Goal: Information Seeking & Learning: Stay updated

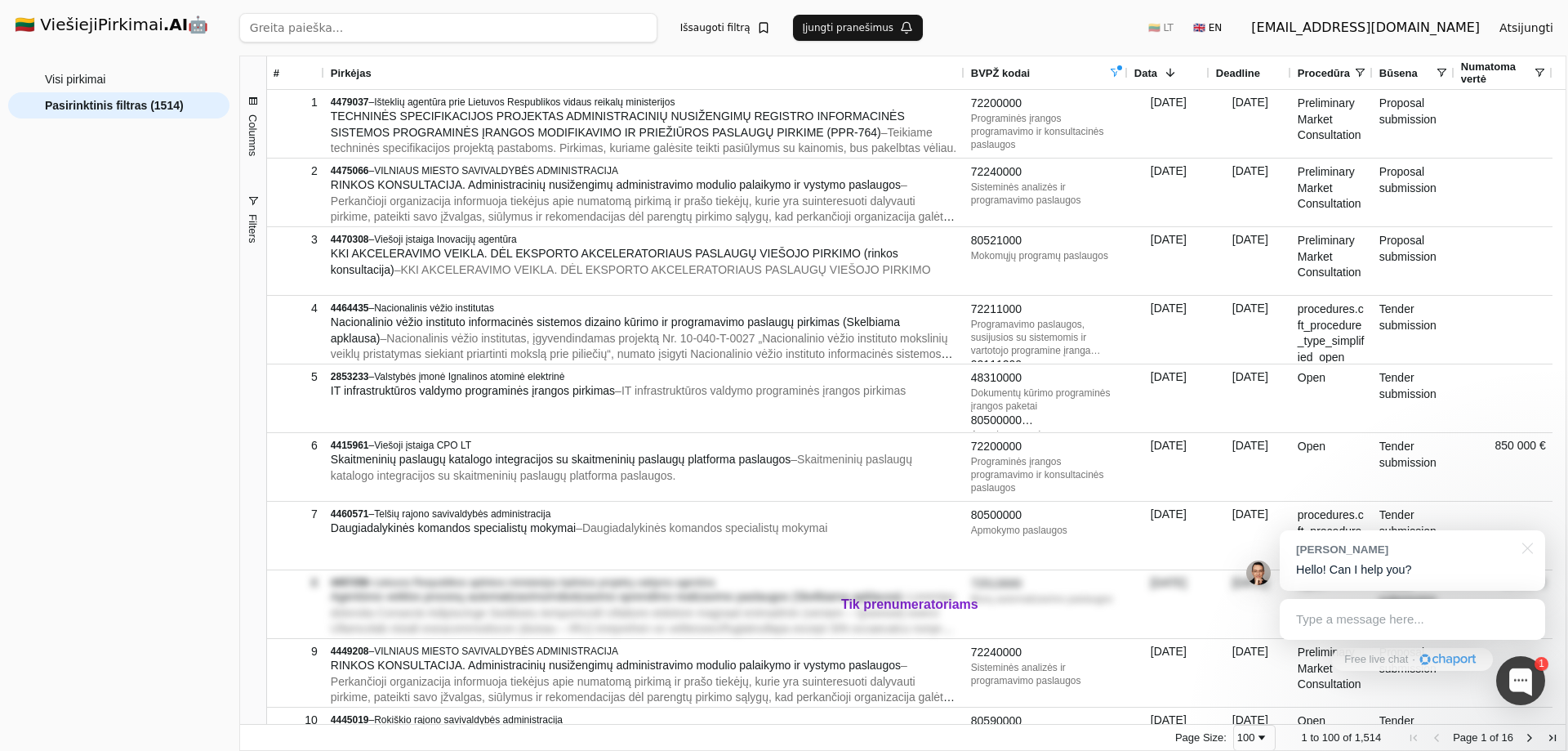
drag, startPoint x: 0, startPoint y: 0, endPoint x: 78, endPoint y: 464, distance: 470.5
click at [78, 464] on div "Visi pirkimai Pasirinktinis filtras (1514)" at bounding box center [118, 402] width 222 height 672
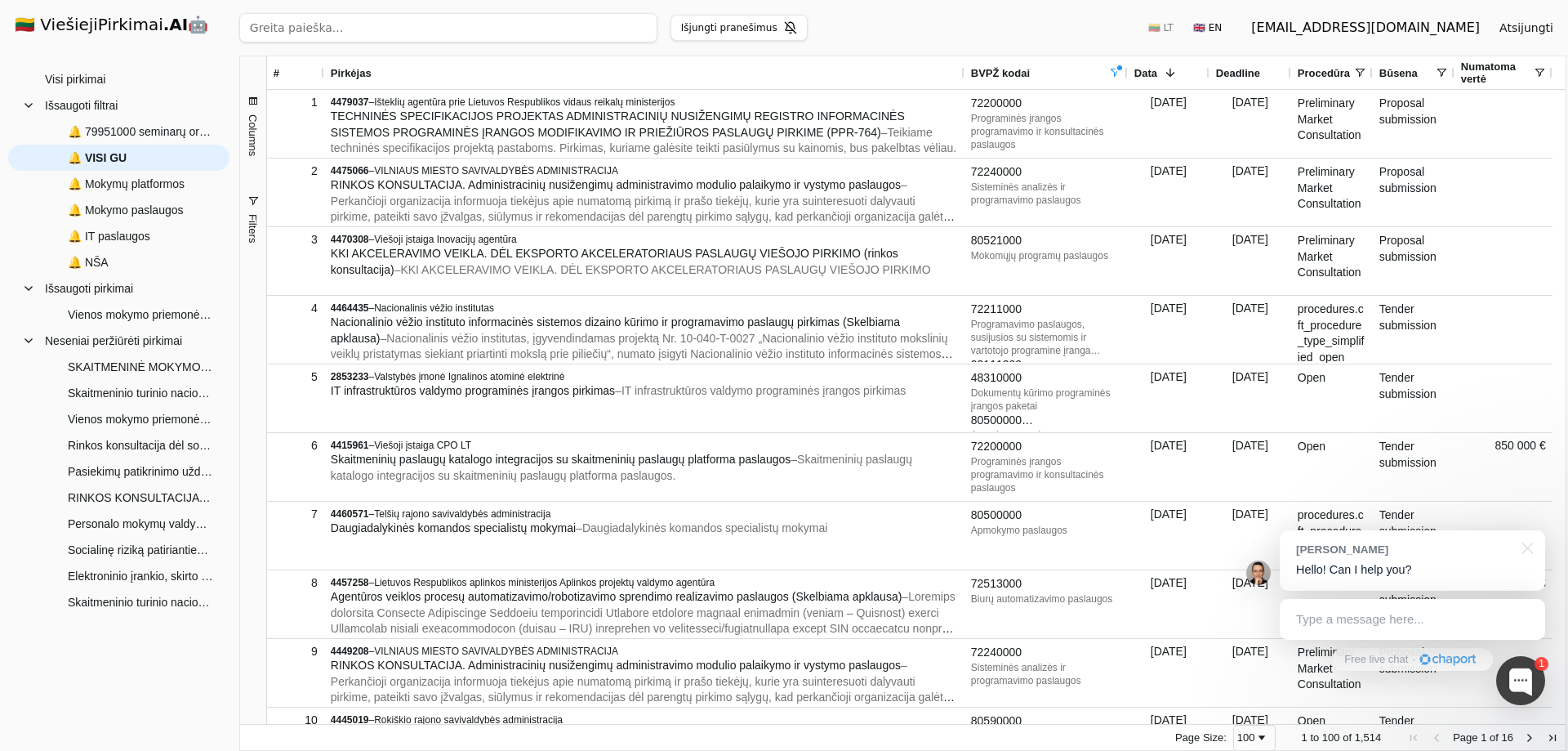
click at [254, 234] on span "Filters" at bounding box center [253, 228] width 13 height 29
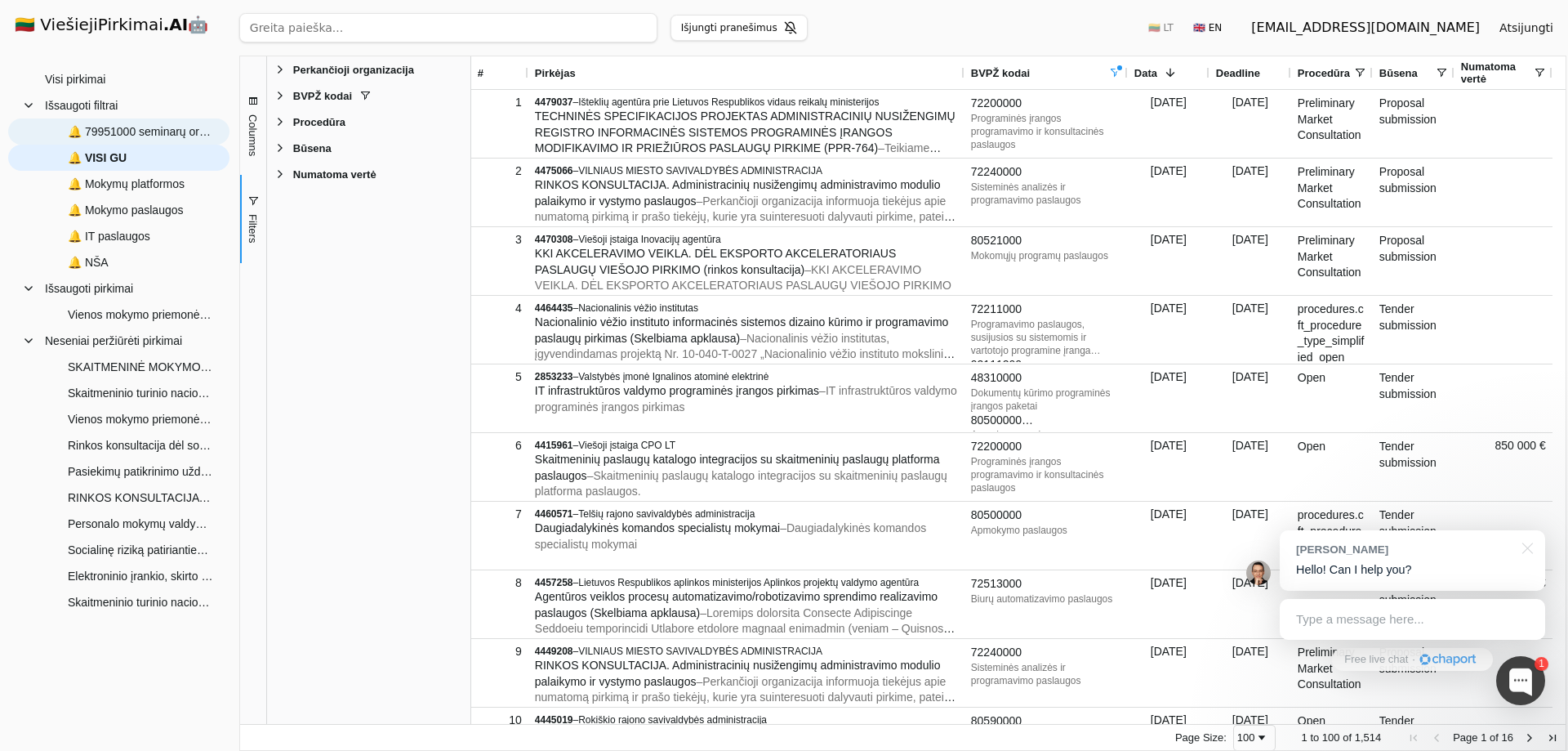
click at [121, 127] on span "🔔 79951000 seminarų org pasl" at bounding box center [140, 131] width 145 height 24
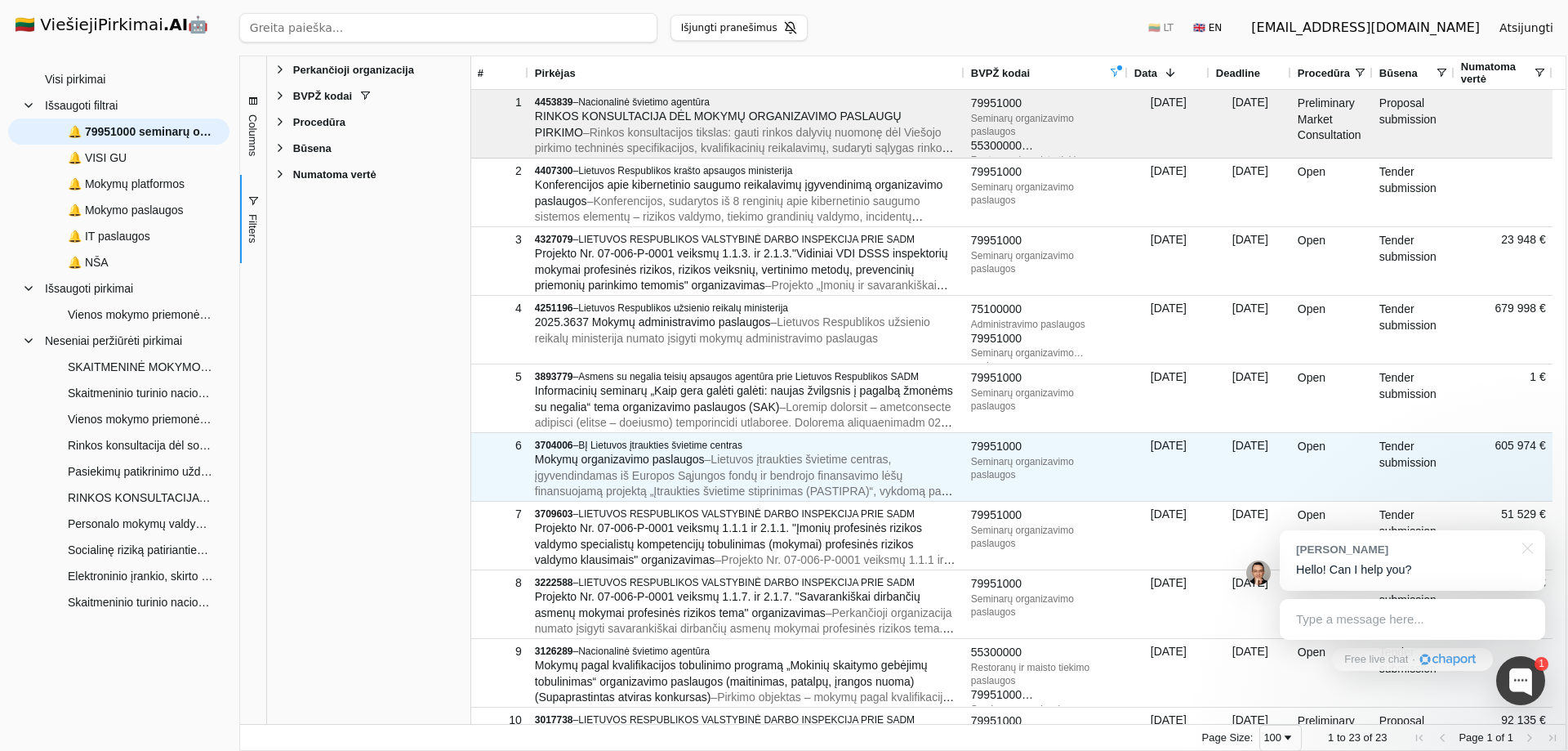
drag, startPoint x: 615, startPoint y: 464, endPoint x: 376, endPoint y: 473, distance: 239.2
click at [376, 473] on div "Perkančioji organizacija Enabled Perkančioji organizacija BVPŽ kodai Enabled BV…" at bounding box center [369, 389] width 203 height 667
click at [542, 463] on span "Mokymų organizavimo paslaugos" at bounding box center [620, 460] width 170 height 14
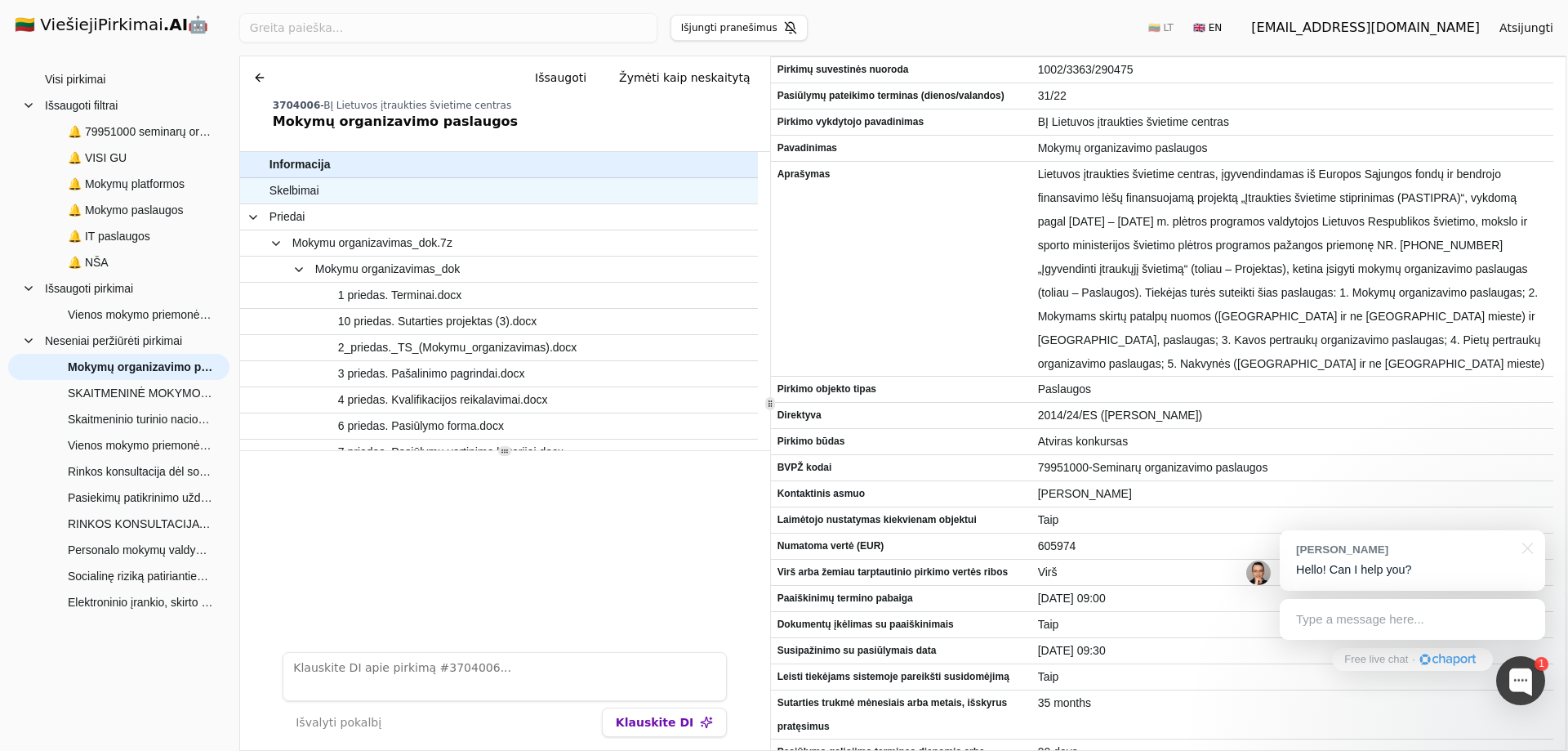
click at [289, 193] on span "Skelbimai" at bounding box center [293, 191] width 49 height 23
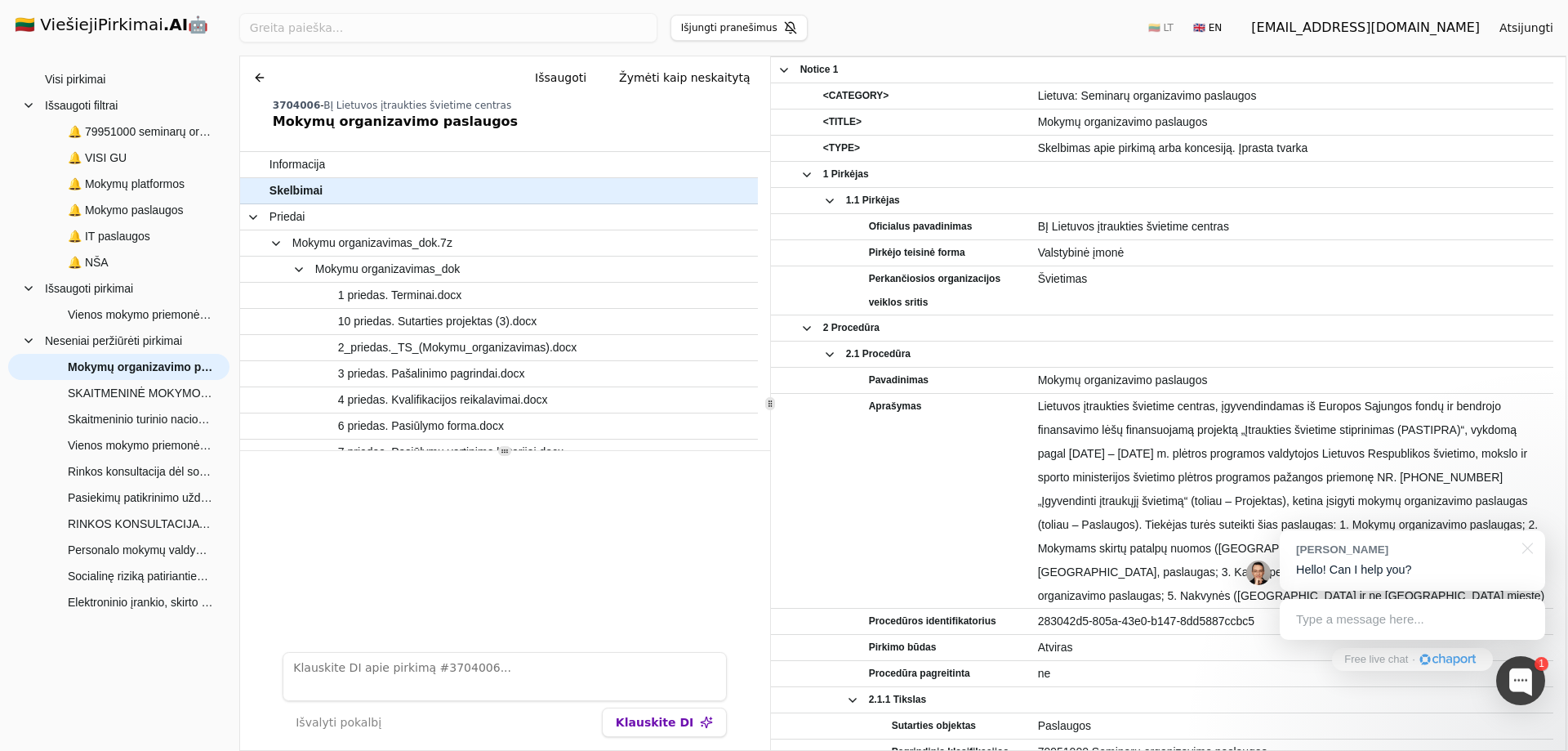
click at [283, 97] on div "Chat Išsaugoti Žymėti kaip neskaitytą 3704006 - BĮ Lietuvos įtraukties švietime…" at bounding box center [505, 97] width 530 height 81
click at [296, 106] on span "3704006" at bounding box center [296, 105] width 47 height 12
copy div "3704006"
click at [259, 77] on button at bounding box center [259, 77] width 26 height 29
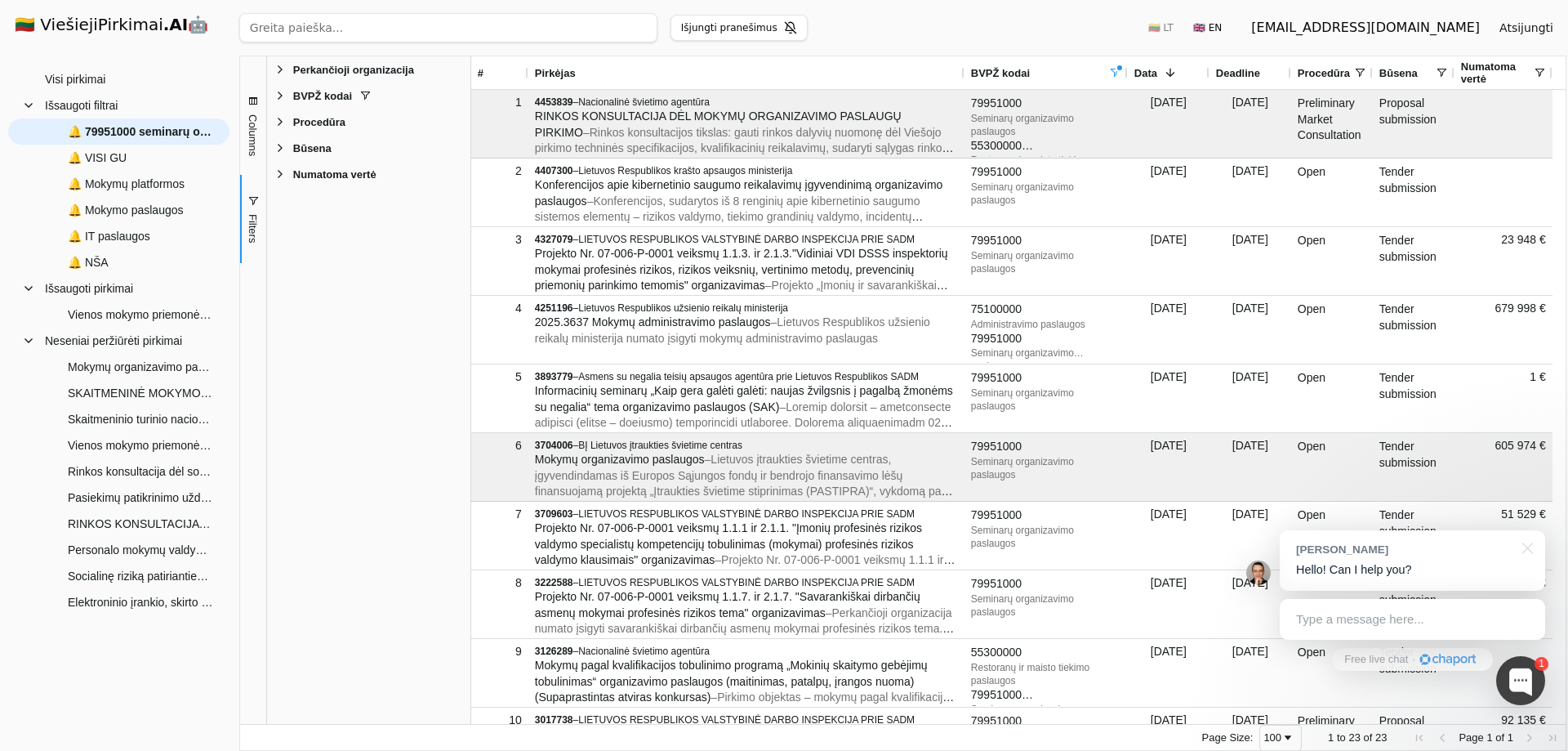
click at [1248, 75] on span "Deadline" at bounding box center [1239, 73] width 45 height 13
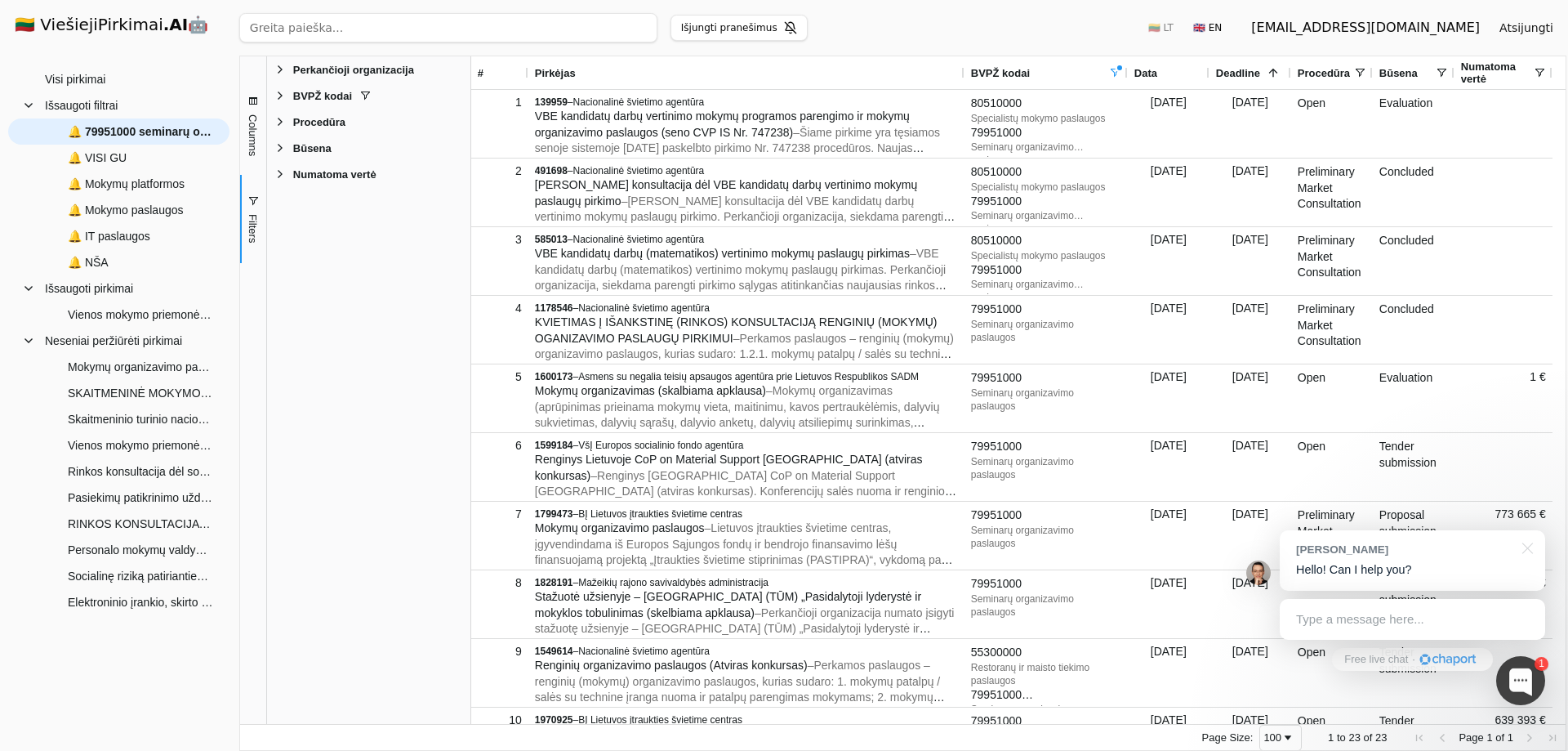
click at [1248, 72] on span "Deadline" at bounding box center [1239, 73] width 45 height 13
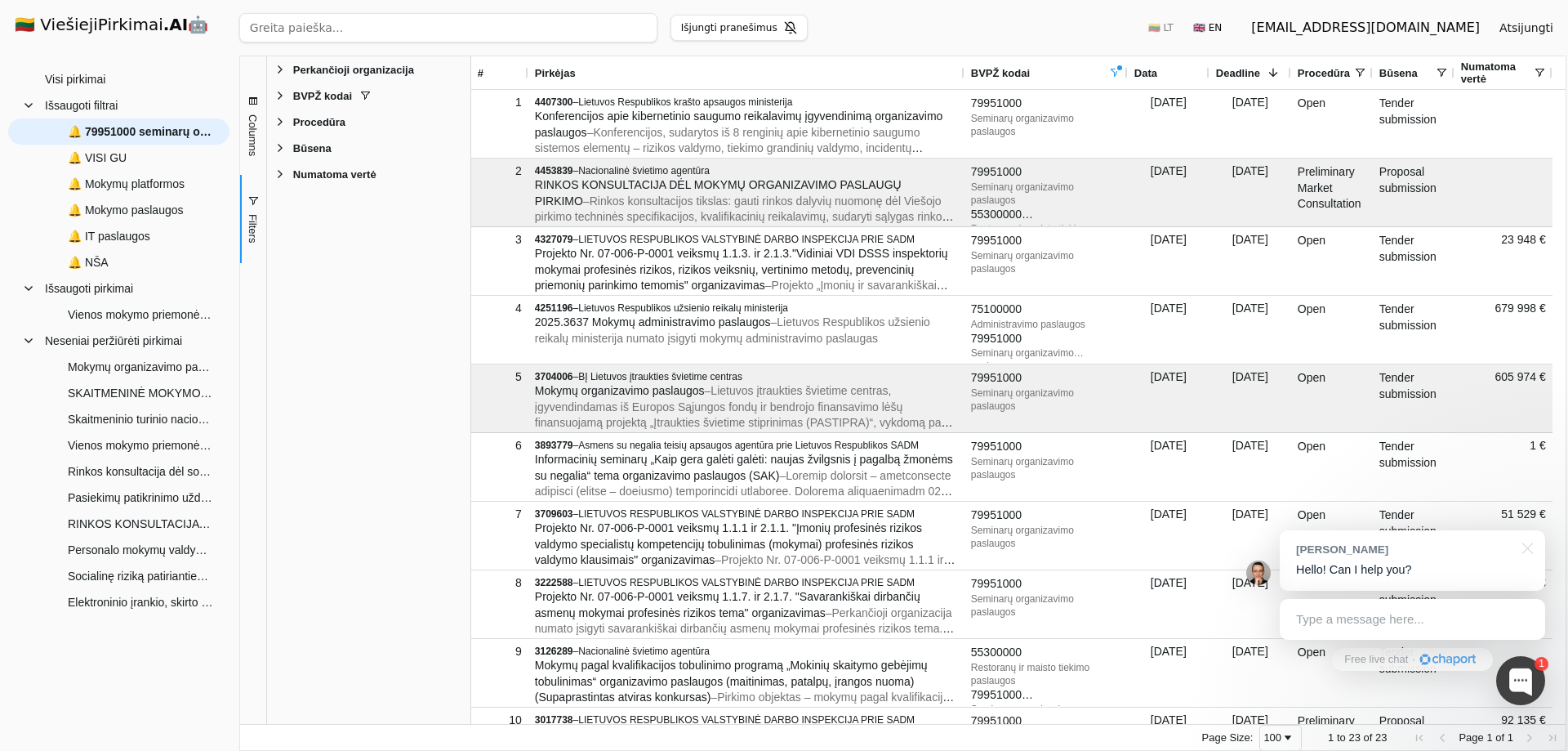
click at [256, 127] on span "Columns" at bounding box center [253, 135] width 13 height 42
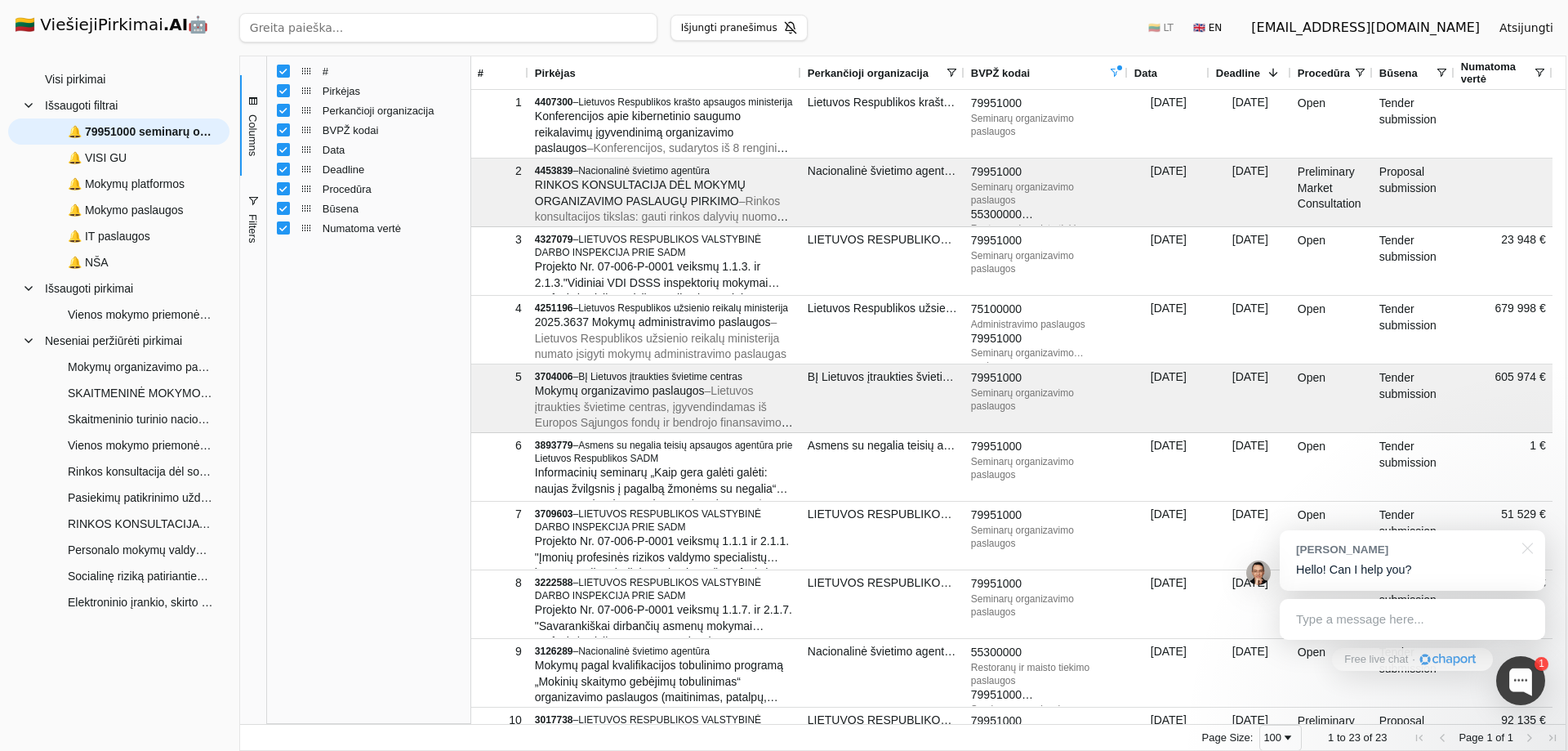
click at [349, 487] on div "# Pirkėjas Perkančioji organizacija BVPŽ kodai Data Deadline Procedūra" at bounding box center [369, 389] width 203 height 667
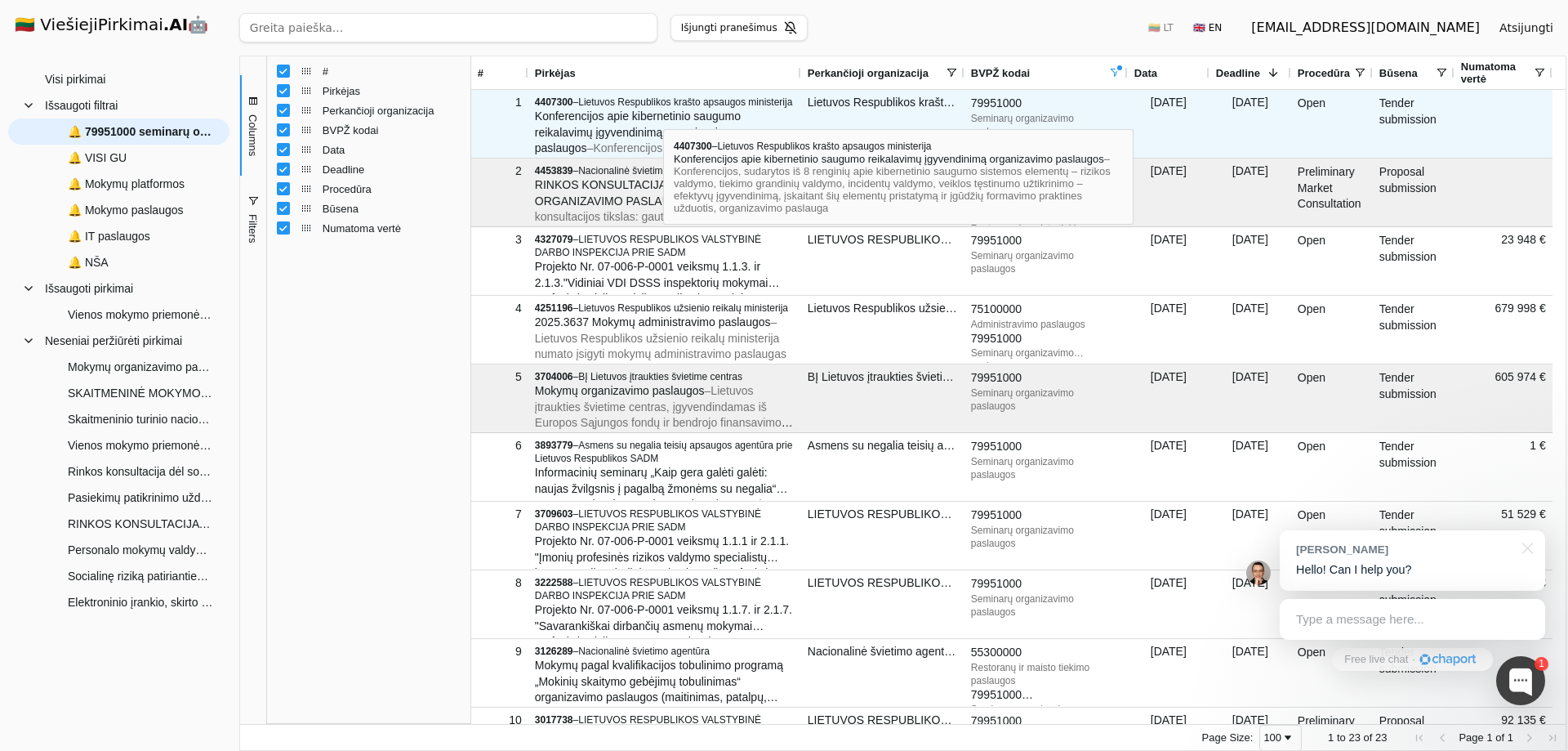
click at [663, 114] on span "Konferencijos apie kibernetinio saugumo reikalavimų įgyvendinimą organizavimo p…" at bounding box center [638, 132] width 206 height 45
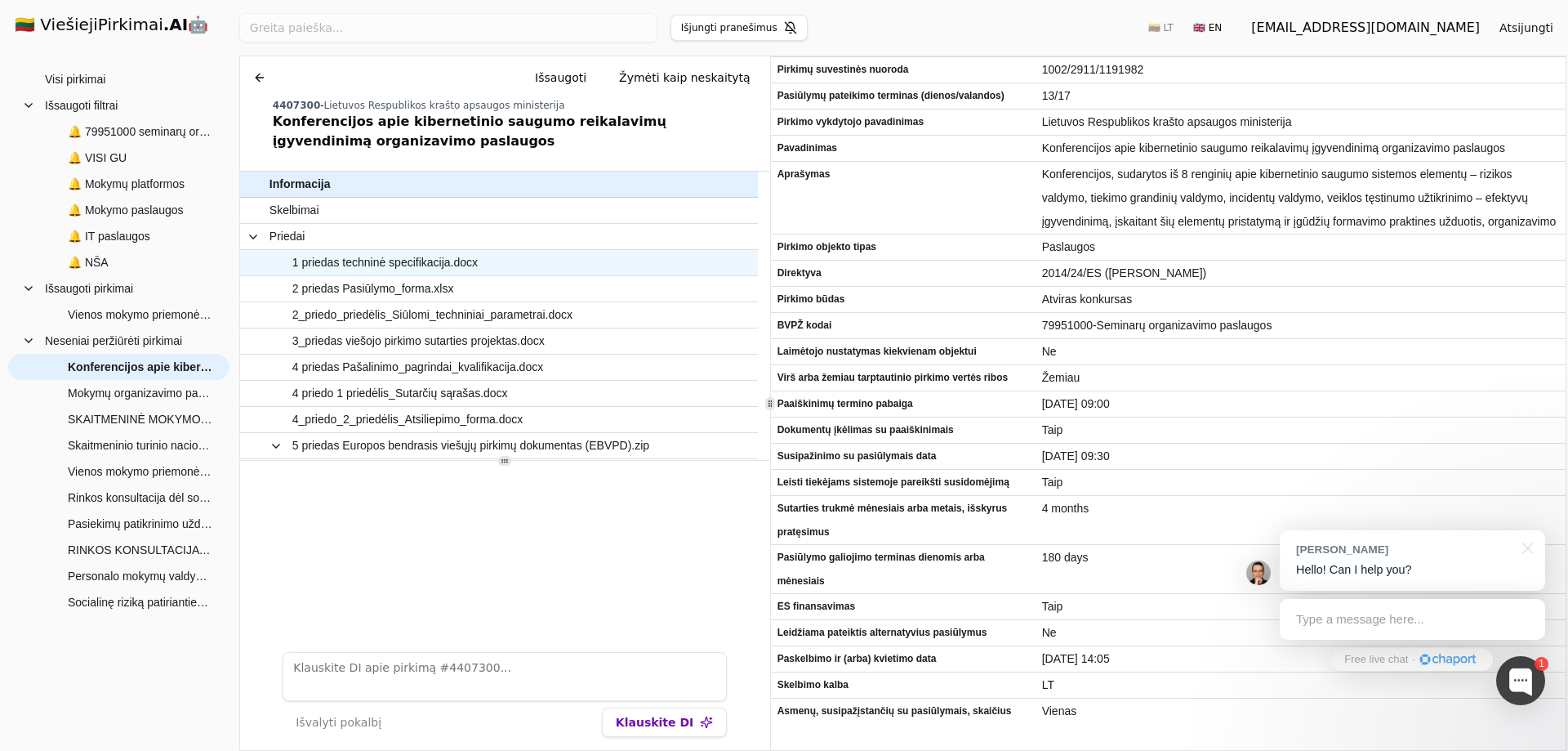
click at [375, 262] on span "1 priedas techninė specifikacija.docx" at bounding box center [385, 262] width 186 height 23
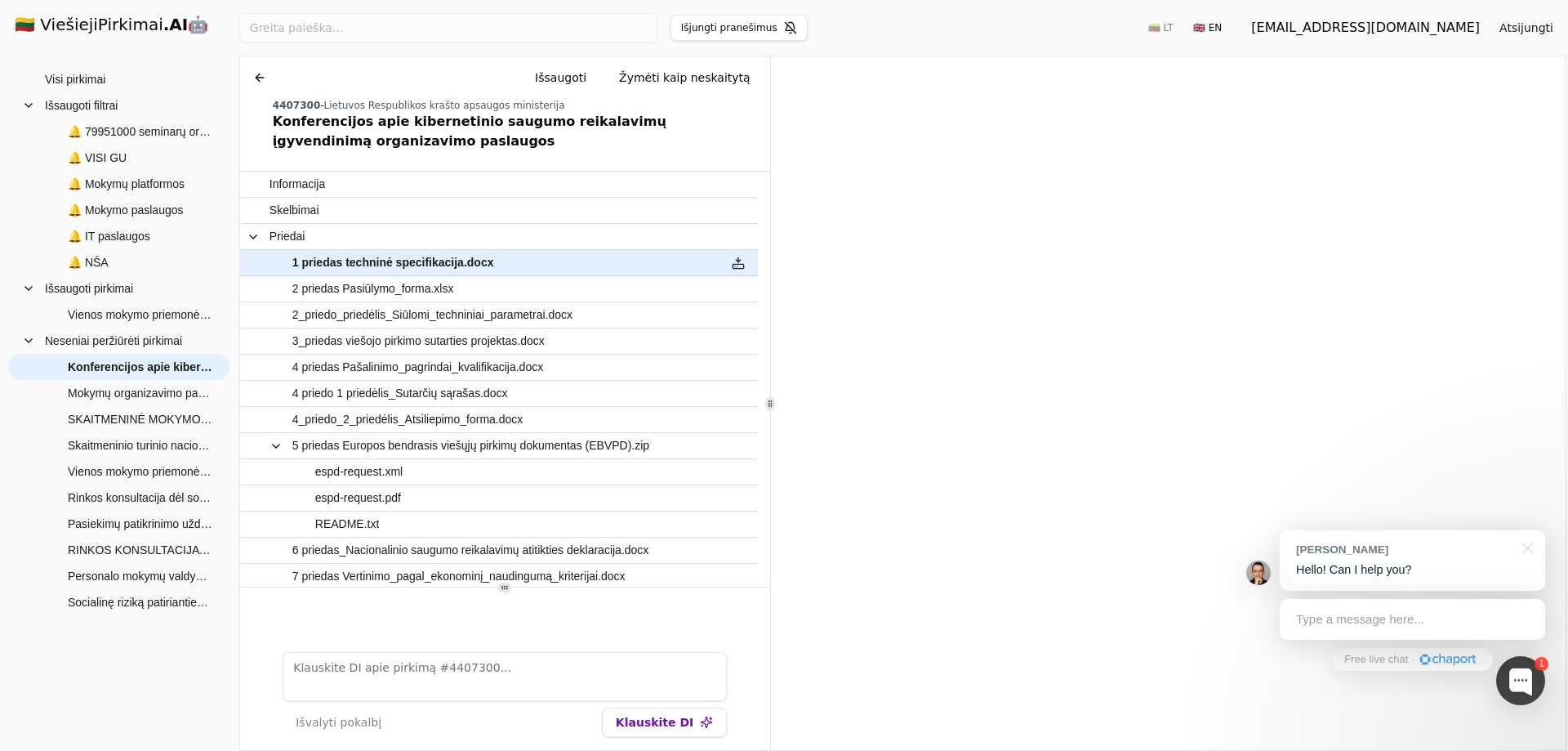
click at [517, 588] on div "Tender Informacija Skelbimai 1 priedas techninė specifikacija.docx 2 priedas Pa…" at bounding box center [505, 460] width 530 height 579
click at [736, 213] on div at bounding box center [739, 210] width 40 height 25
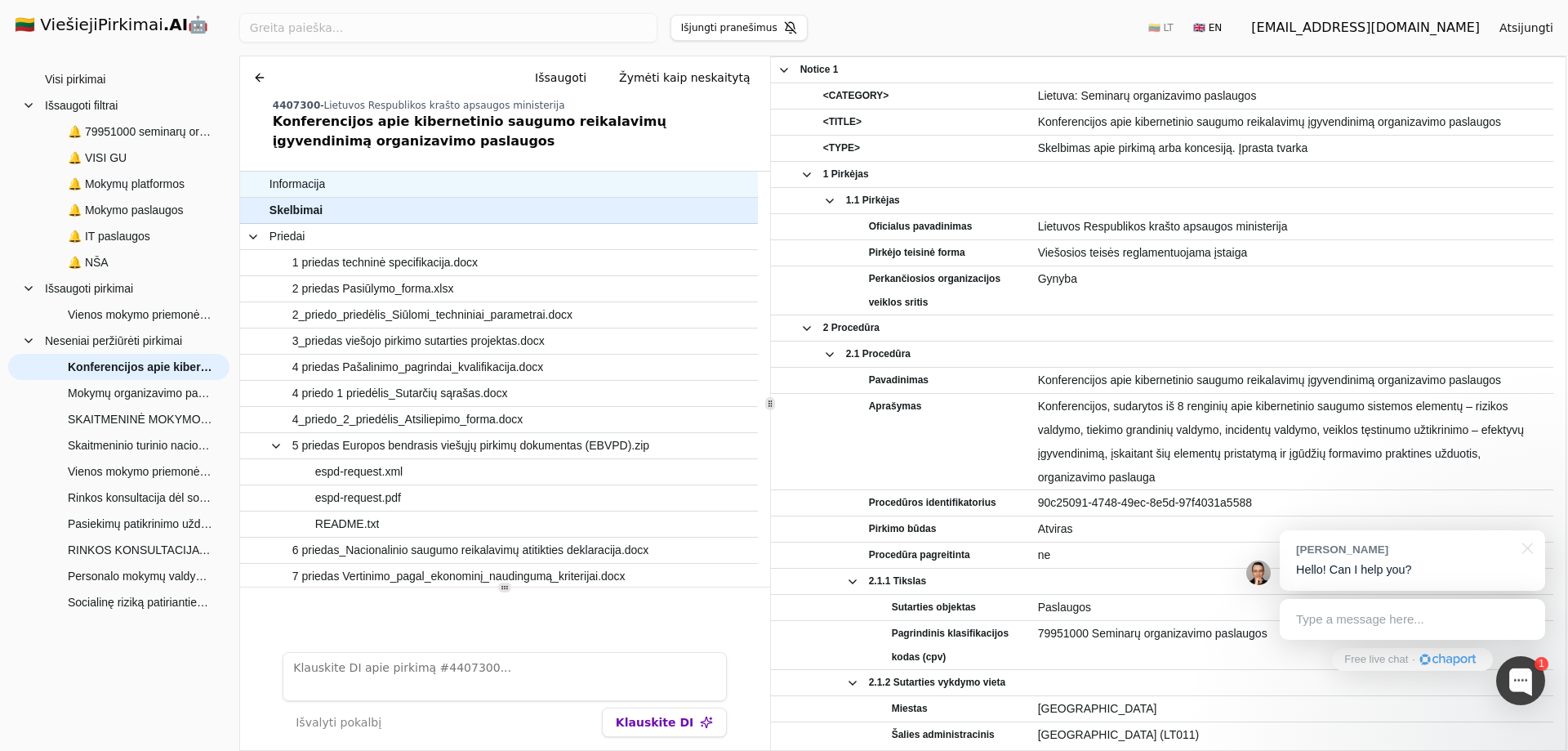
click at [651, 186] on span "Informacija" at bounding box center [490, 184] width 442 height 23
click at [584, 75] on button "Išsaugoti" at bounding box center [560, 77] width 77 height 29
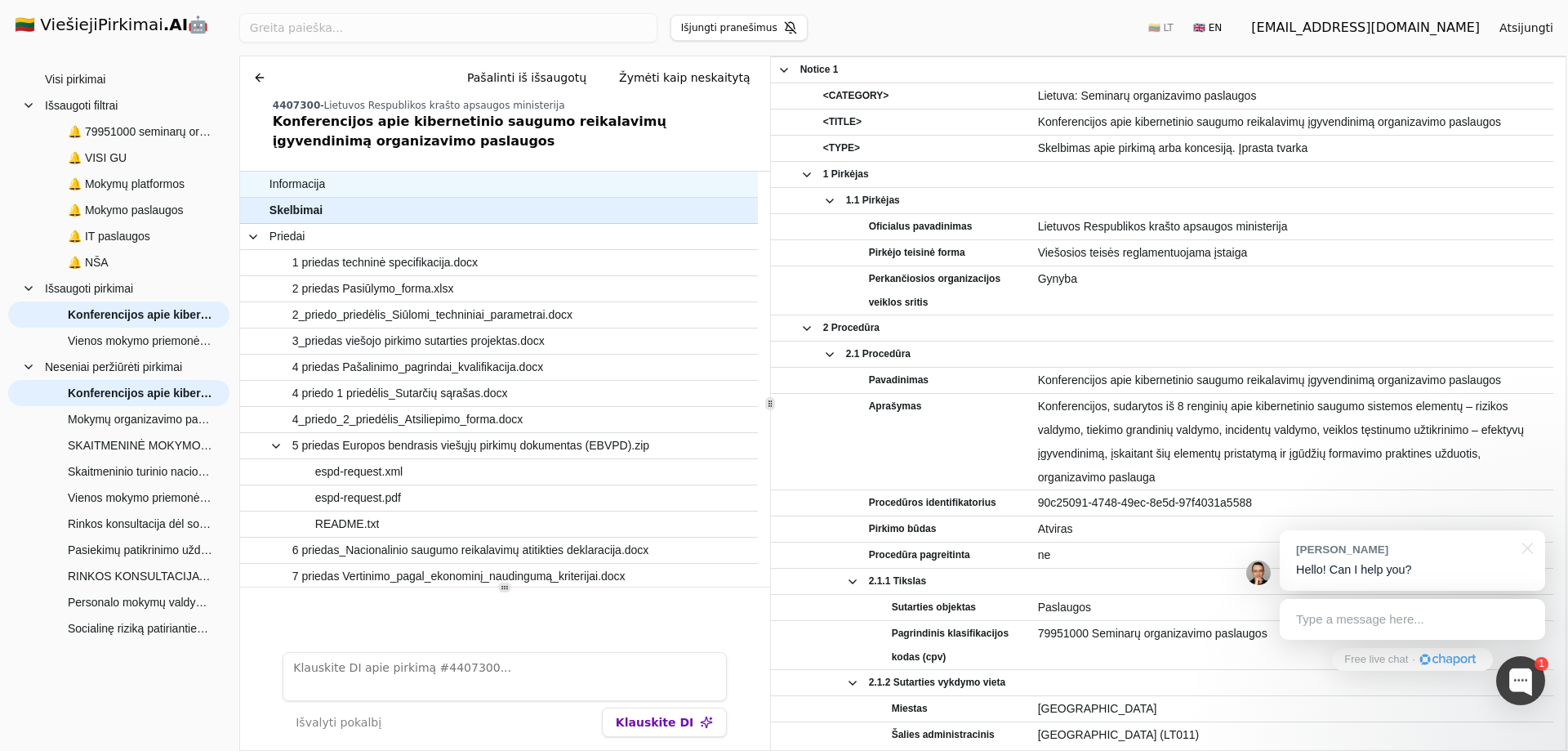
click at [341, 186] on span "Informacija" at bounding box center [490, 184] width 442 height 23
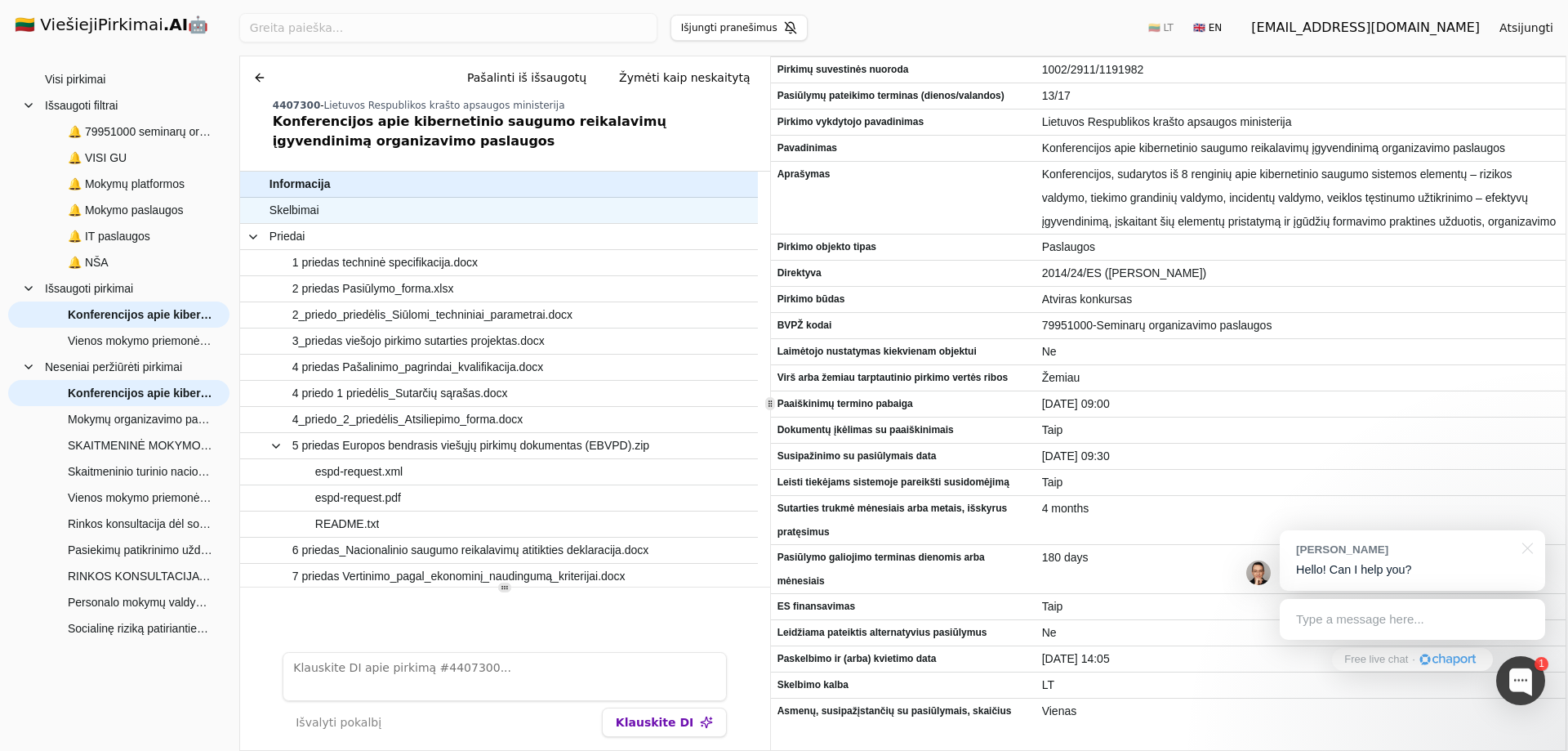
click at [340, 213] on span "Skelbimai" at bounding box center [490, 210] width 442 height 23
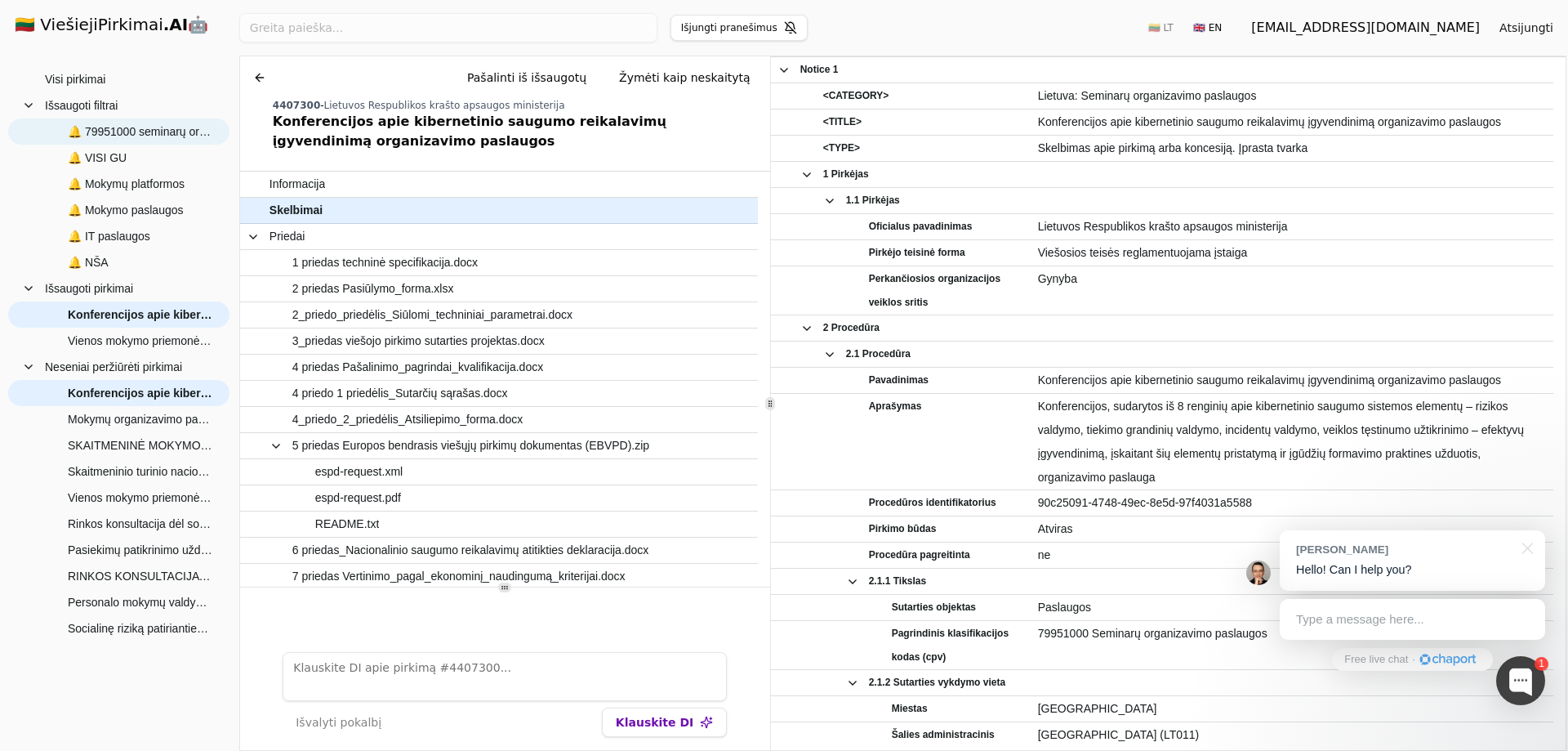
click at [137, 128] on span "🔔 79951000 seminarų org pasl" at bounding box center [140, 131] width 145 height 24
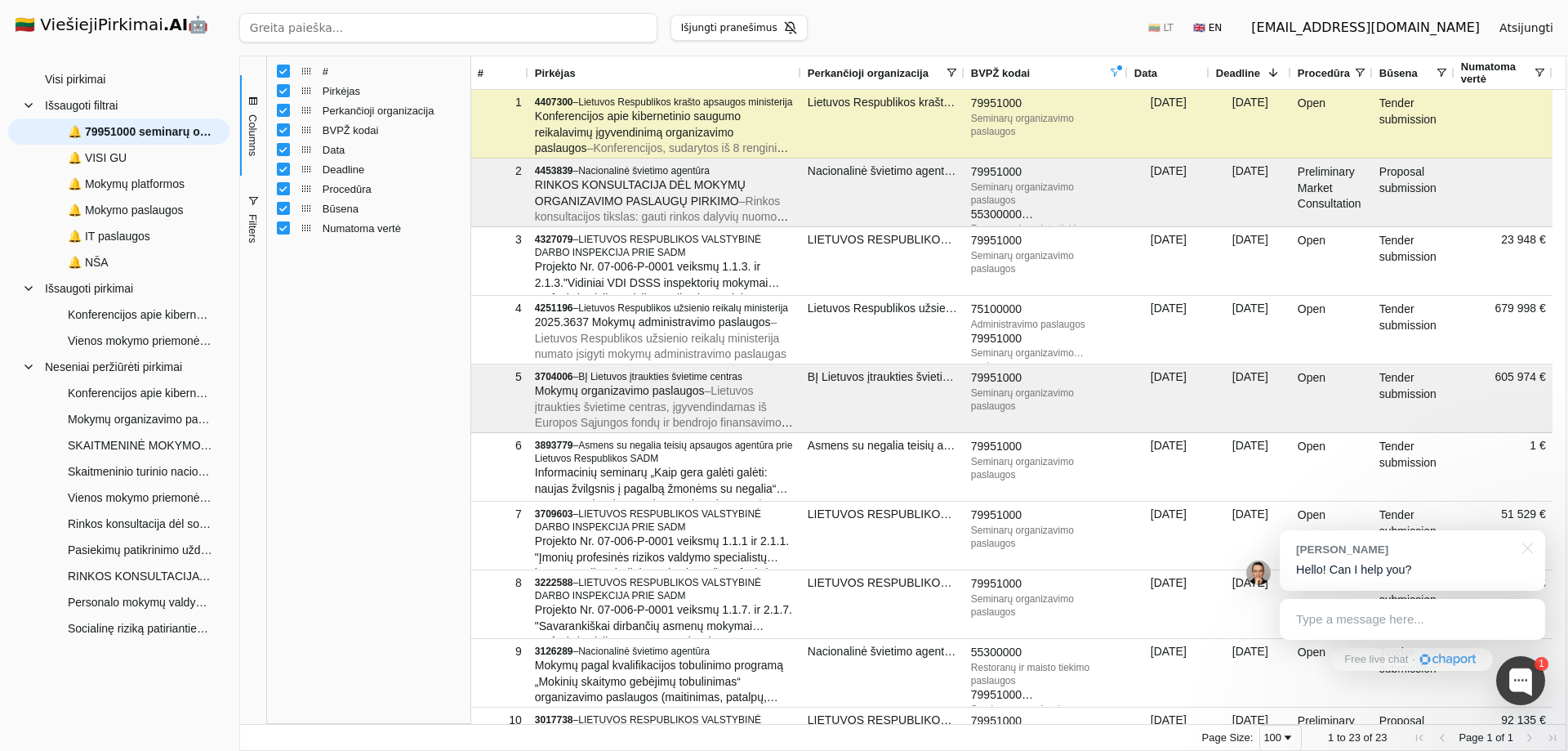
click at [92, 714] on div "Visi pirkimai Išsaugoti filtrai 🔔 79951000 seminarų org pasl 🔔 VISI GU 🔔 Mokymų…" at bounding box center [118, 402] width 222 height 672
click at [1519, 685] on div at bounding box center [1521, 680] width 49 height 49
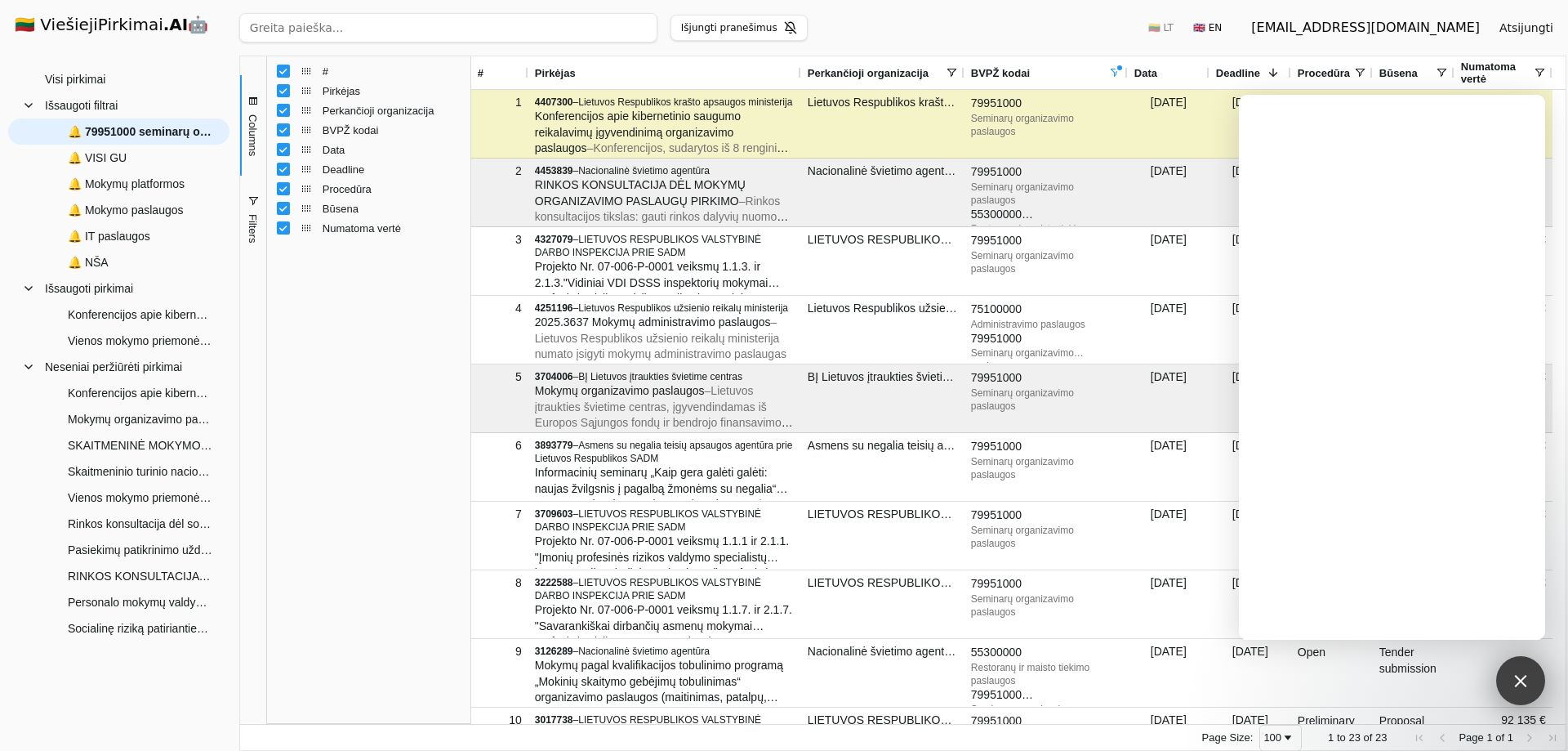
click at [1523, 684] on div at bounding box center [1521, 679] width 22 height 22
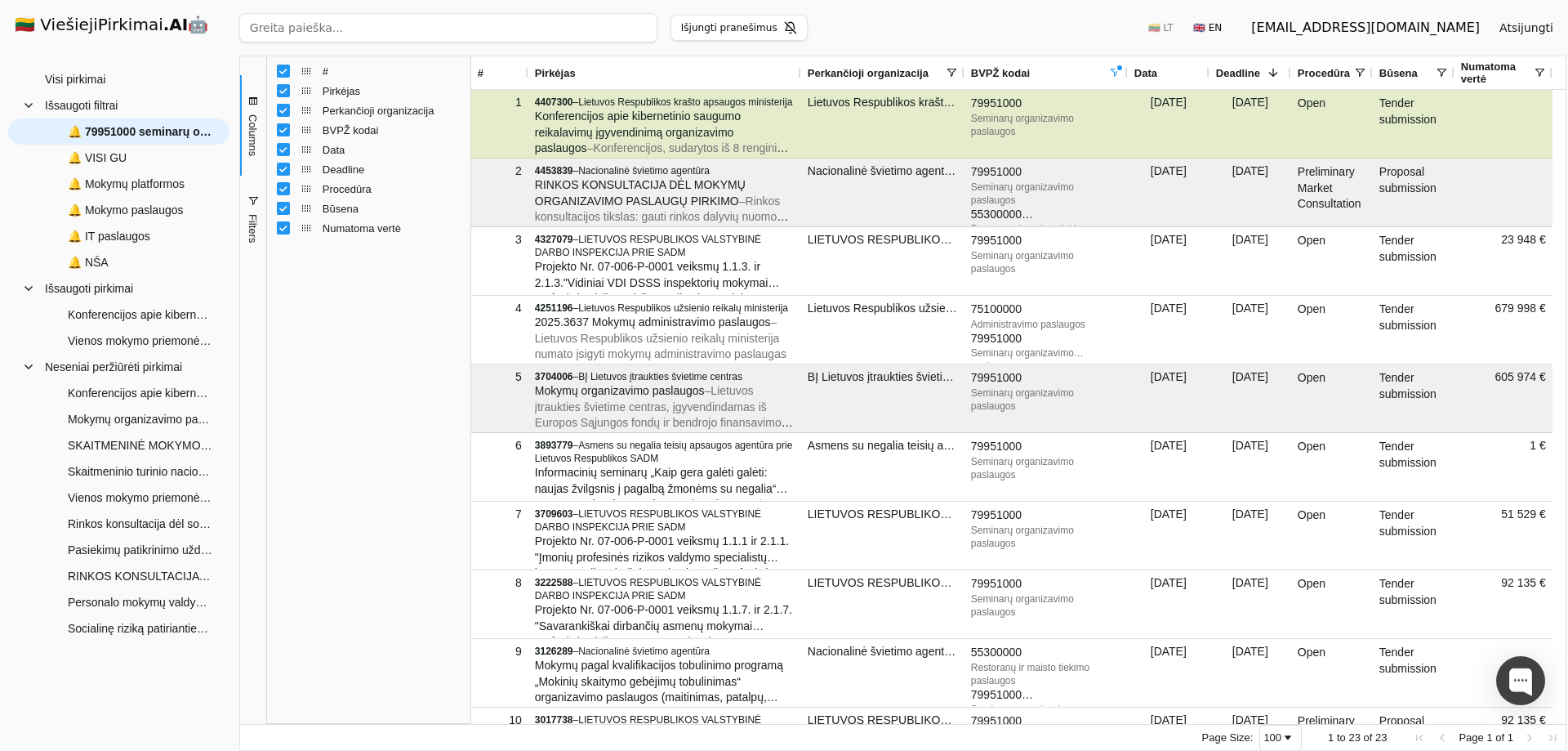
click at [639, 126] on span "Konferencijos apie kibernetinio saugumo reikalavimų įgyvendinimą organizavimo p…" at bounding box center [638, 132] width 206 height 45
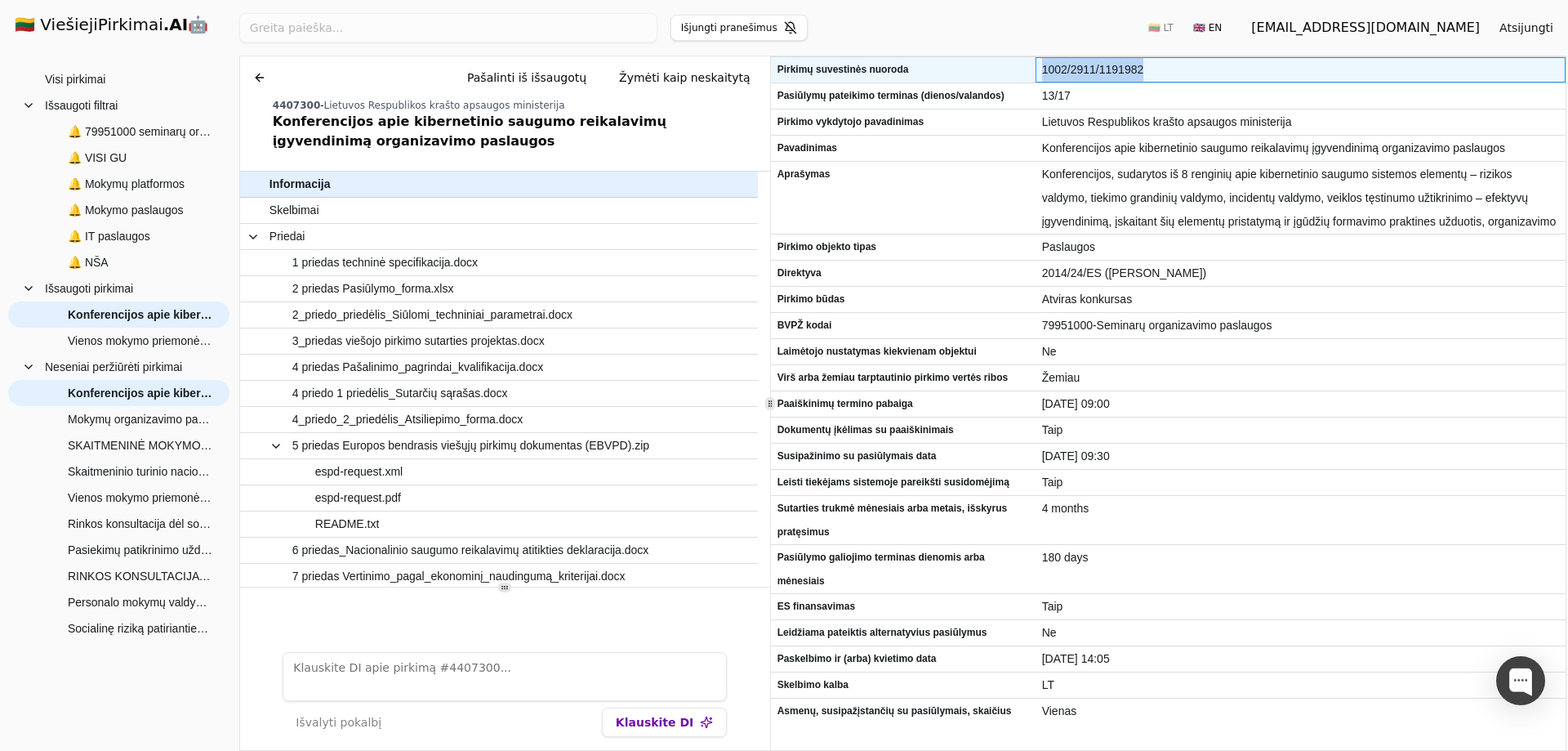
drag, startPoint x: 1157, startPoint y: 71, endPoint x: 1043, endPoint y: 72, distance: 114.0
click at [1043, 72] on span "1002/2911/1191982" at bounding box center [1301, 70] width 517 height 23
copy span "1002/2911/1191982"
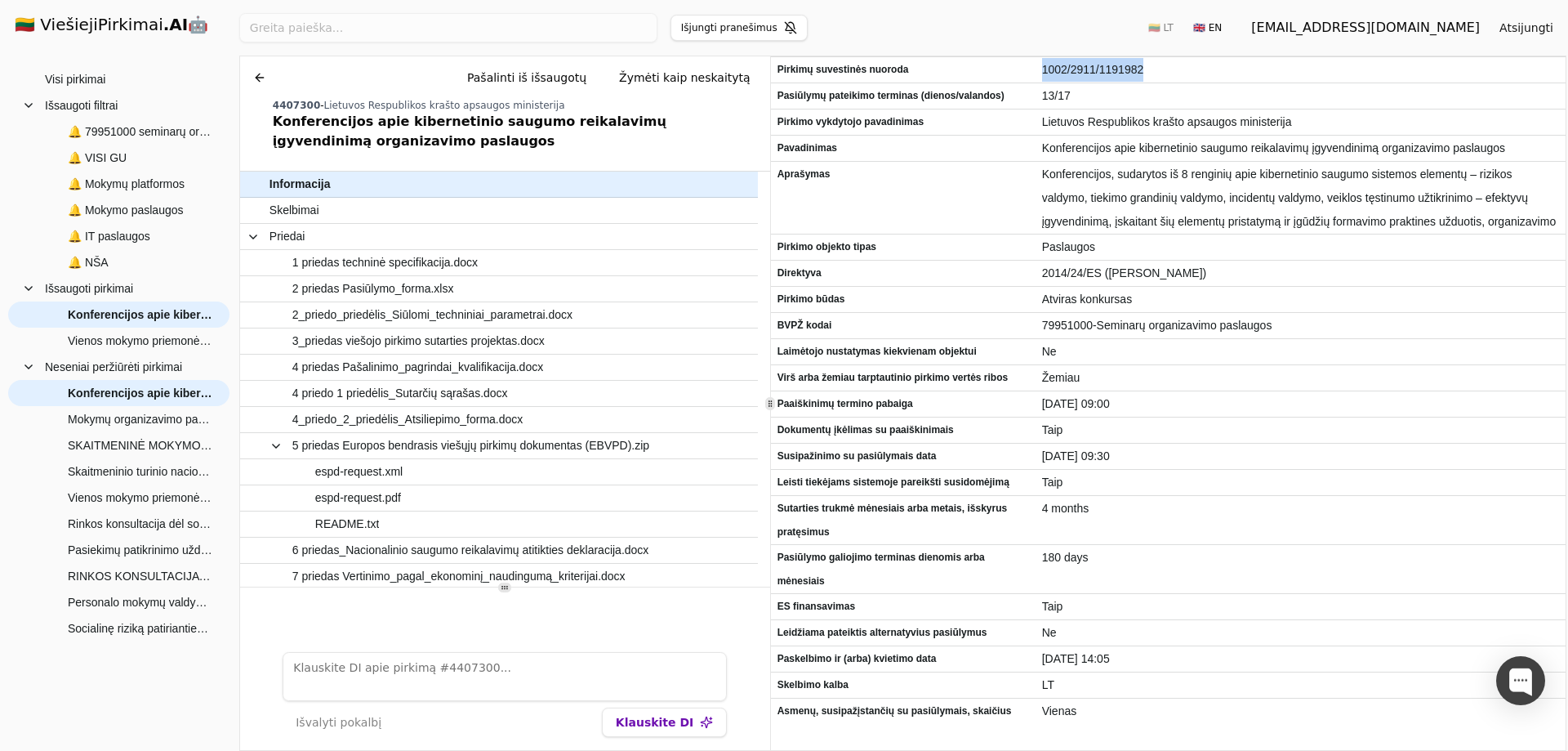
click at [284, 100] on span "4407300" at bounding box center [296, 105] width 47 height 12
copy div "4407300"
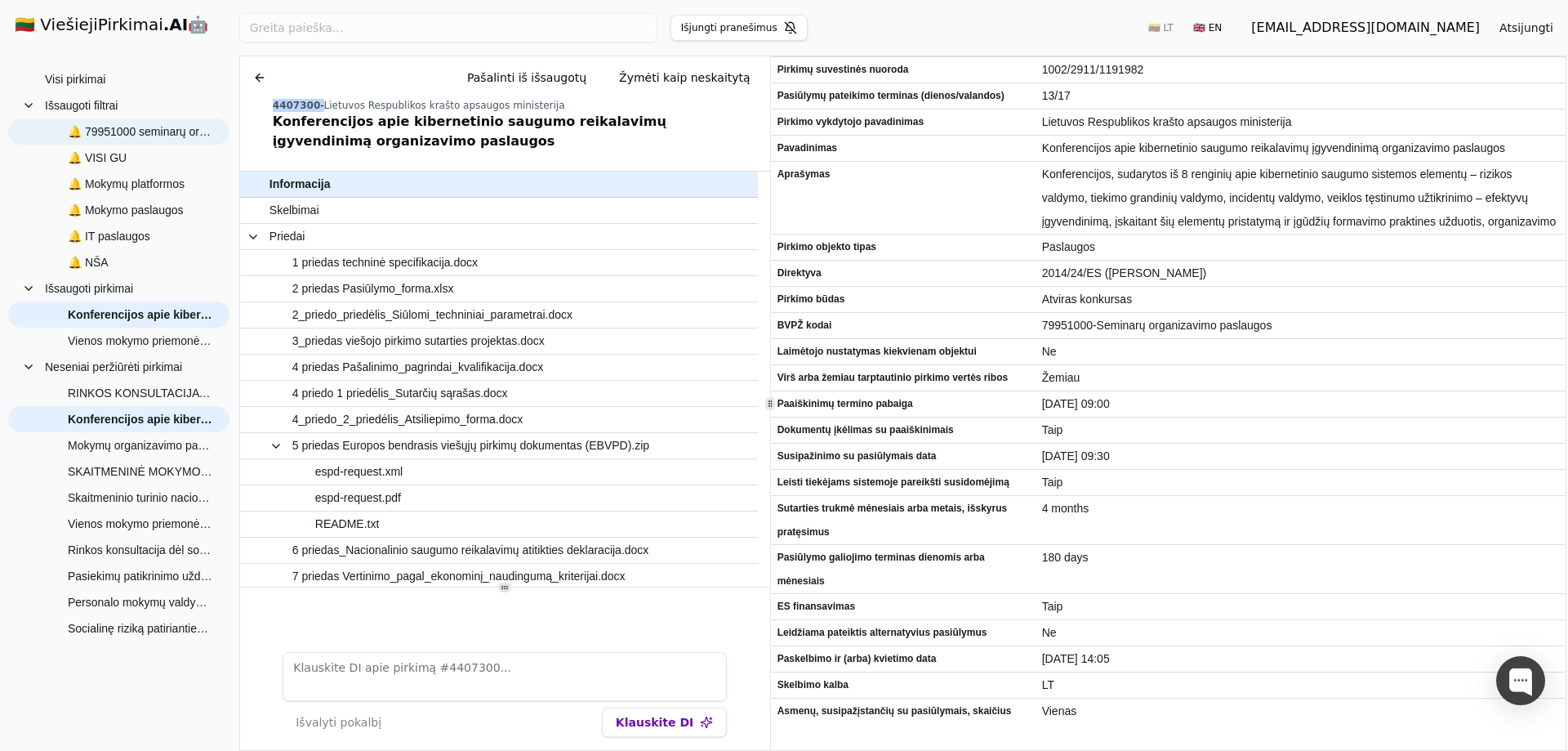
click at [112, 133] on span "🔔 79951000 seminarų org pasl" at bounding box center [140, 131] width 145 height 24
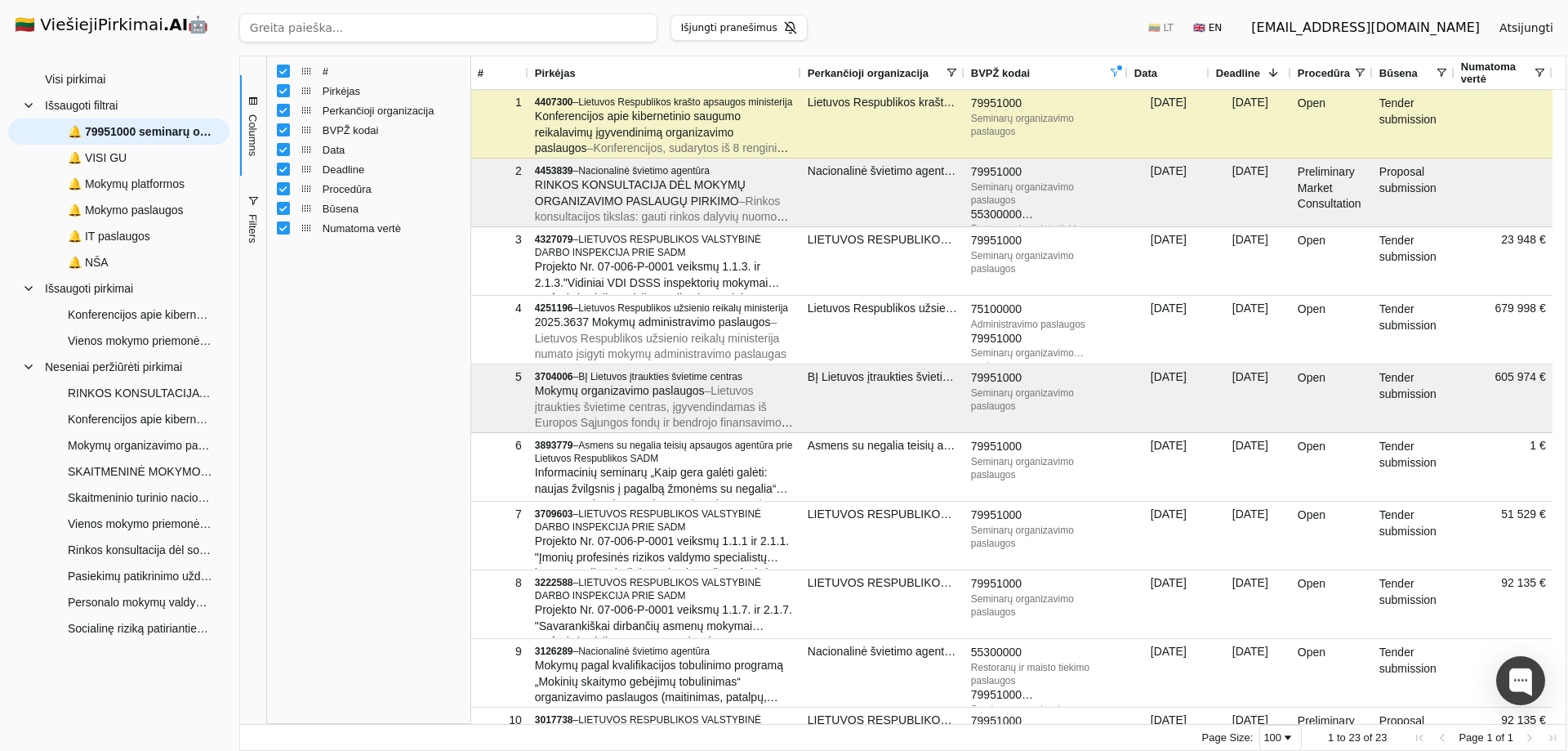
click at [252, 219] on span "Filters" at bounding box center [253, 228] width 13 height 29
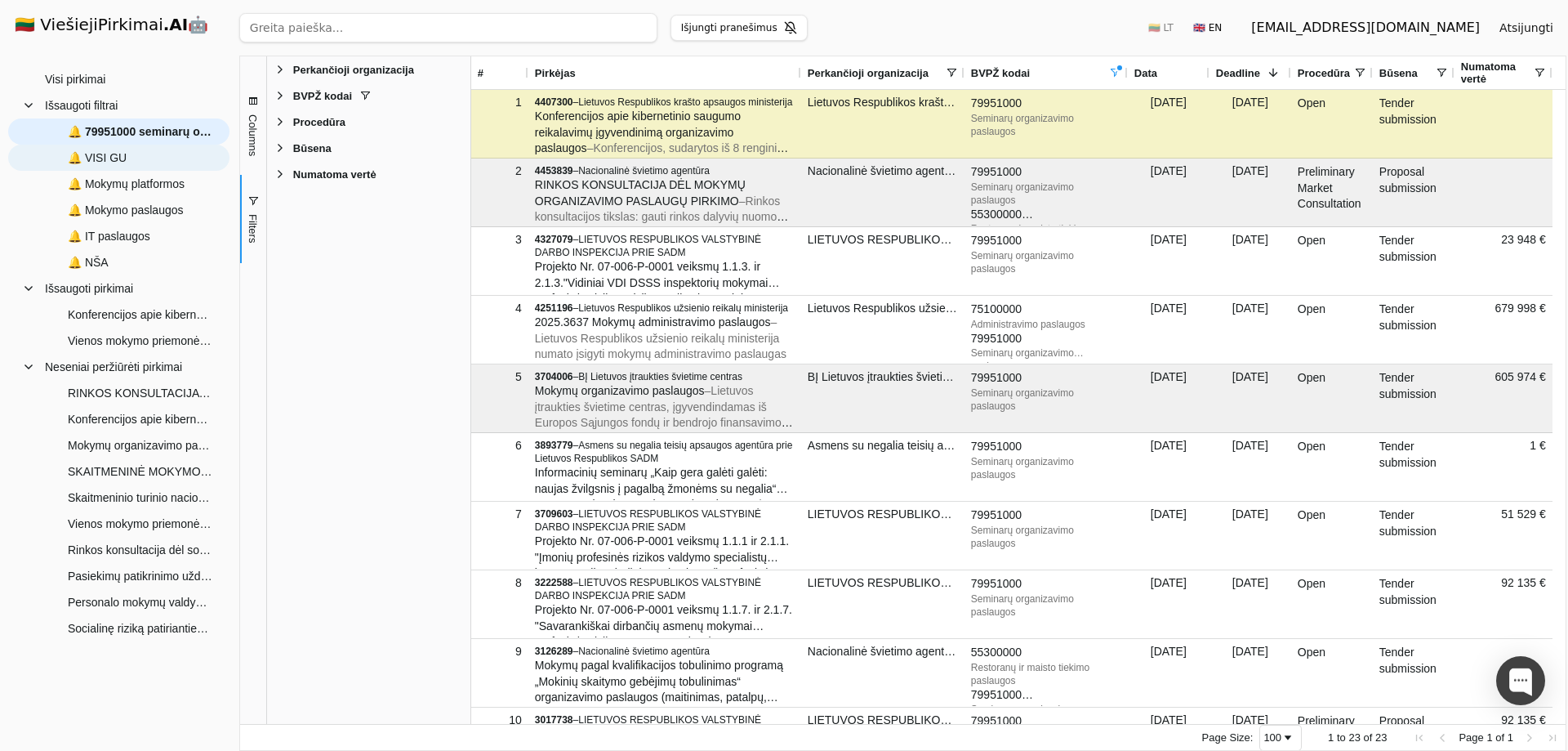
click at [102, 157] on span "🔔 VISI GU" at bounding box center [97, 157] width 59 height 24
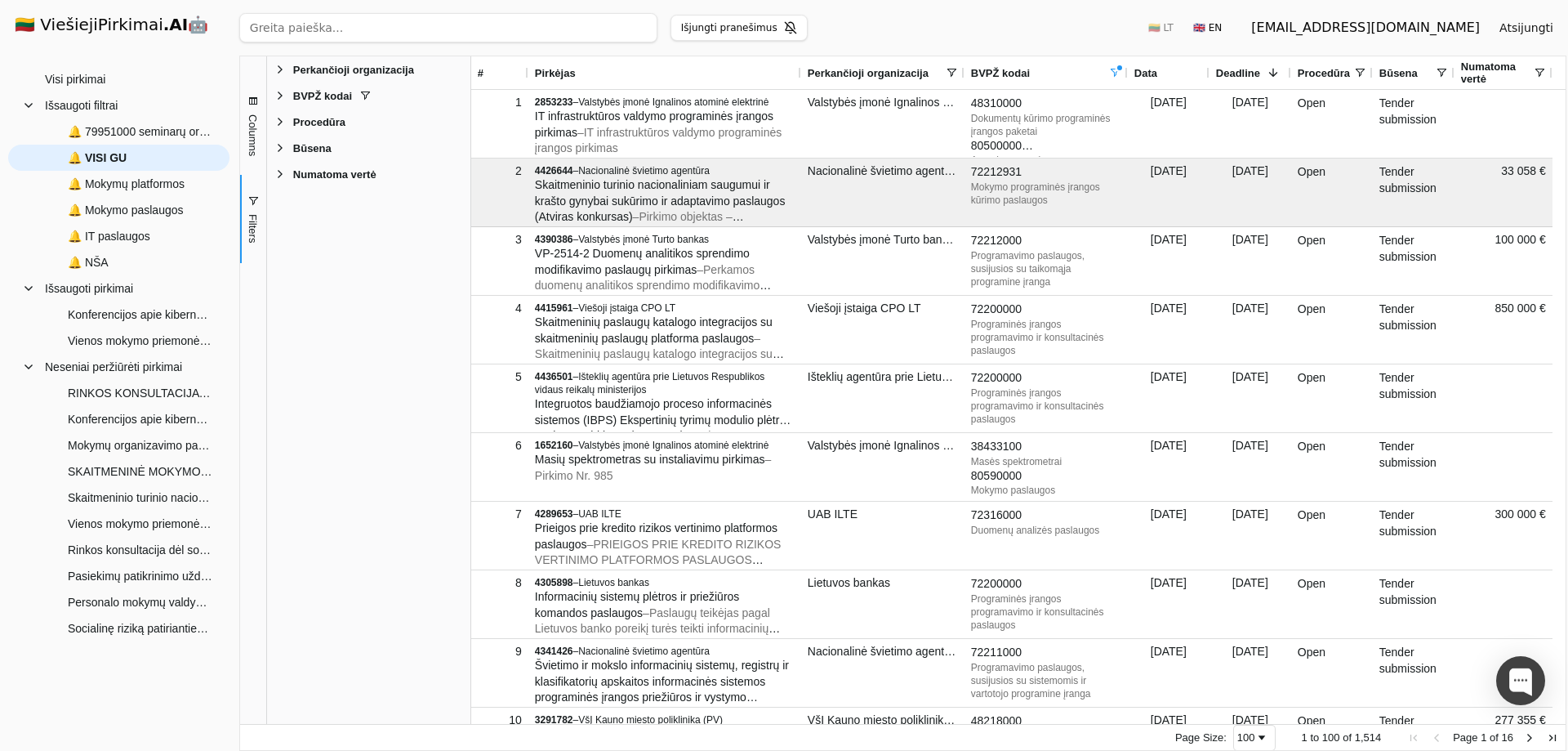
click at [280, 98] on span "Filter List 5 Filters" at bounding box center [281, 96] width 14 height 14
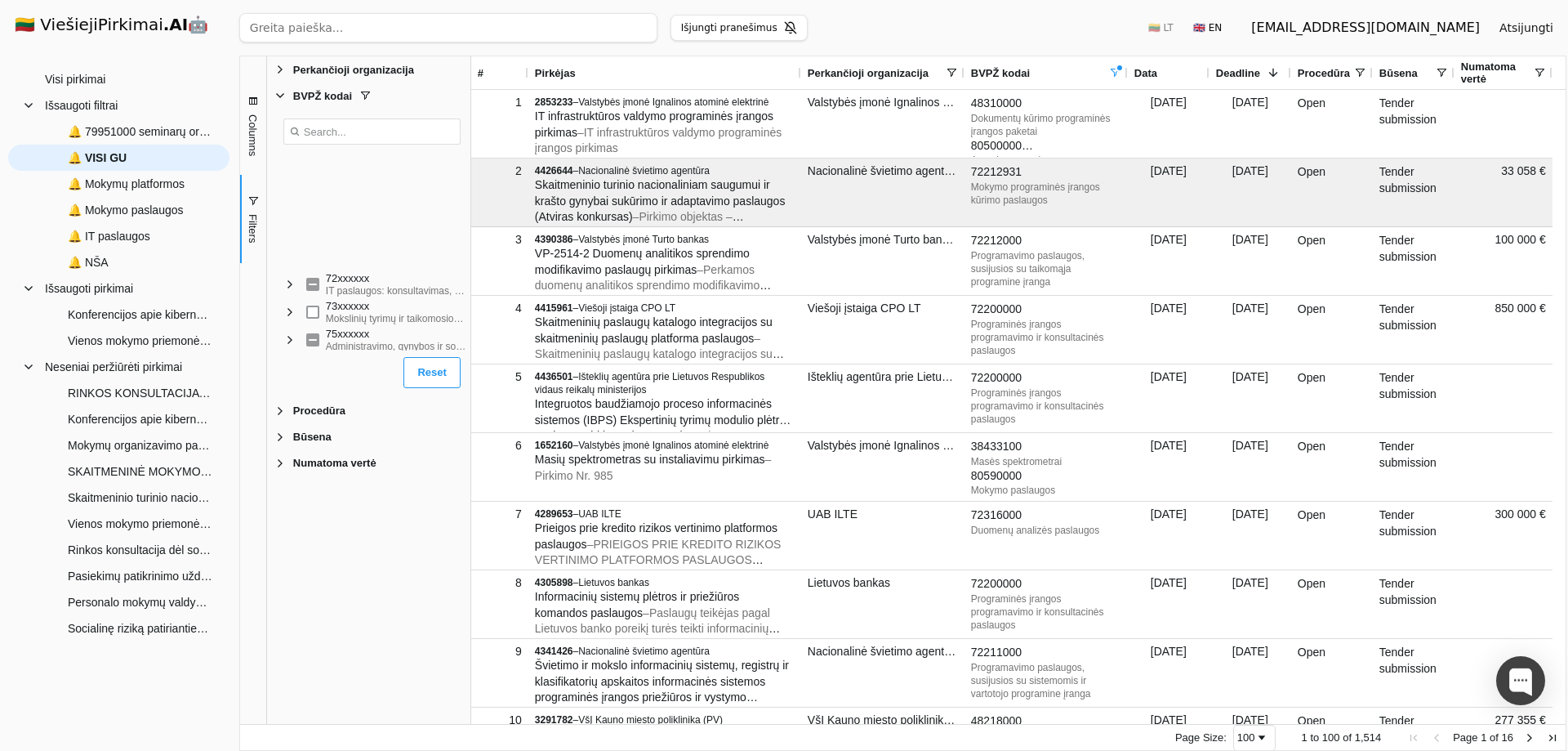
scroll to position [980, 0]
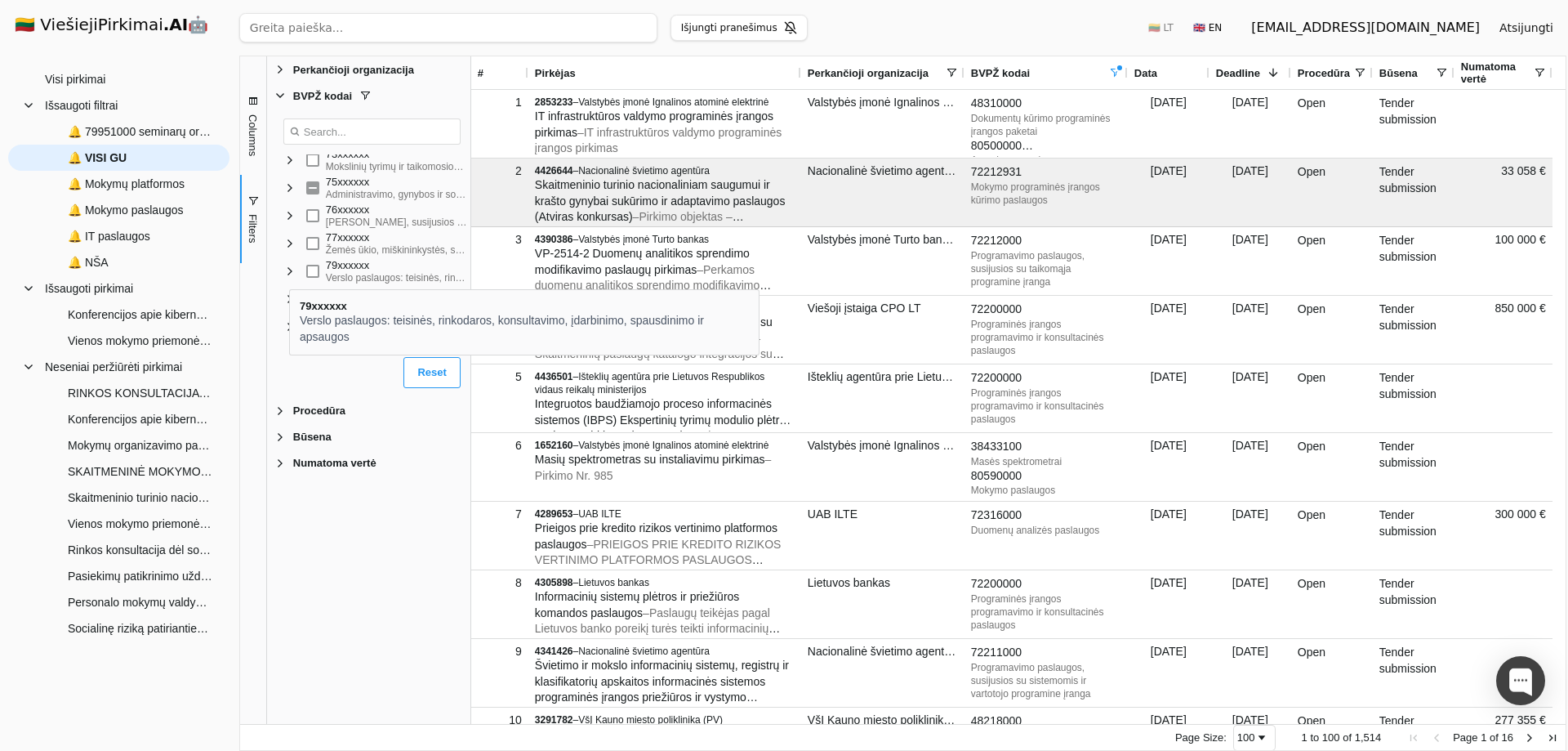
click at [289, 275] on span "Filter List" at bounding box center [290, 271] width 14 height 14
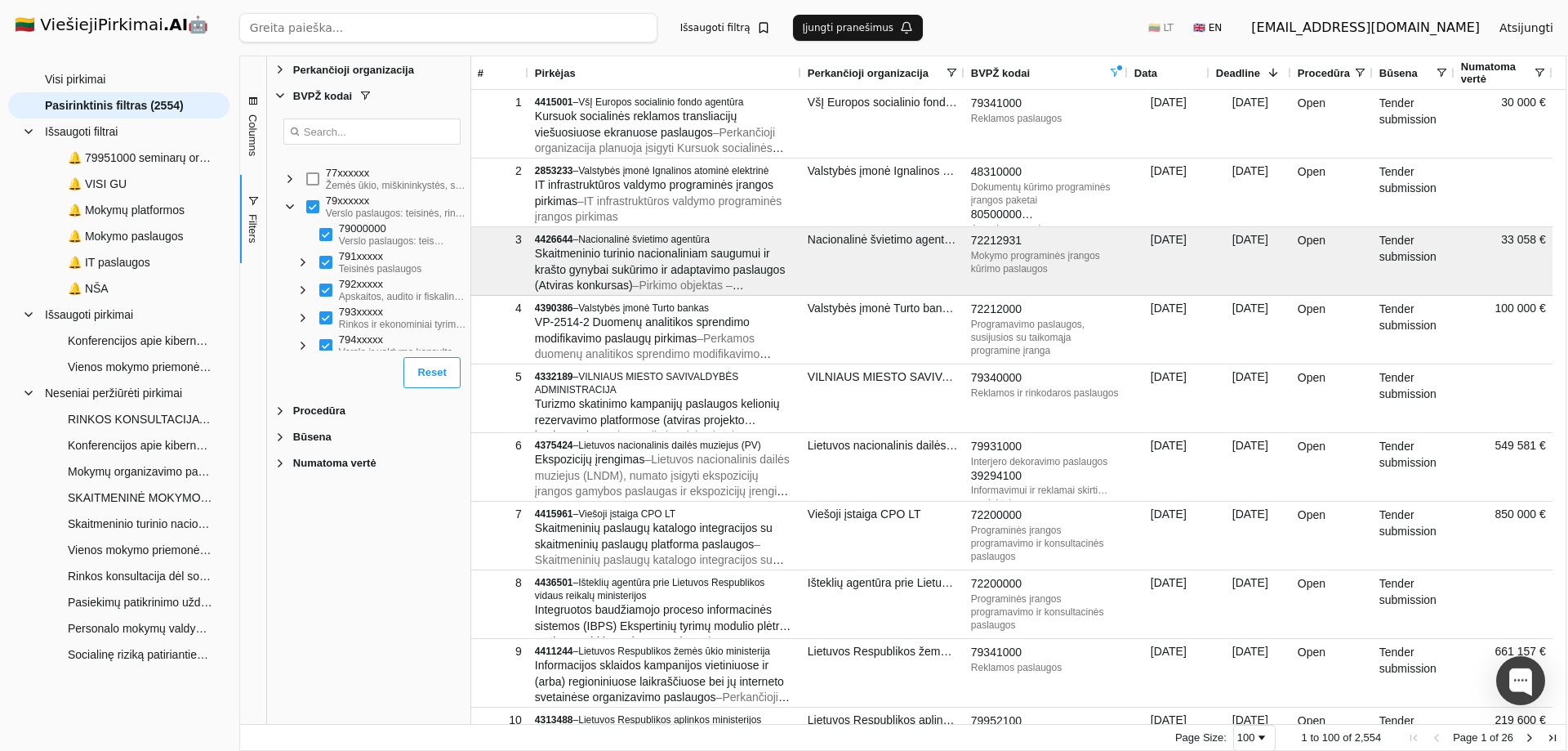
scroll to position [1062, 0]
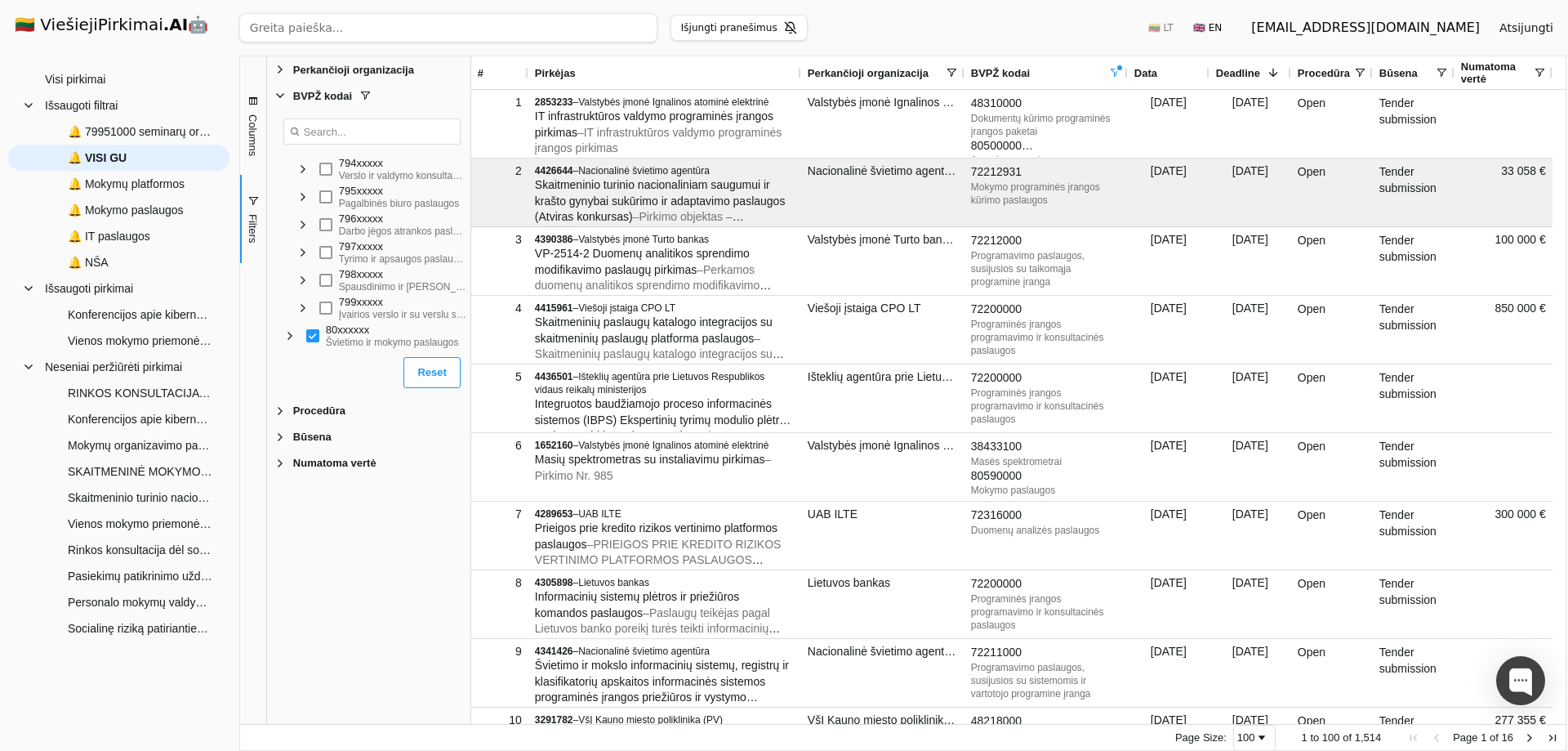
scroll to position [1225, 0]
click at [301, 306] on span "Filter List" at bounding box center [303, 304] width 14 height 14
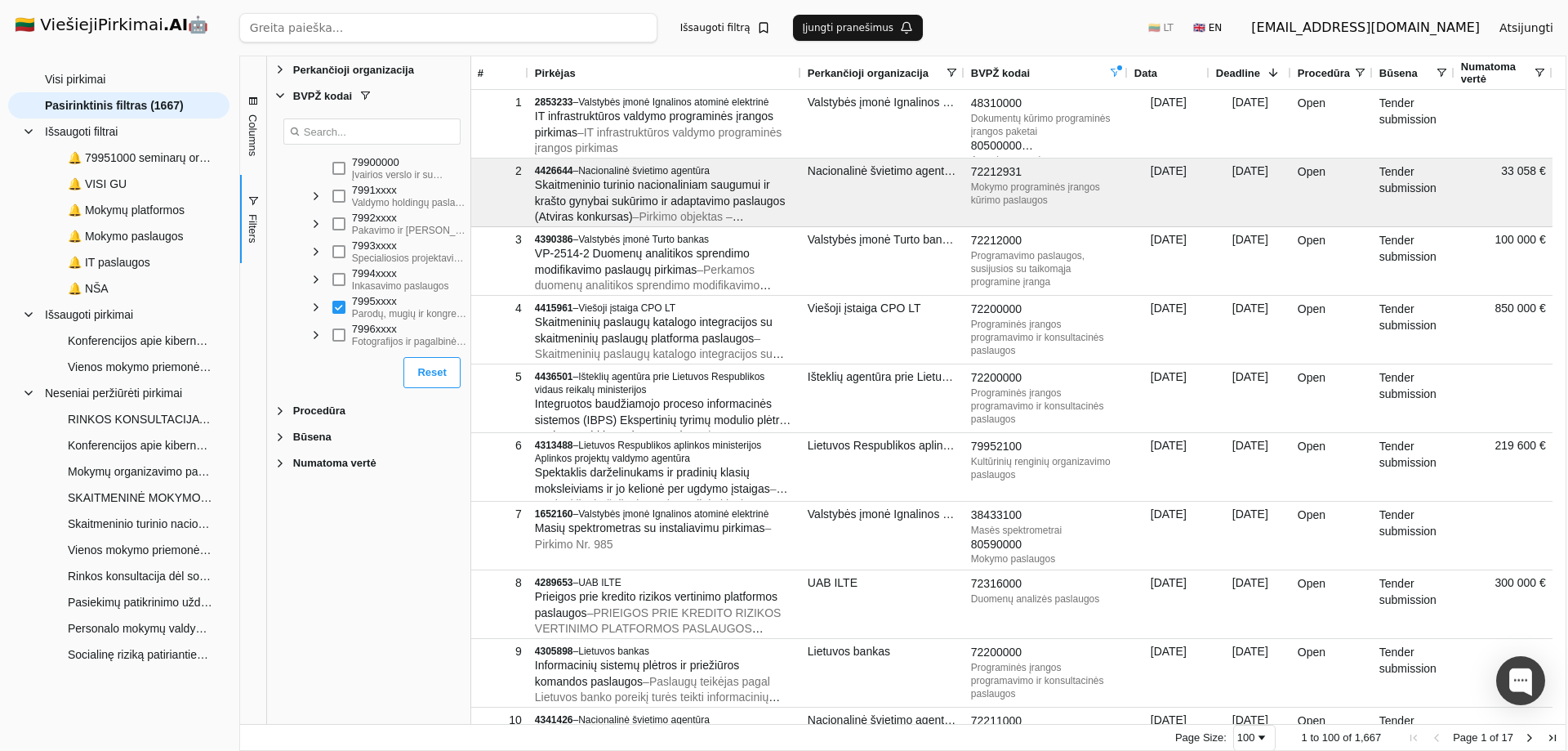
click at [694, 30] on button "Išsaugoti filtrą" at bounding box center [725, 27] width 109 height 26
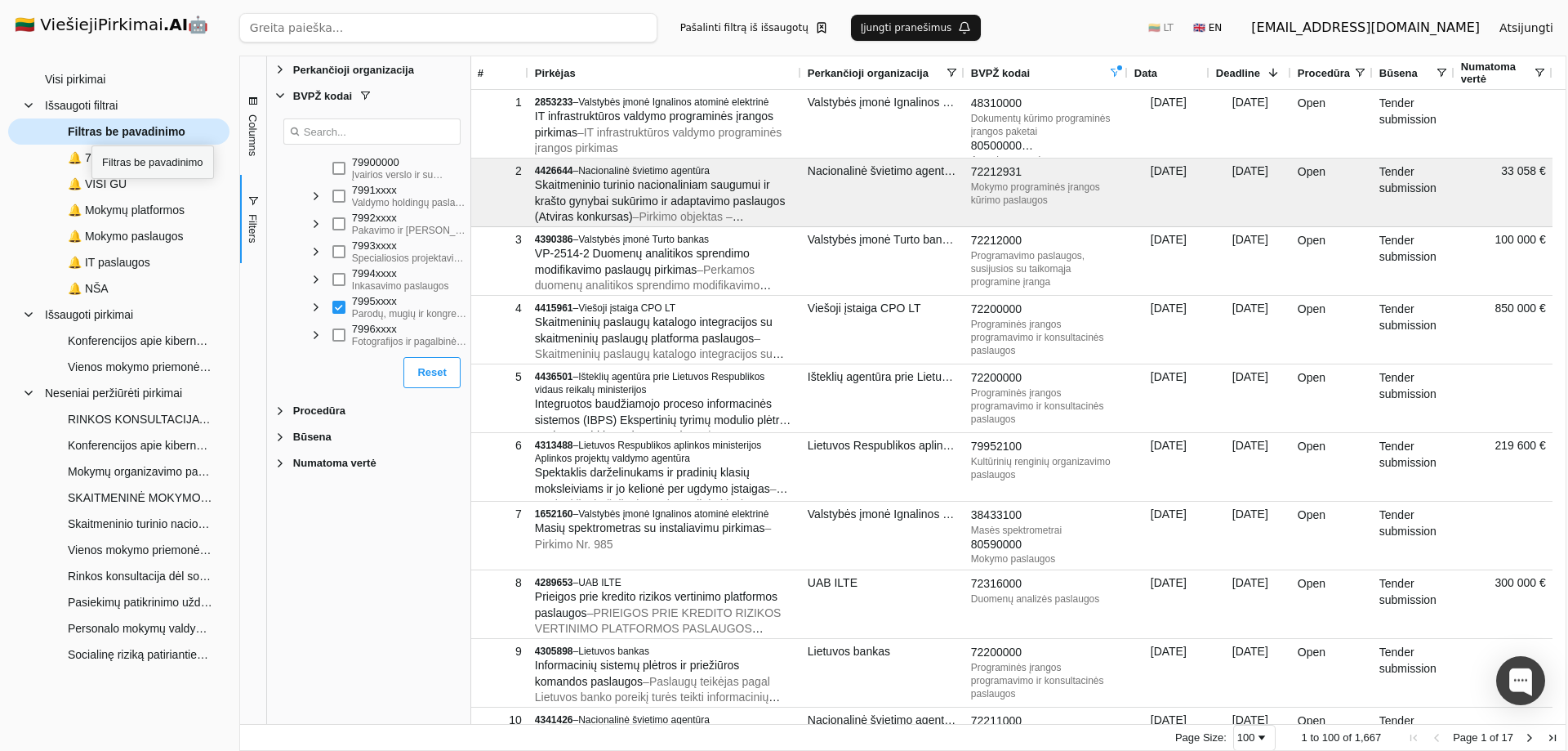
click at [92, 131] on span "Filtras be pavadinimo" at bounding box center [127, 131] width 118 height 24
type input "VISI GU 2"
click at [911, 32] on button "Įjungti pranešimus" at bounding box center [916, 27] width 131 height 26
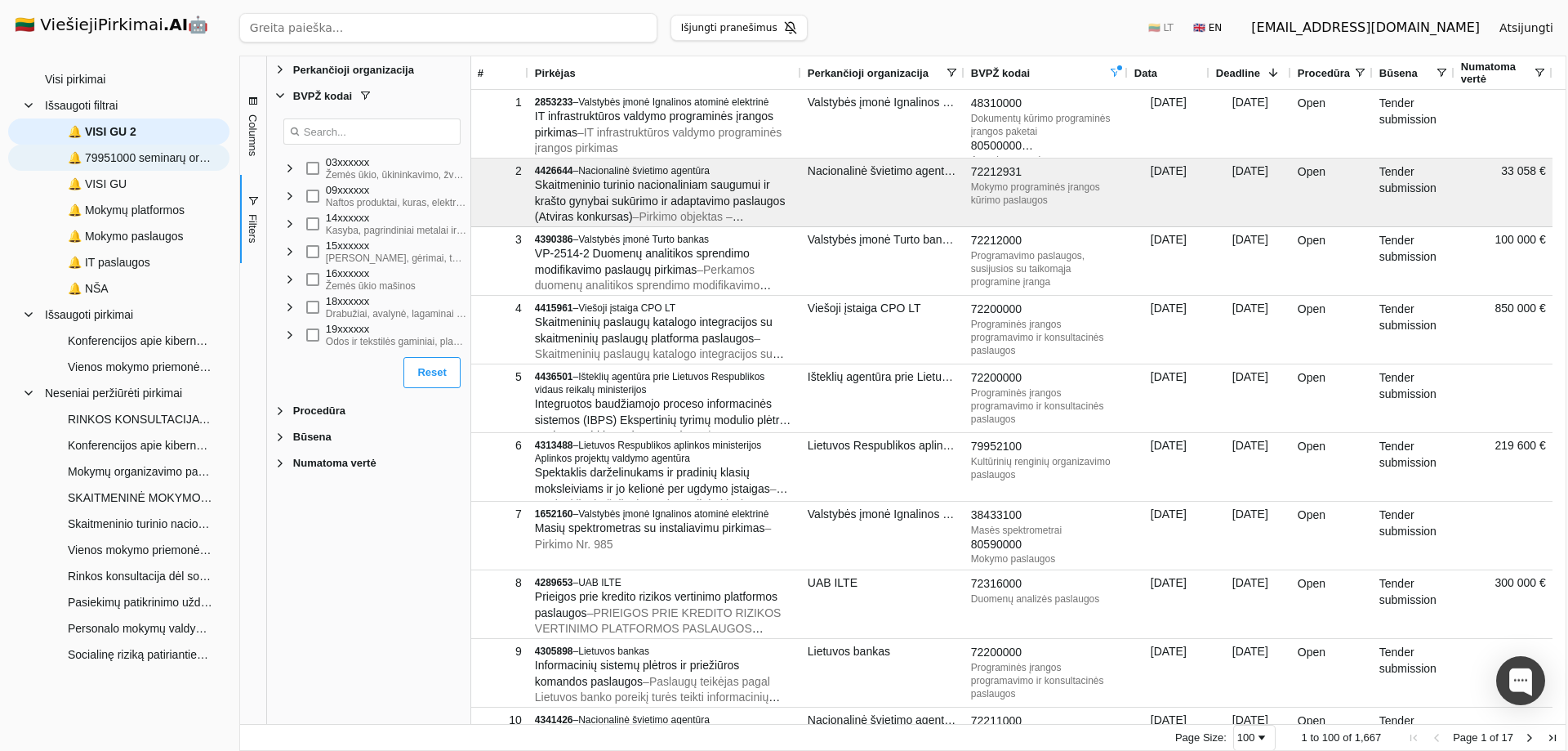
click at [121, 157] on span "🔔 79951000 seminarų org pasl" at bounding box center [140, 157] width 145 height 24
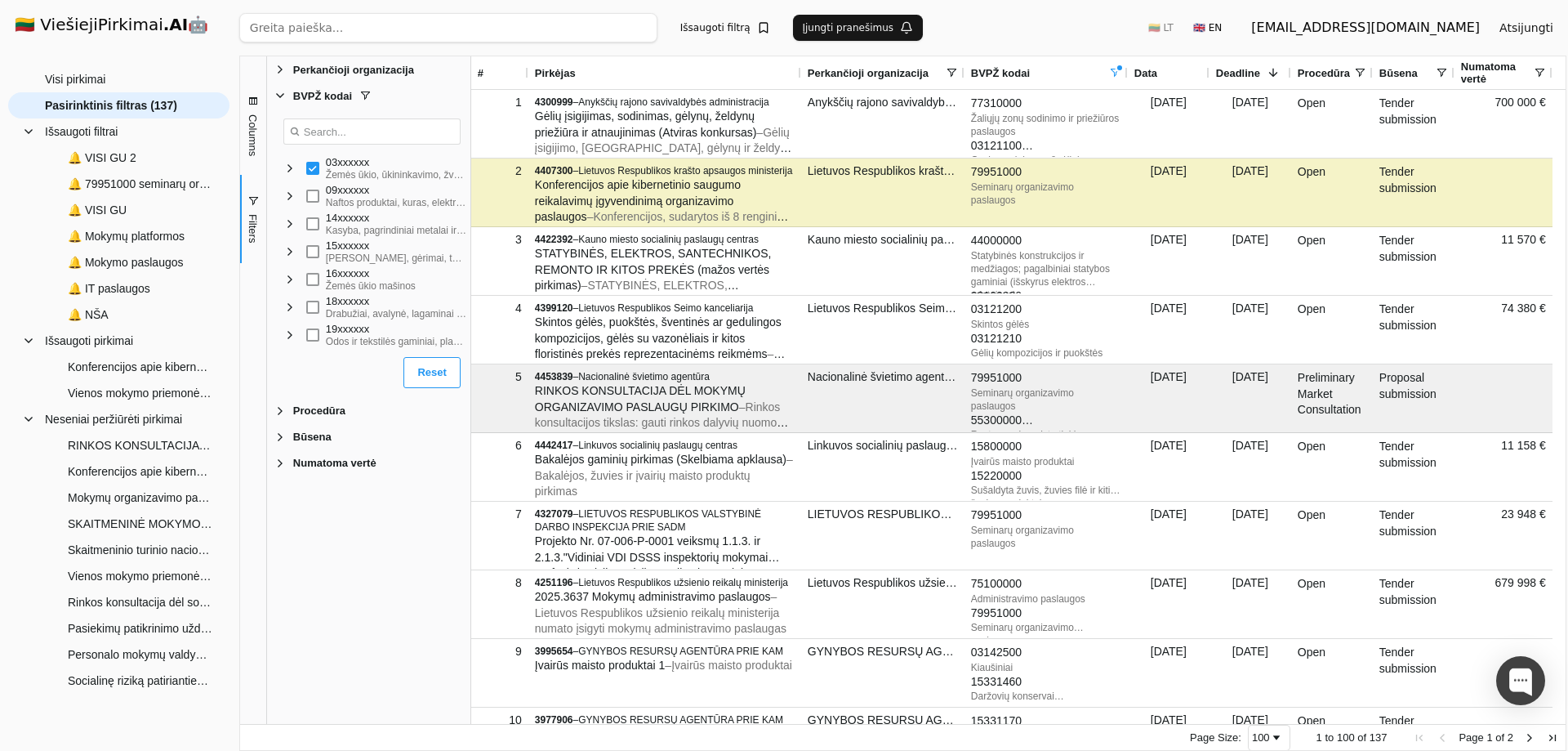
click at [702, 28] on button "Išsaugoti filtrą" at bounding box center [725, 27] width 109 height 26
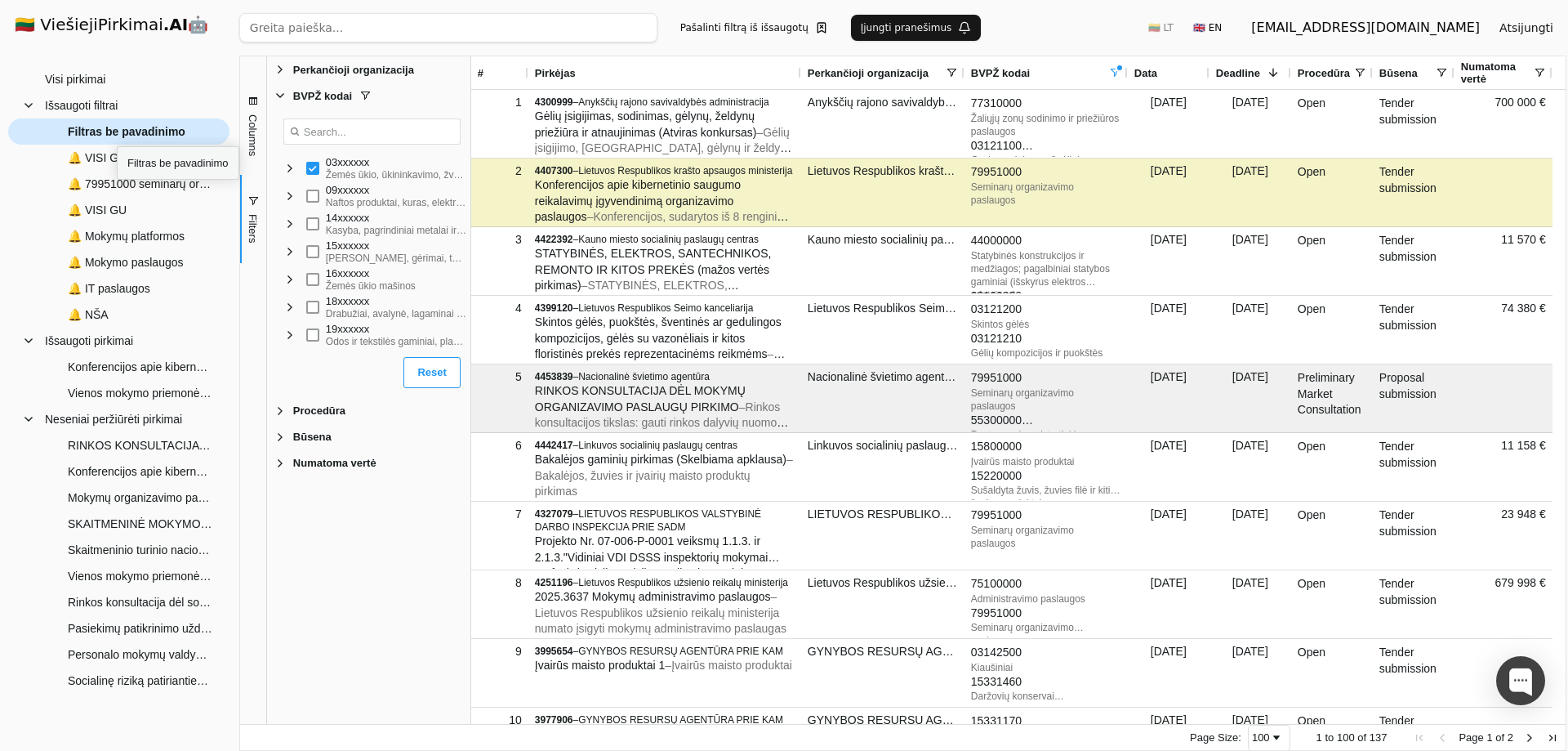
click at [117, 132] on span "Filtras be pavadinimo" at bounding box center [127, 131] width 118 height 24
type input "testinis"
click at [866, 32] on button "Įjungti pranešimus" at bounding box center [916, 27] width 131 height 26
click at [104, 130] on span "🔔 testinis" at bounding box center [96, 131] width 57 height 24
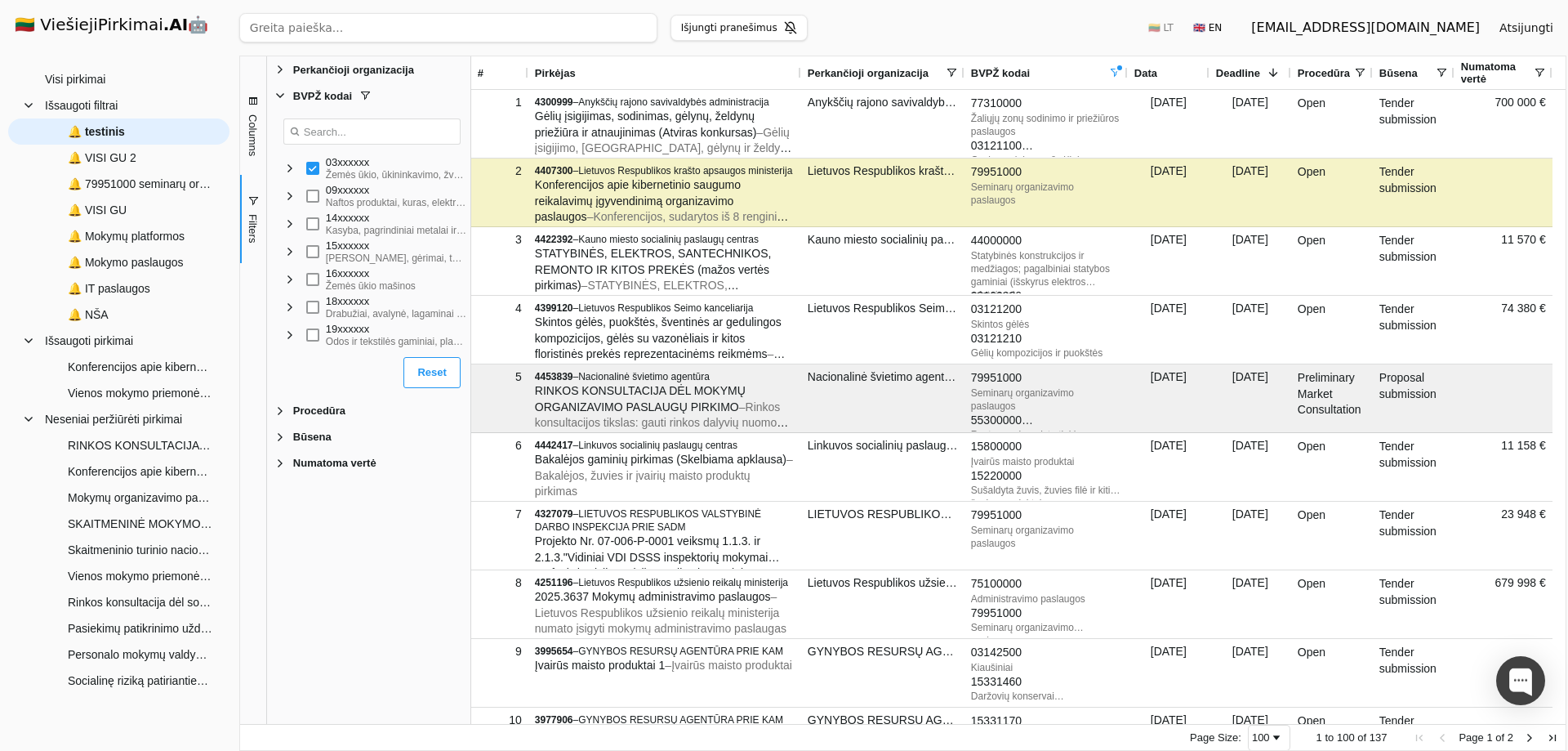
click at [718, 30] on button "Išjungti pranešimus" at bounding box center [739, 27] width 137 height 26
click at [717, 29] on button "Pašalinti filtrą iš išsaugotų" at bounding box center [754, 27] width 167 height 26
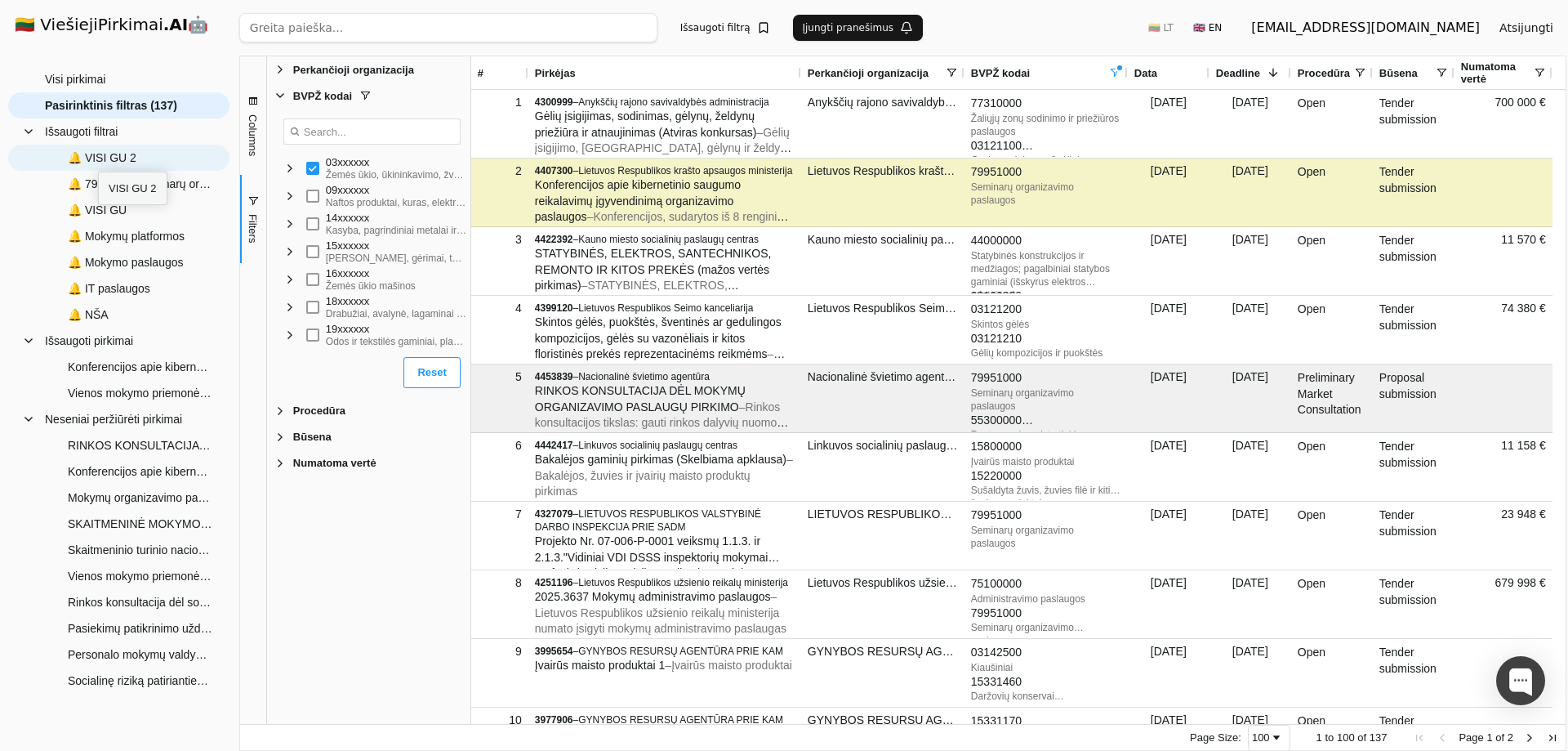
click at [98, 157] on span "🔔 VISI GU 2" at bounding box center [102, 157] width 69 height 24
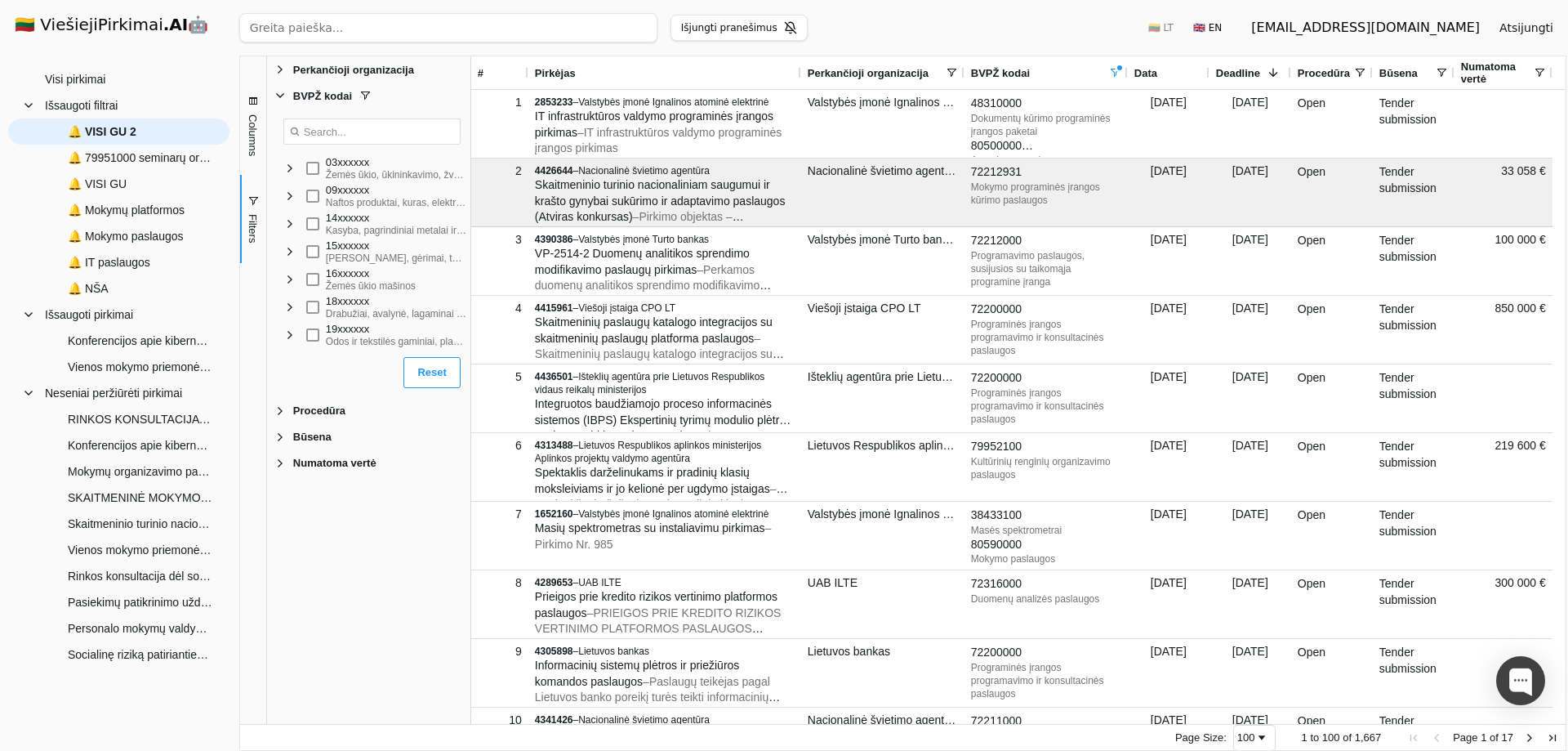
click at [281, 413] on span "Filter List 5 Filters" at bounding box center [281, 411] width 14 height 14
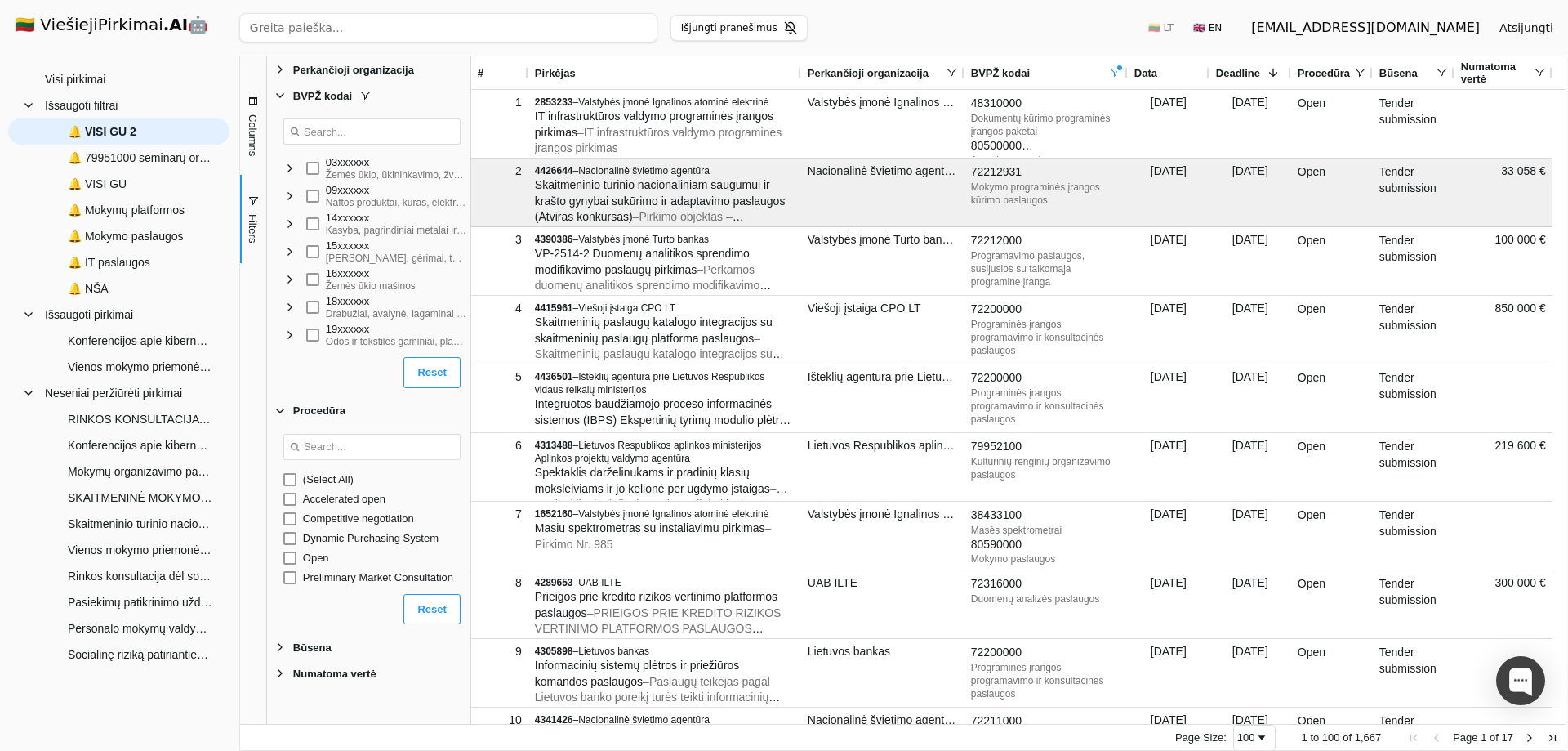
click at [284, 650] on span "Filter List 5 Filters" at bounding box center [281, 647] width 14 height 14
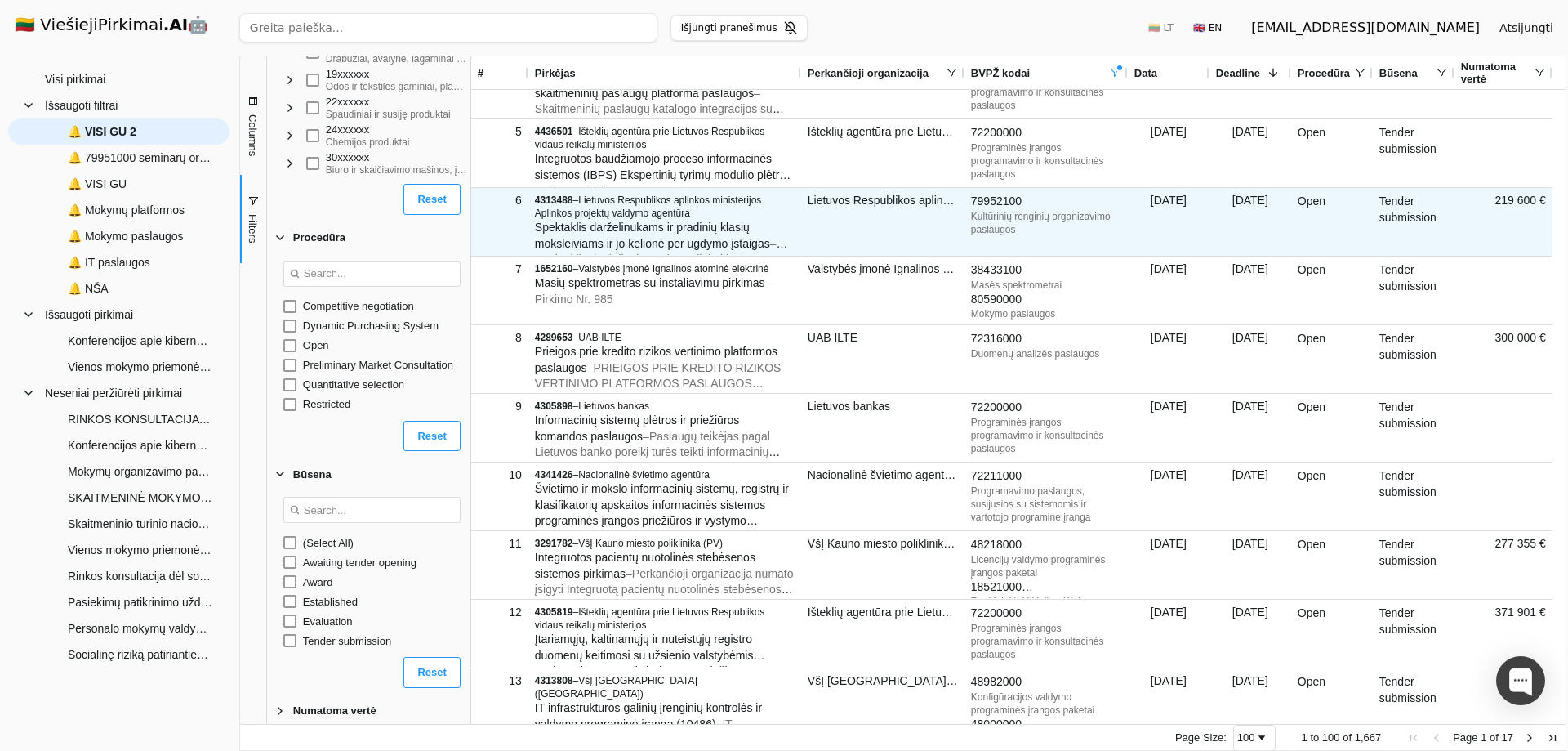
scroll to position [327, 0]
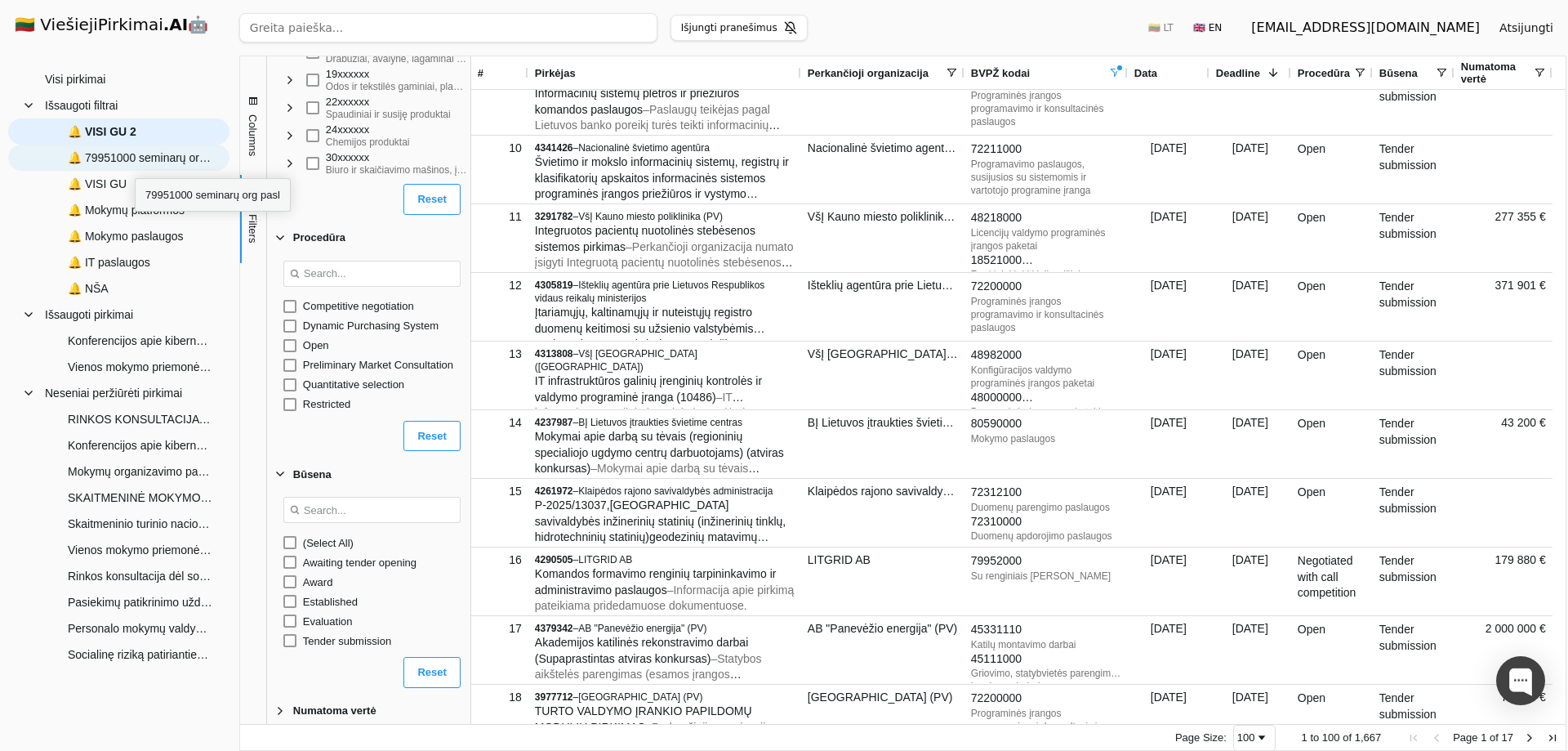
click at [135, 164] on span "🔔 79951000 seminarų org pasl" at bounding box center [140, 157] width 145 height 24
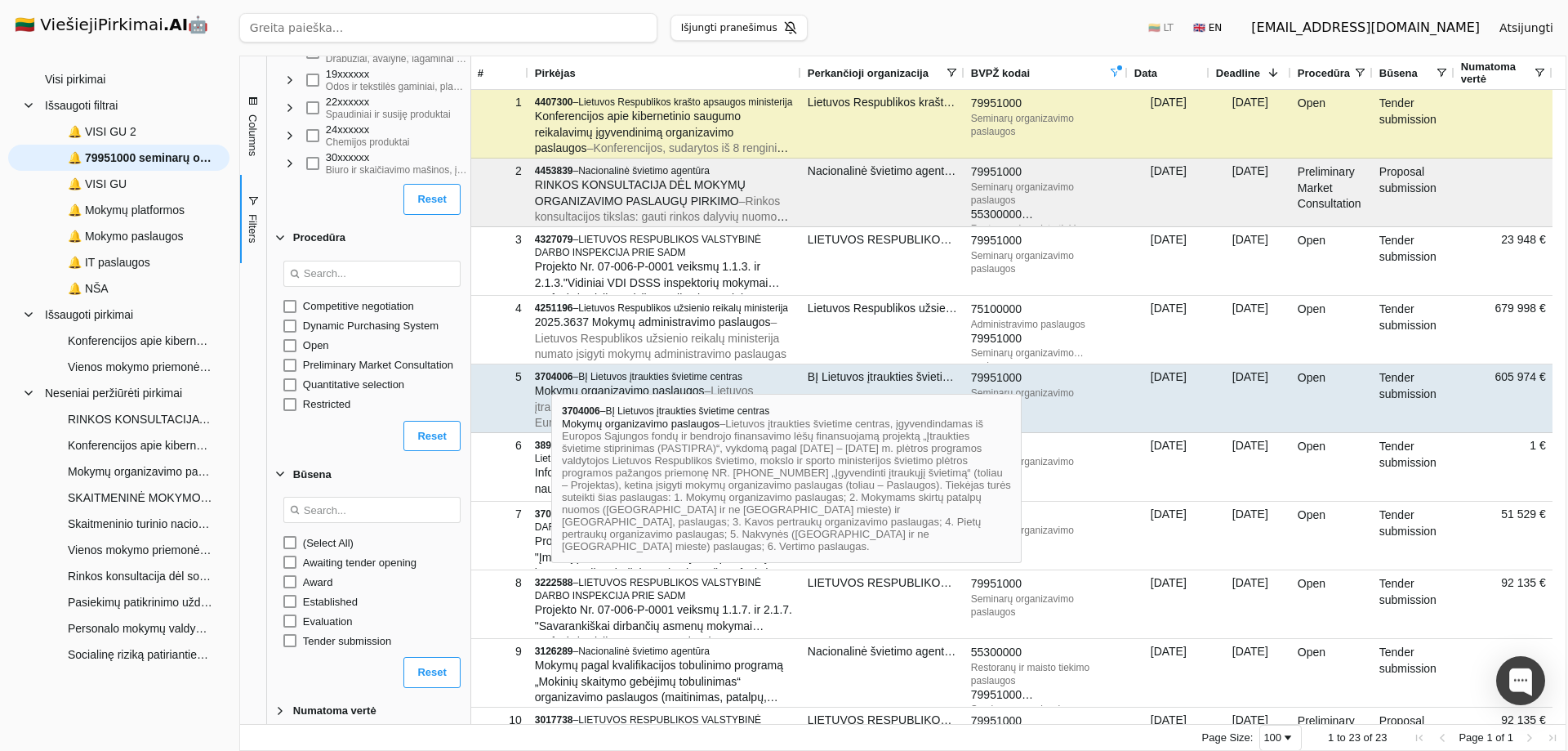
click at [552, 379] on span "3704006" at bounding box center [555, 376] width 39 height 12
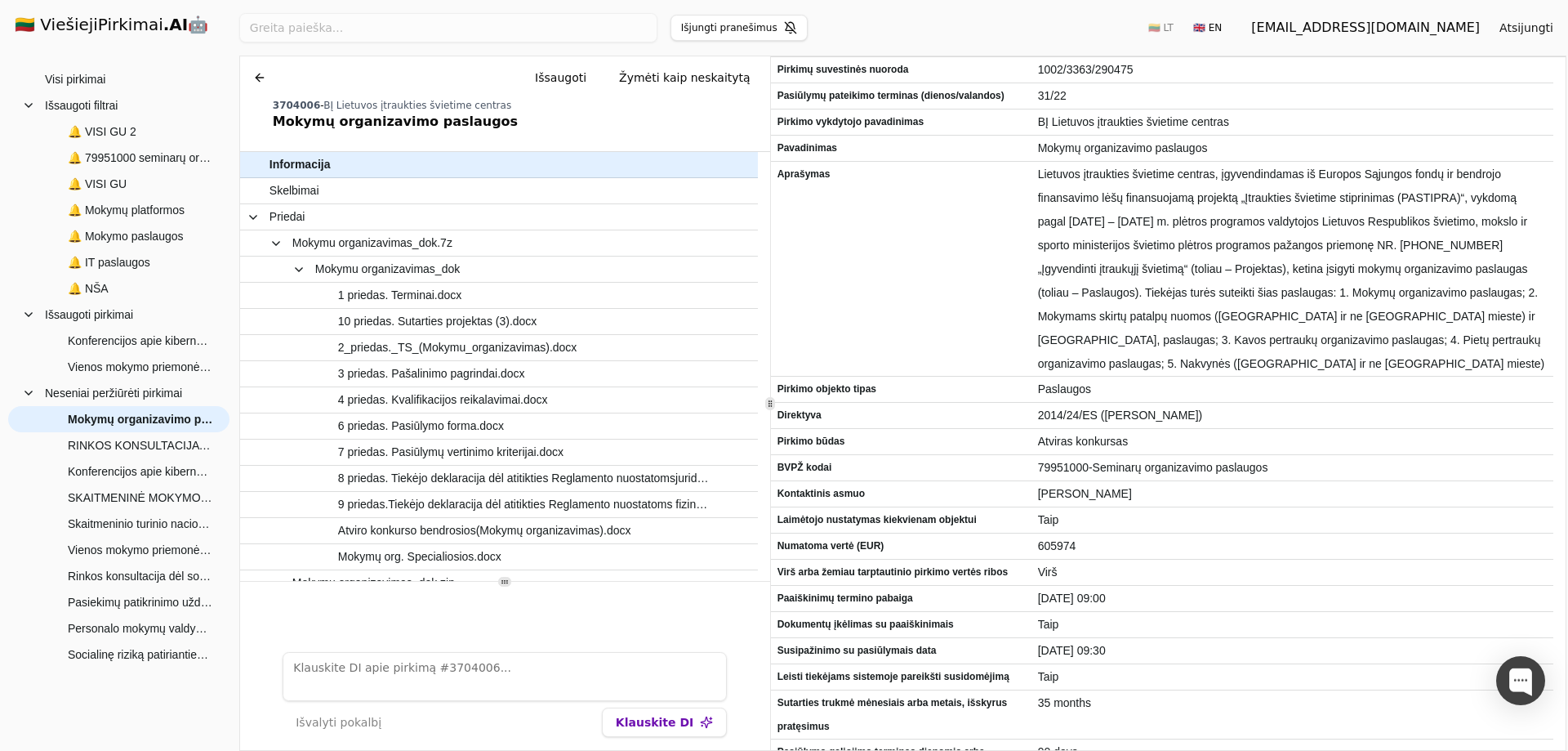
click at [289, 105] on span "3704006" at bounding box center [296, 105] width 47 height 12
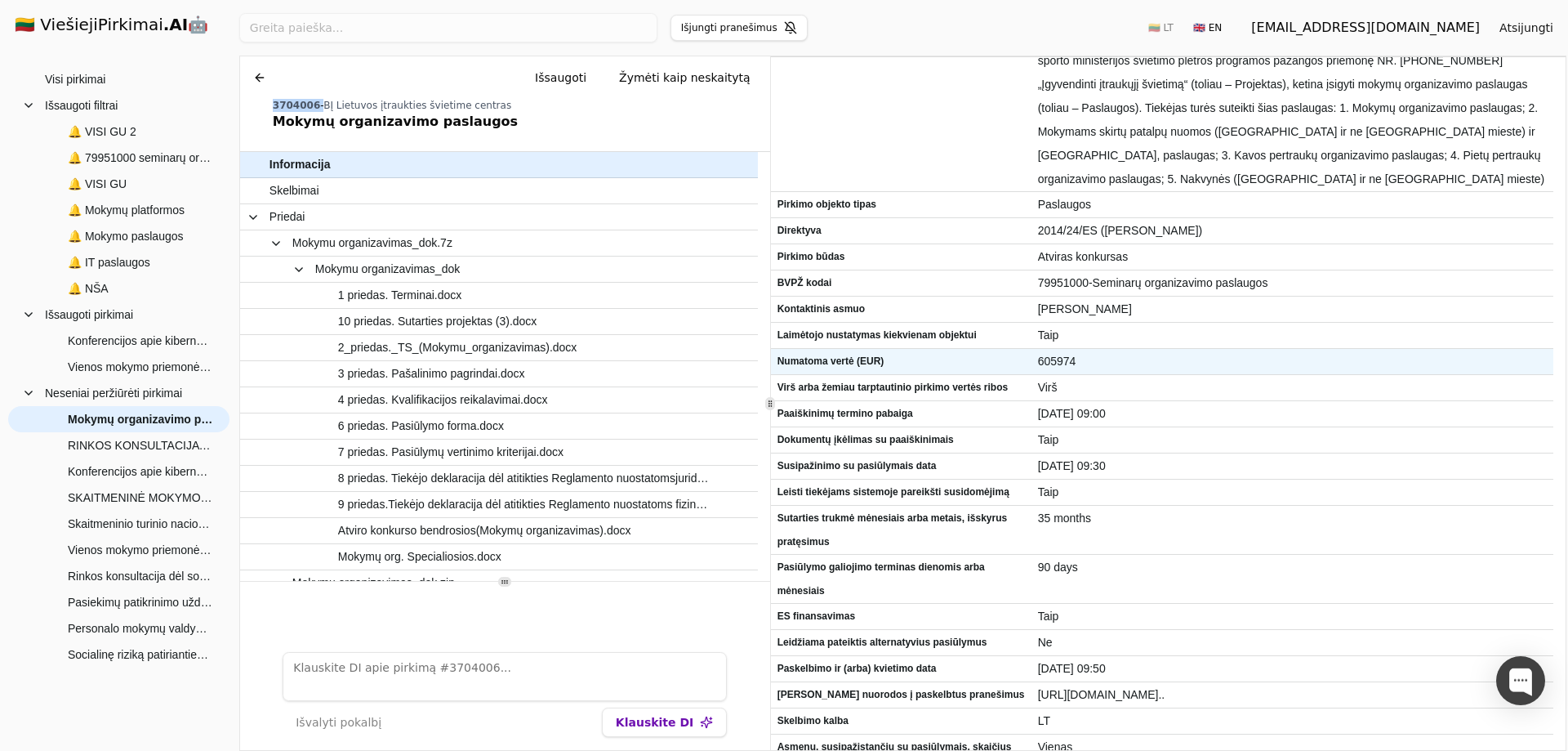
scroll to position [195, 0]
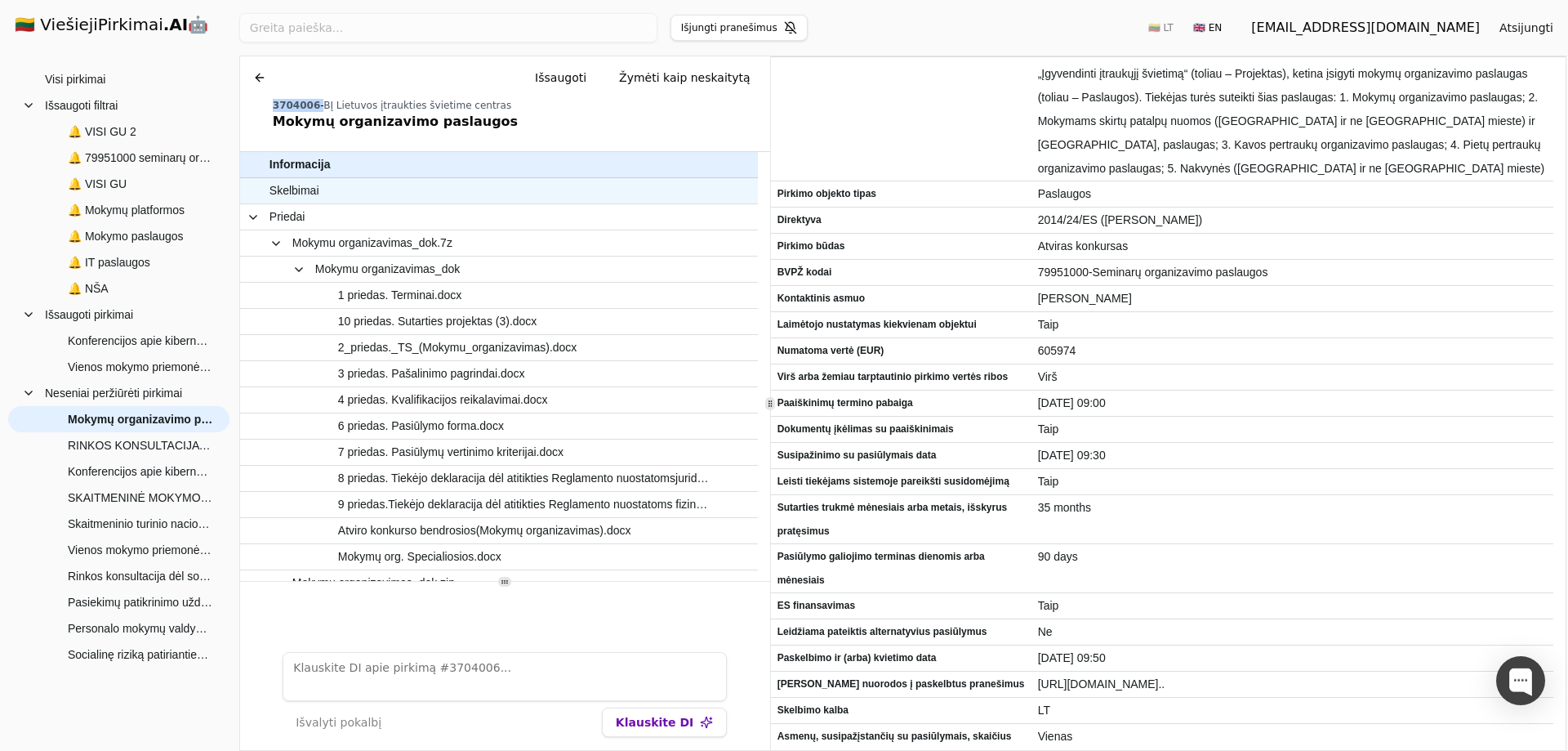
click at [298, 195] on span "Skelbimai" at bounding box center [293, 191] width 49 height 23
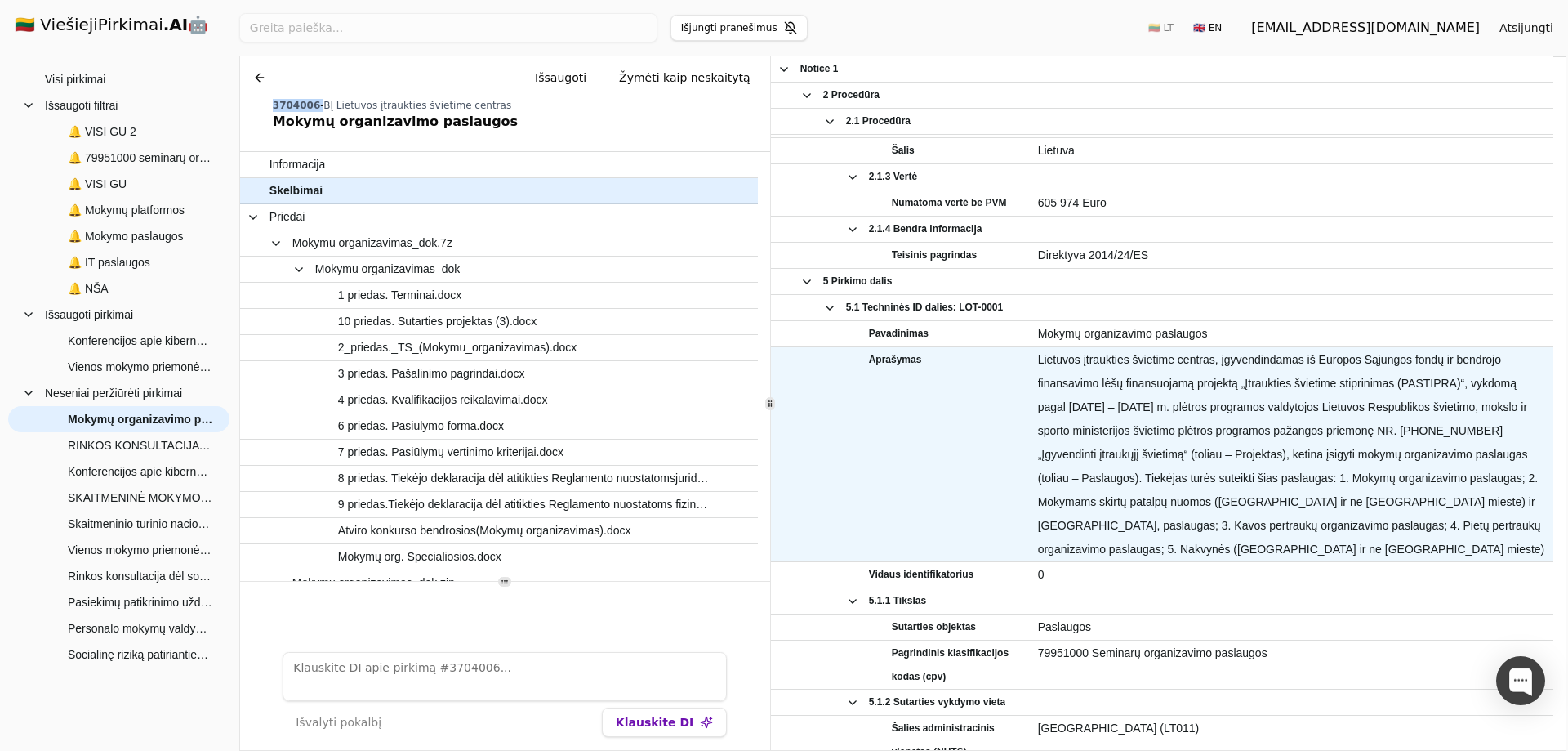
scroll to position [765, 0]
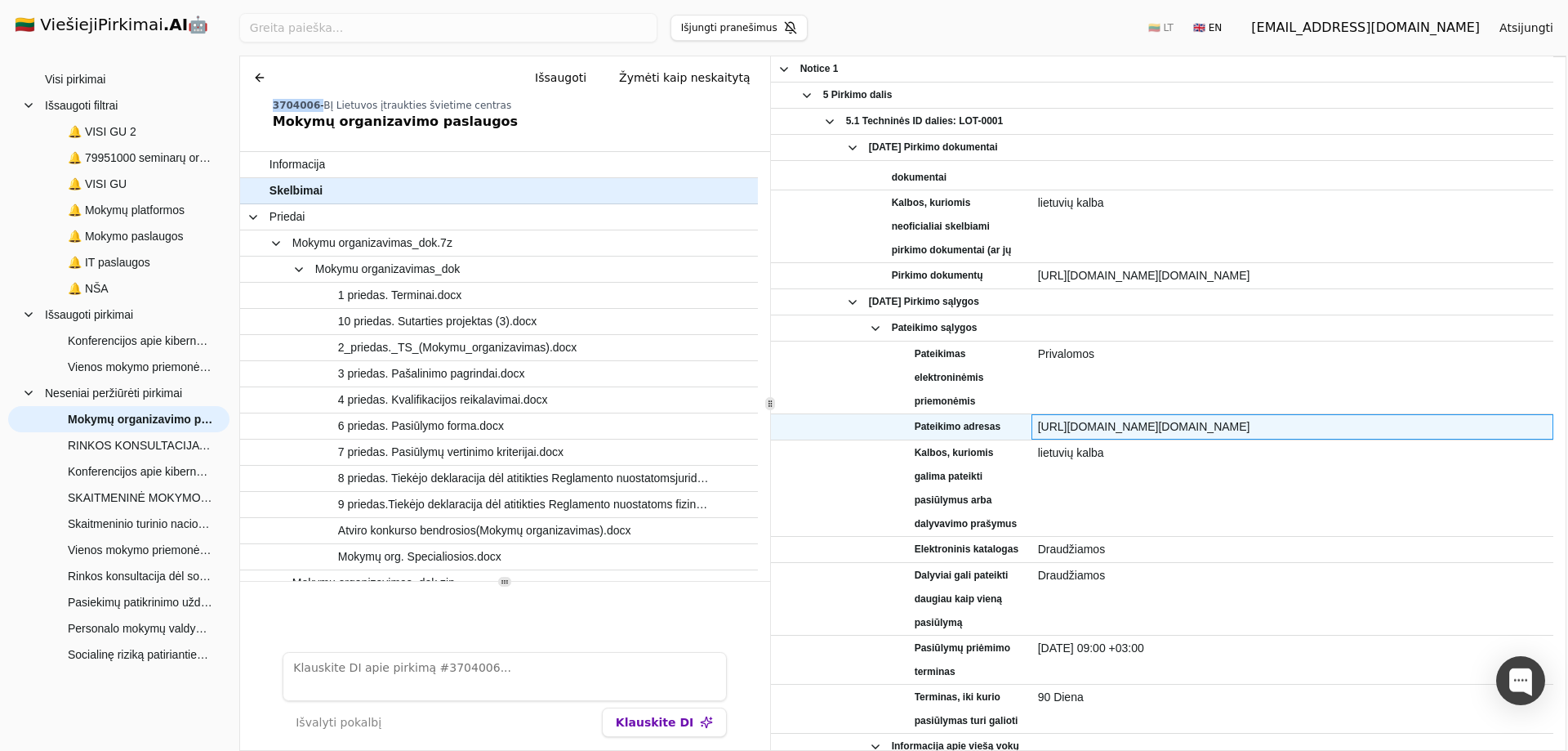
drag, startPoint x: 1037, startPoint y: 427, endPoint x: 1425, endPoint y: 426, distance: 388.0
click at [1425, 426] on div "[URL][DOMAIN_NAME][DOMAIN_NAME]" at bounding box center [1292, 427] width 522 height 25
copy span "[URL][DOMAIN_NAME][DOMAIN_NAME]"
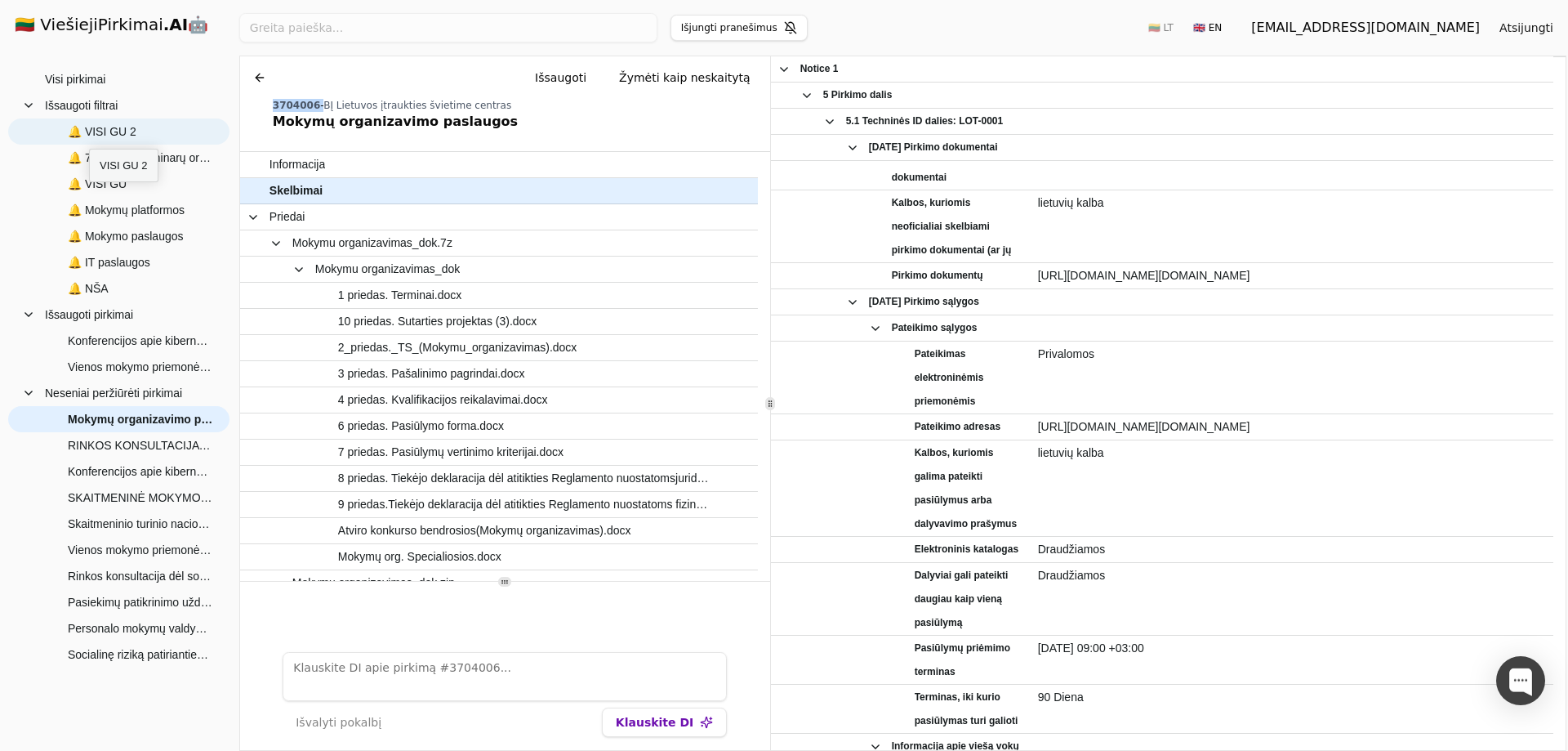
click at [89, 134] on span "🔔 VISI GU 2" at bounding box center [102, 131] width 69 height 24
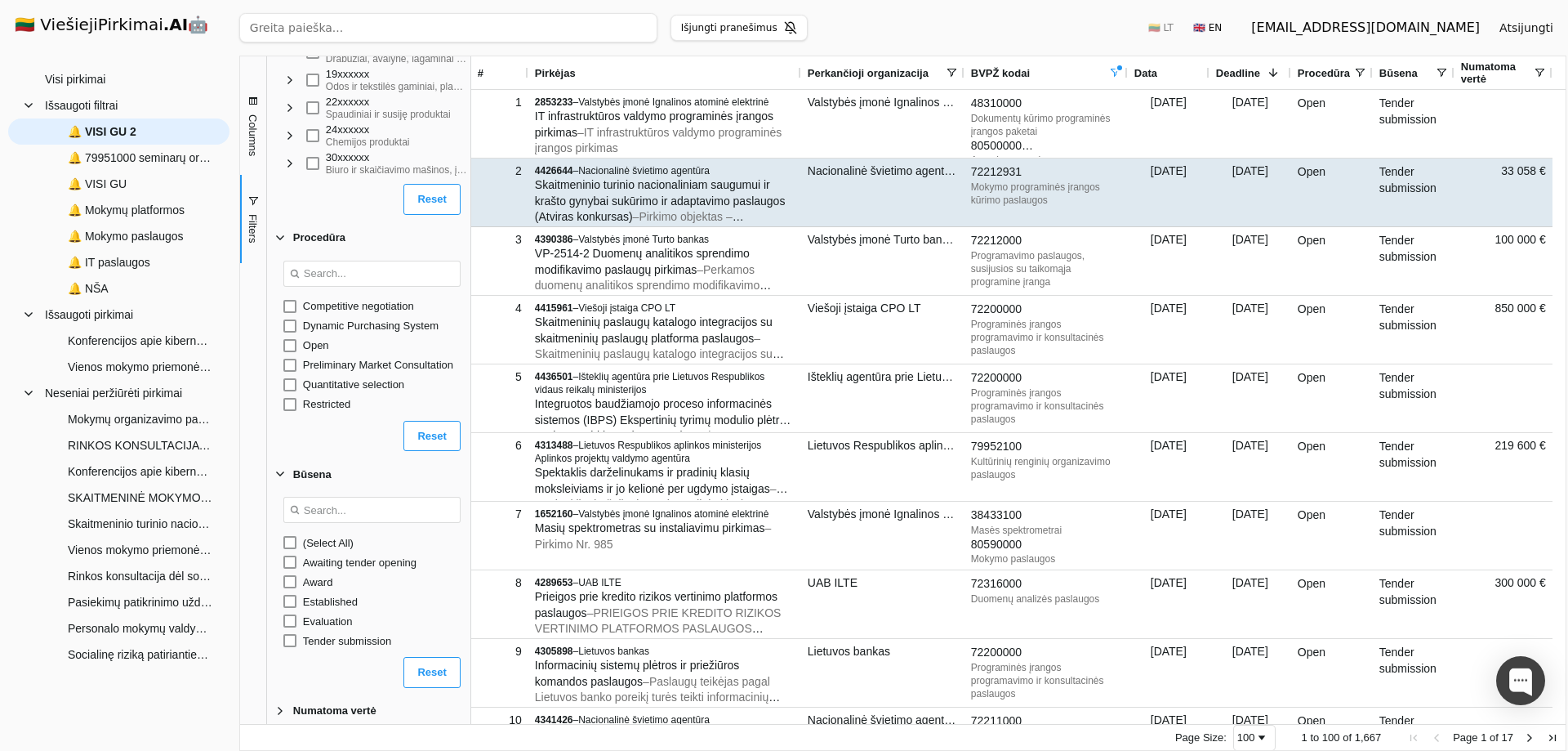
click at [631, 202] on span "Skaitmeninio turinio nacionaliniam saugumui ir krašto gynybai sukūrimo ir adapt…" at bounding box center [660, 200] width 251 height 45
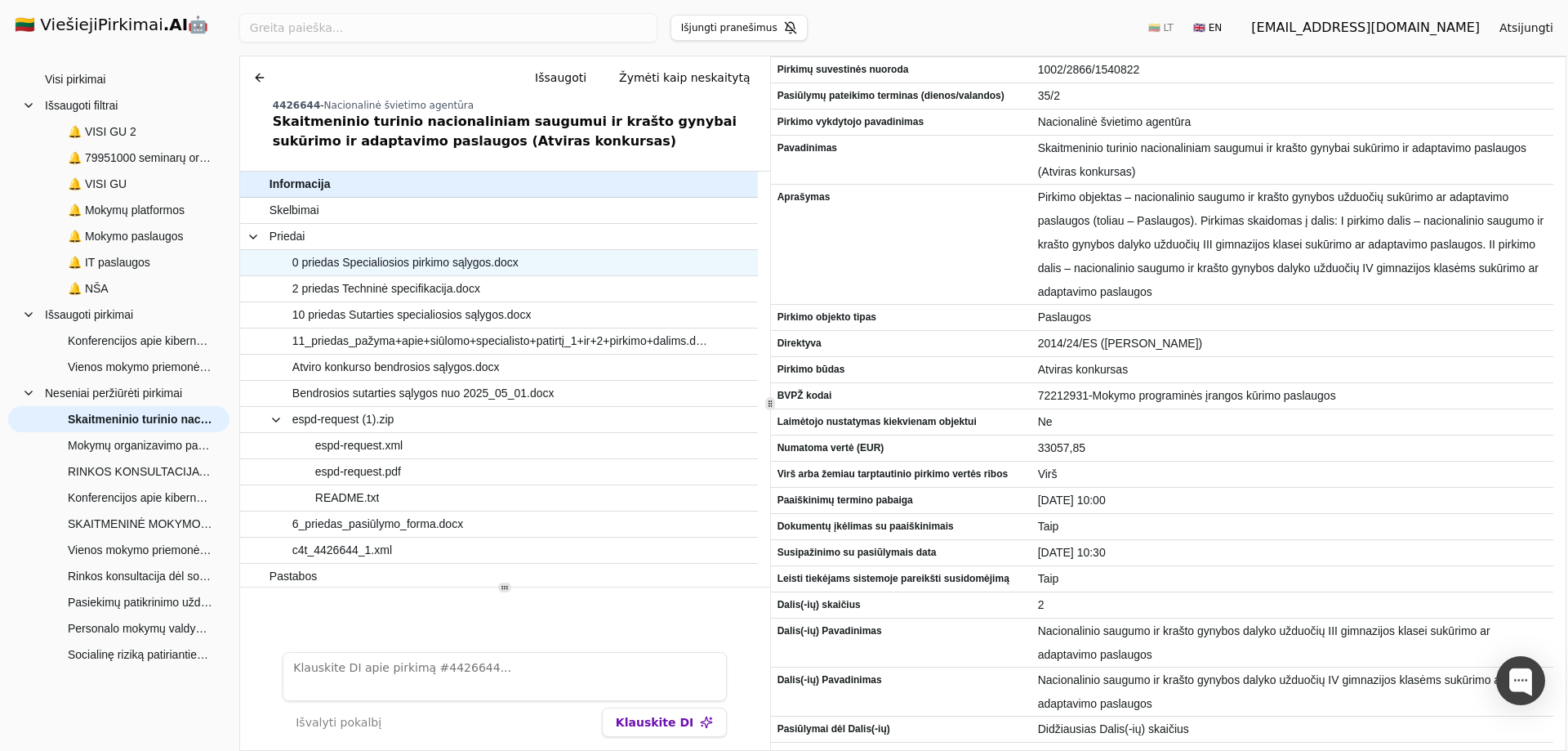
click at [357, 264] on span "0 priedas Specialiosios pirkimo sąlygos.docx" at bounding box center [406, 262] width 226 height 23
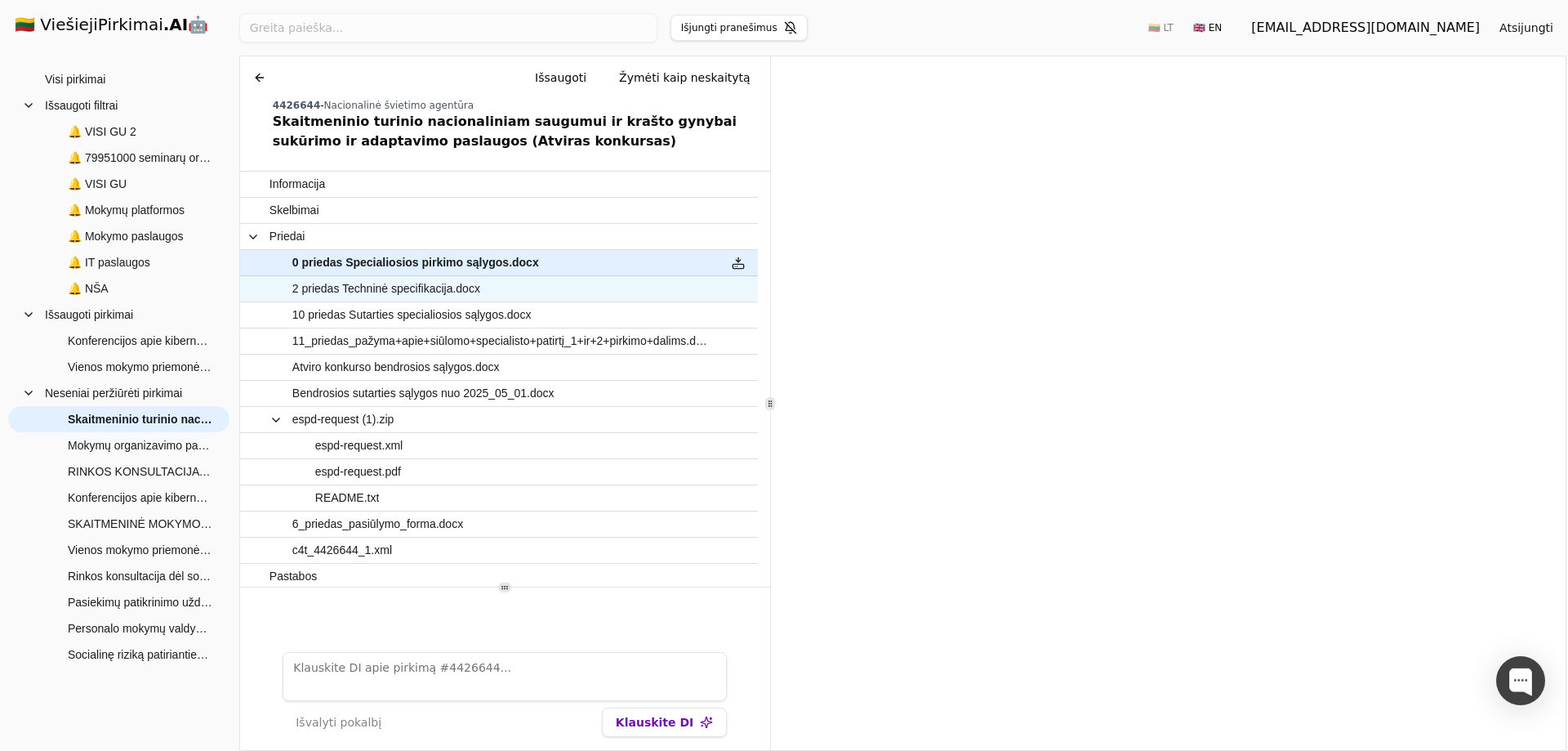
click at [358, 290] on span "2 priedas Techninė specifikacija.docx" at bounding box center [386, 288] width 188 height 23
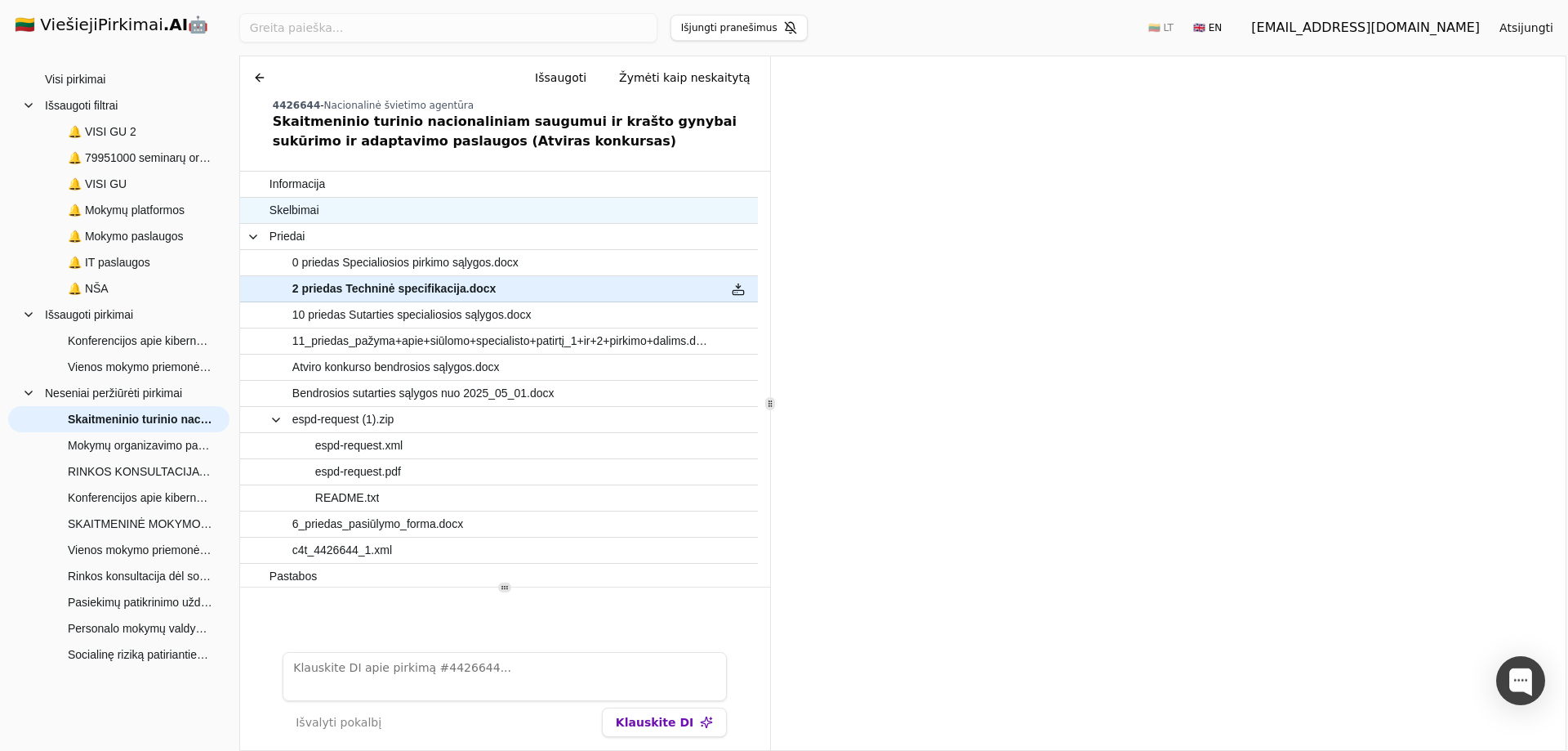
click at [308, 215] on span "Skelbimai" at bounding box center [293, 210] width 49 height 23
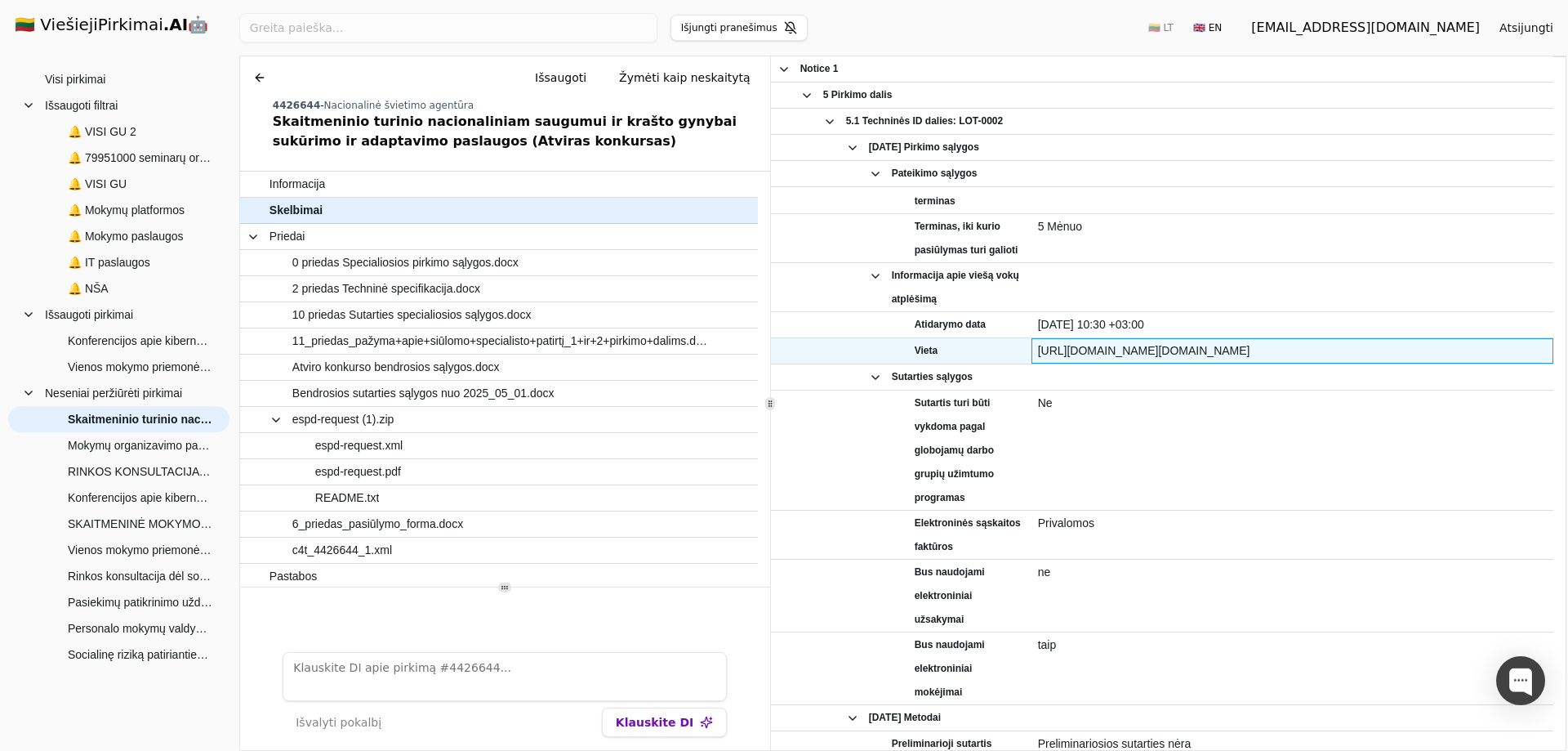
drag, startPoint x: 1047, startPoint y: 348, endPoint x: 1369, endPoint y: 334, distance: 322.3
click at [1447, 344] on span "[URL][DOMAIN_NAME][DOMAIN_NAME]" at bounding box center [1293, 350] width 509 height 23
click at [1342, 350] on span "[URL][DOMAIN_NAME][DOMAIN_NAME]" at bounding box center [1293, 350] width 509 height 23
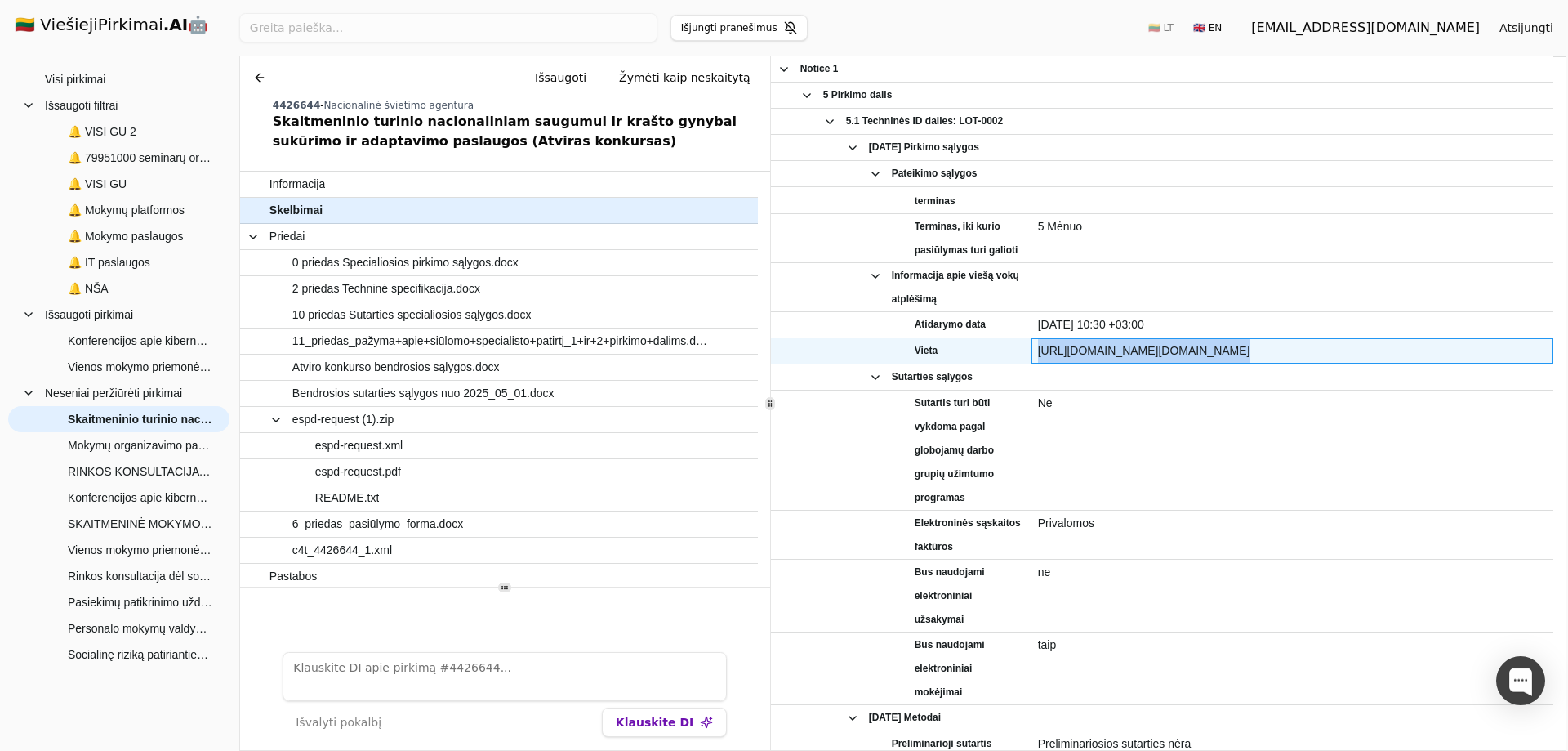
click at [1342, 350] on span "[URL][DOMAIN_NAME][DOMAIN_NAME]" at bounding box center [1293, 350] width 509 height 23
copy div "[URL][DOMAIN_NAME][DOMAIN_NAME]"
click at [1471, 349] on span "[URL][DOMAIN_NAME][DOMAIN_NAME]" at bounding box center [1293, 350] width 509 height 23
click at [1439, 346] on span "[URL][DOMAIN_NAME][DOMAIN_NAME]" at bounding box center [1293, 350] width 509 height 23
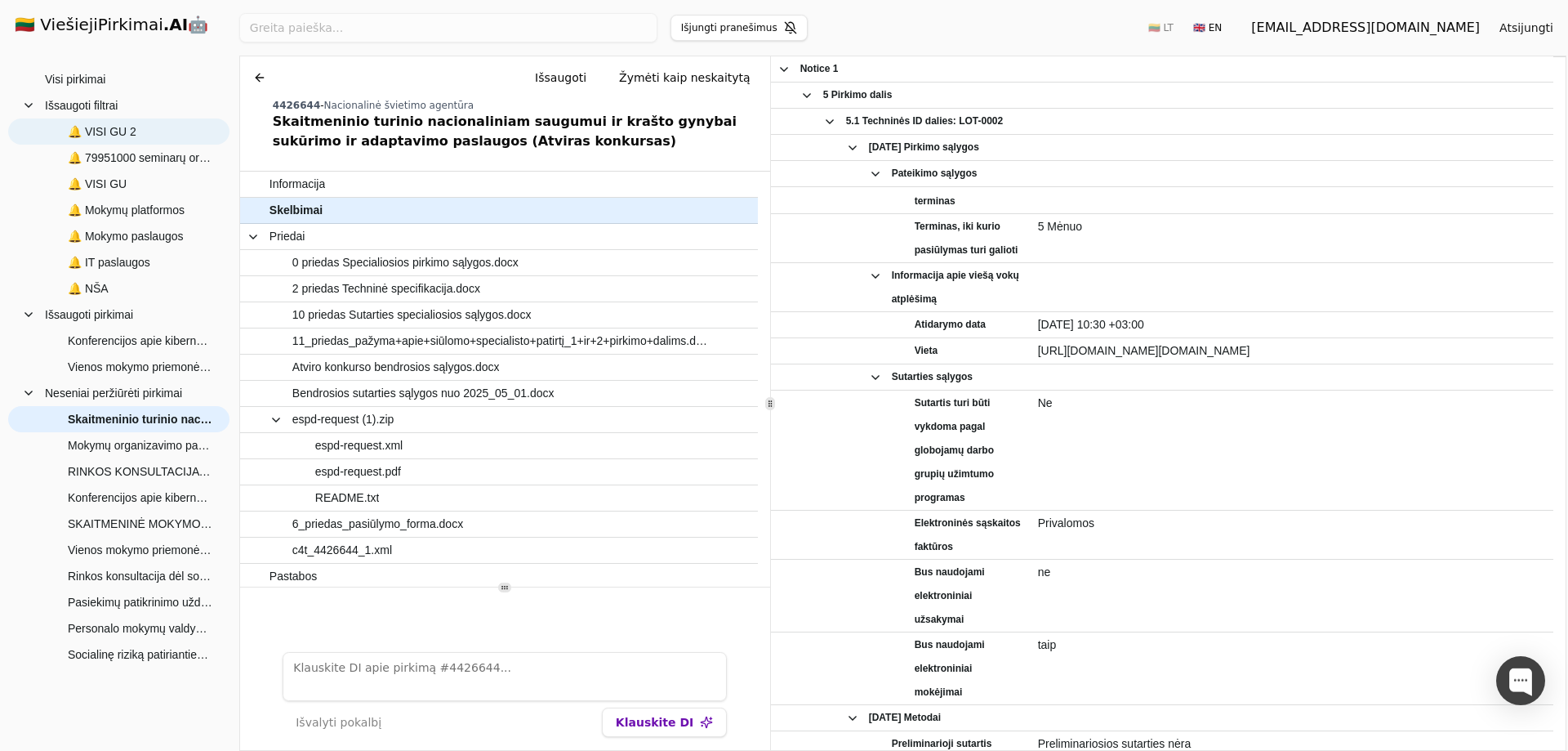
click at [95, 134] on span "🔔 VISI GU 2" at bounding box center [102, 131] width 69 height 24
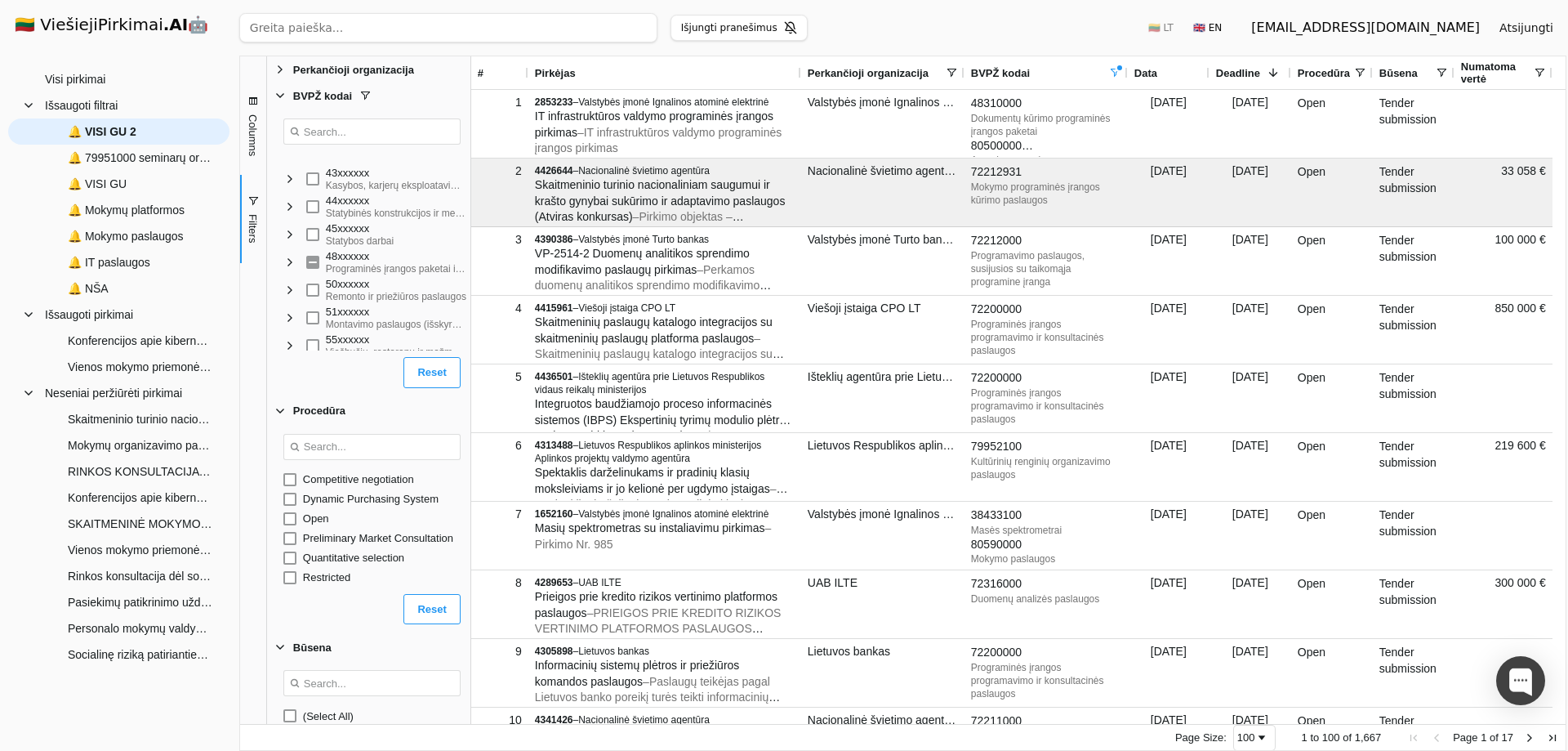
scroll to position [572, 0]
click at [123, 238] on span "🔔 Mokymo paslaugos" at bounding box center [126, 235] width 116 height 24
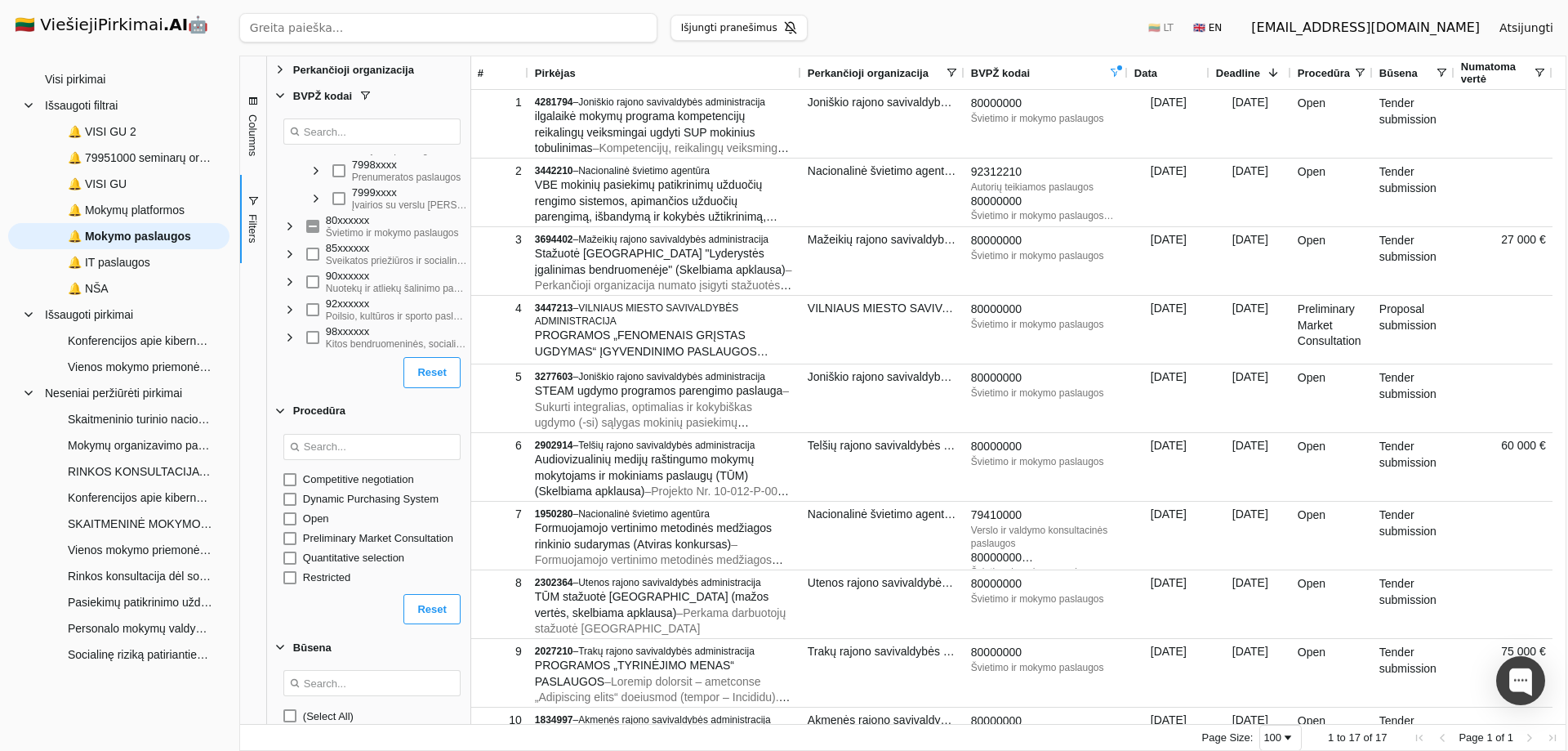
scroll to position [1609, 0]
click at [97, 135] on span "🔔 VISI GU 2" at bounding box center [102, 131] width 69 height 24
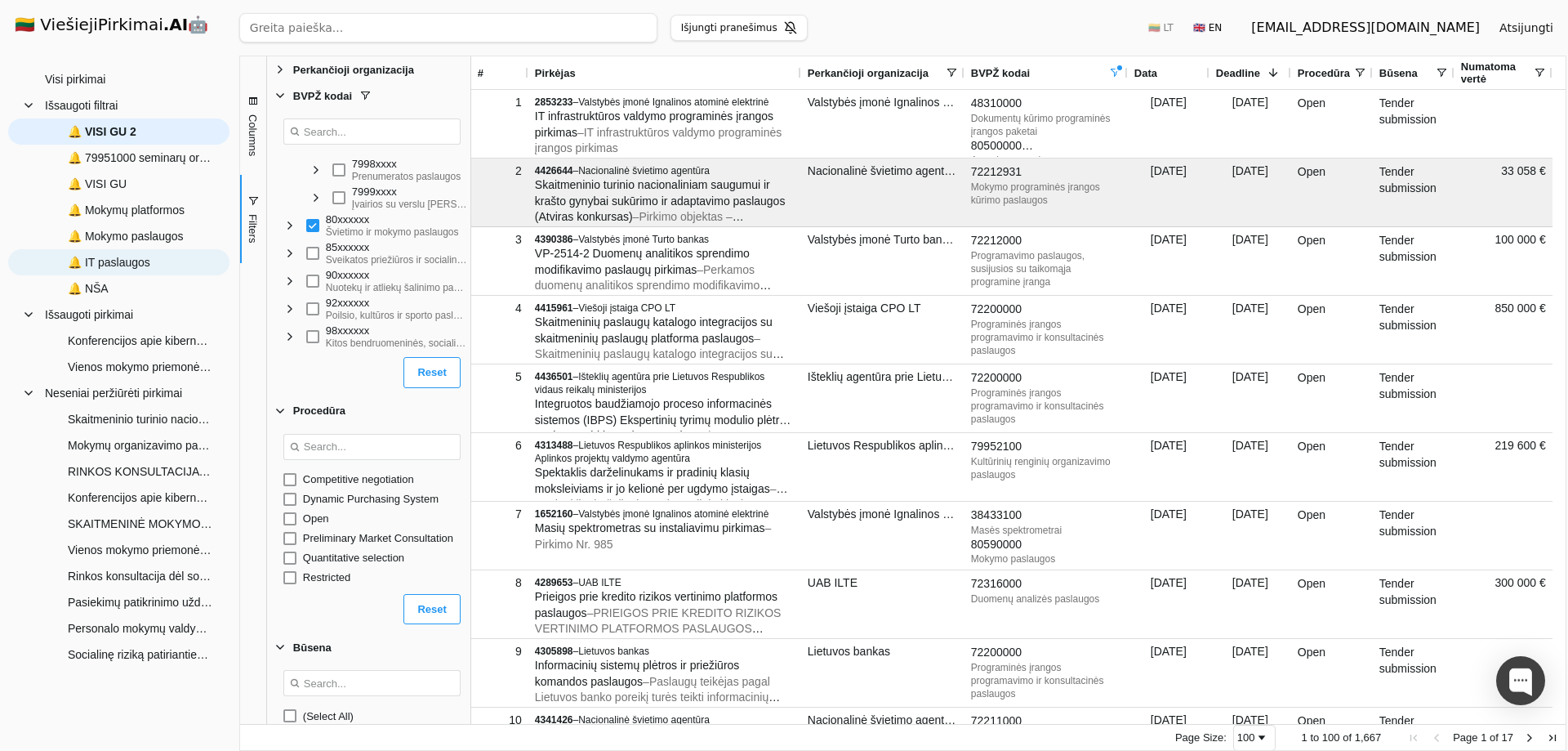
click at [103, 259] on span "🔔 IT paslaugos" at bounding box center [108, 261] width 82 height 24
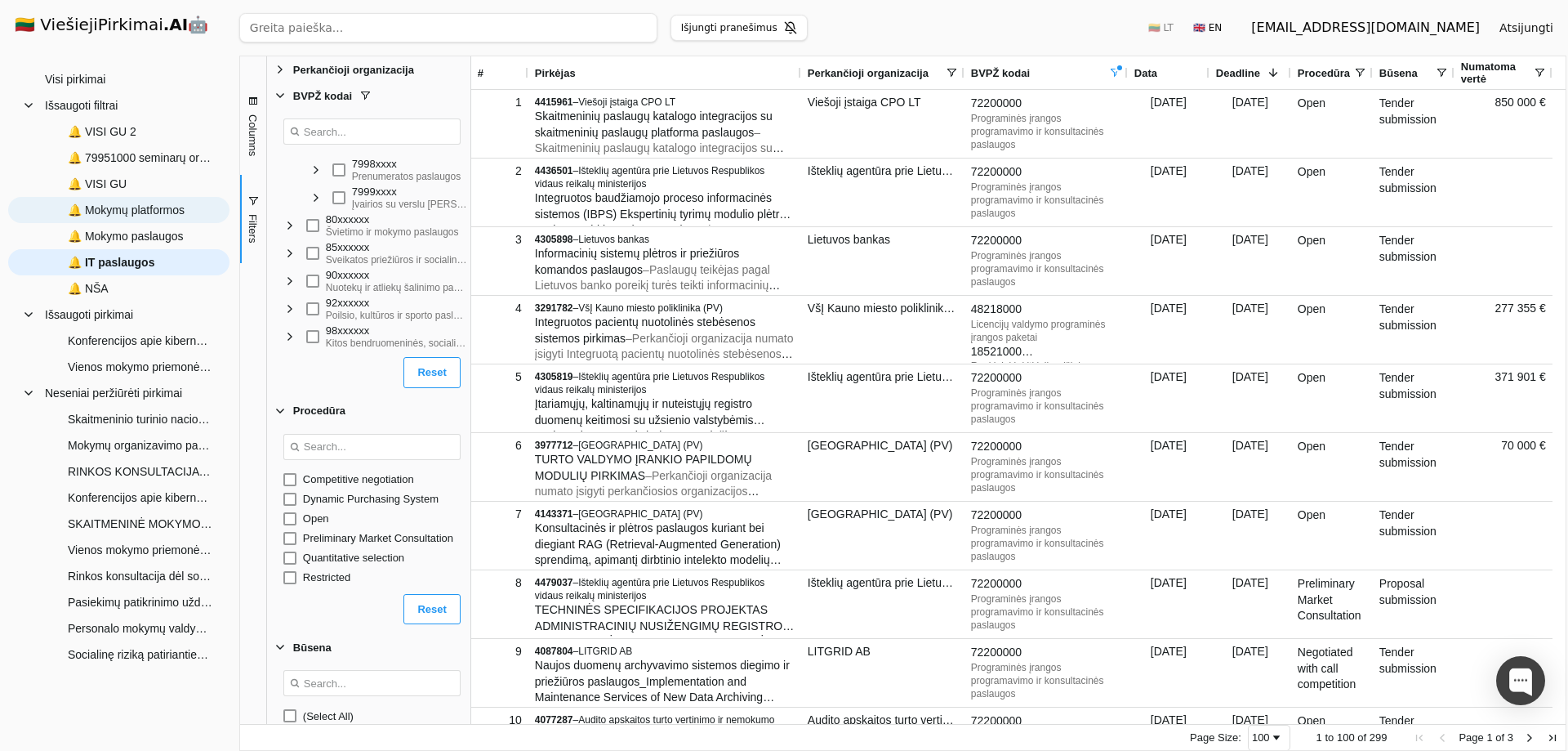
click at [104, 214] on span "🔔 Mokymų platformos" at bounding box center [126, 209] width 117 height 24
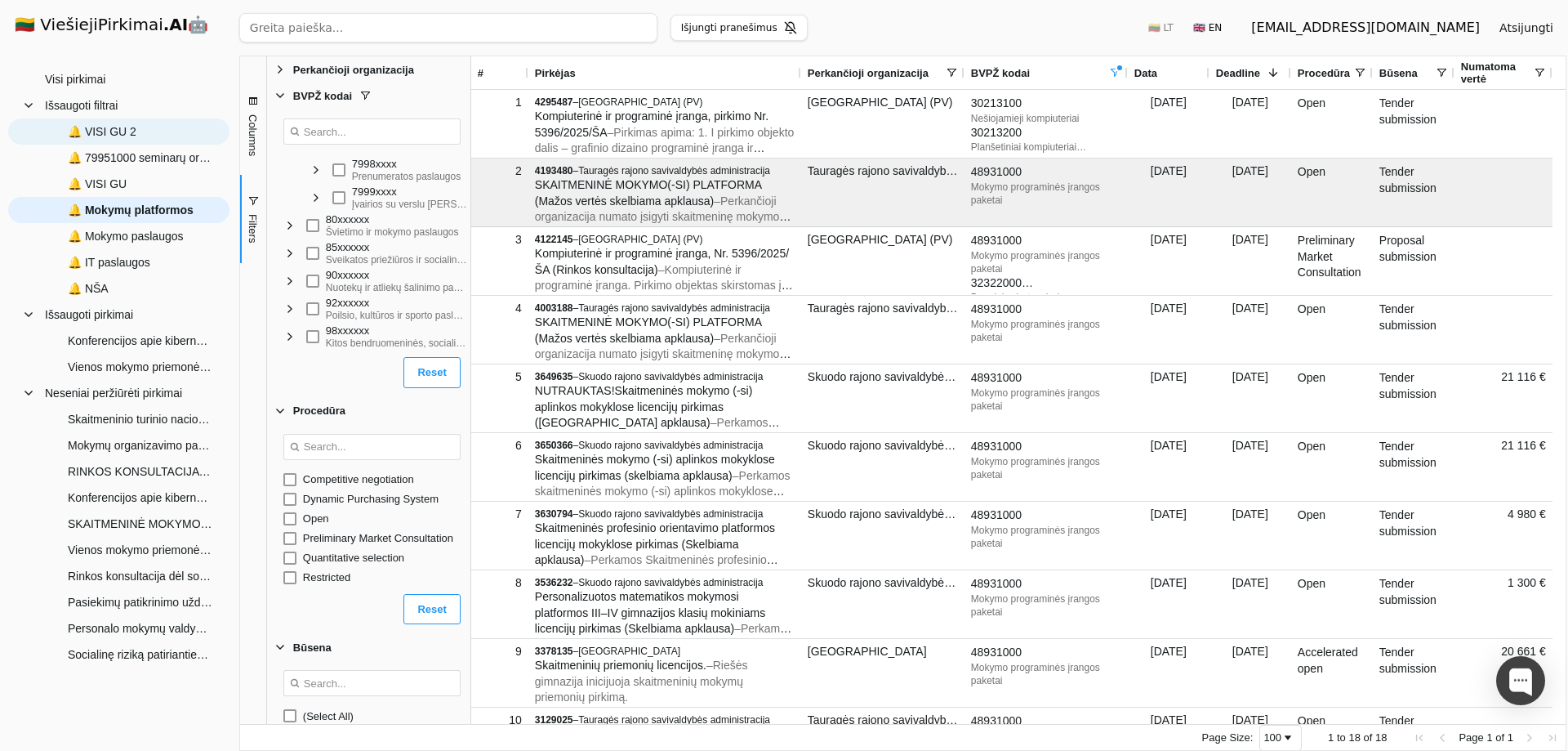
click at [101, 132] on span "🔔 VISI GU 2" at bounding box center [102, 131] width 69 height 24
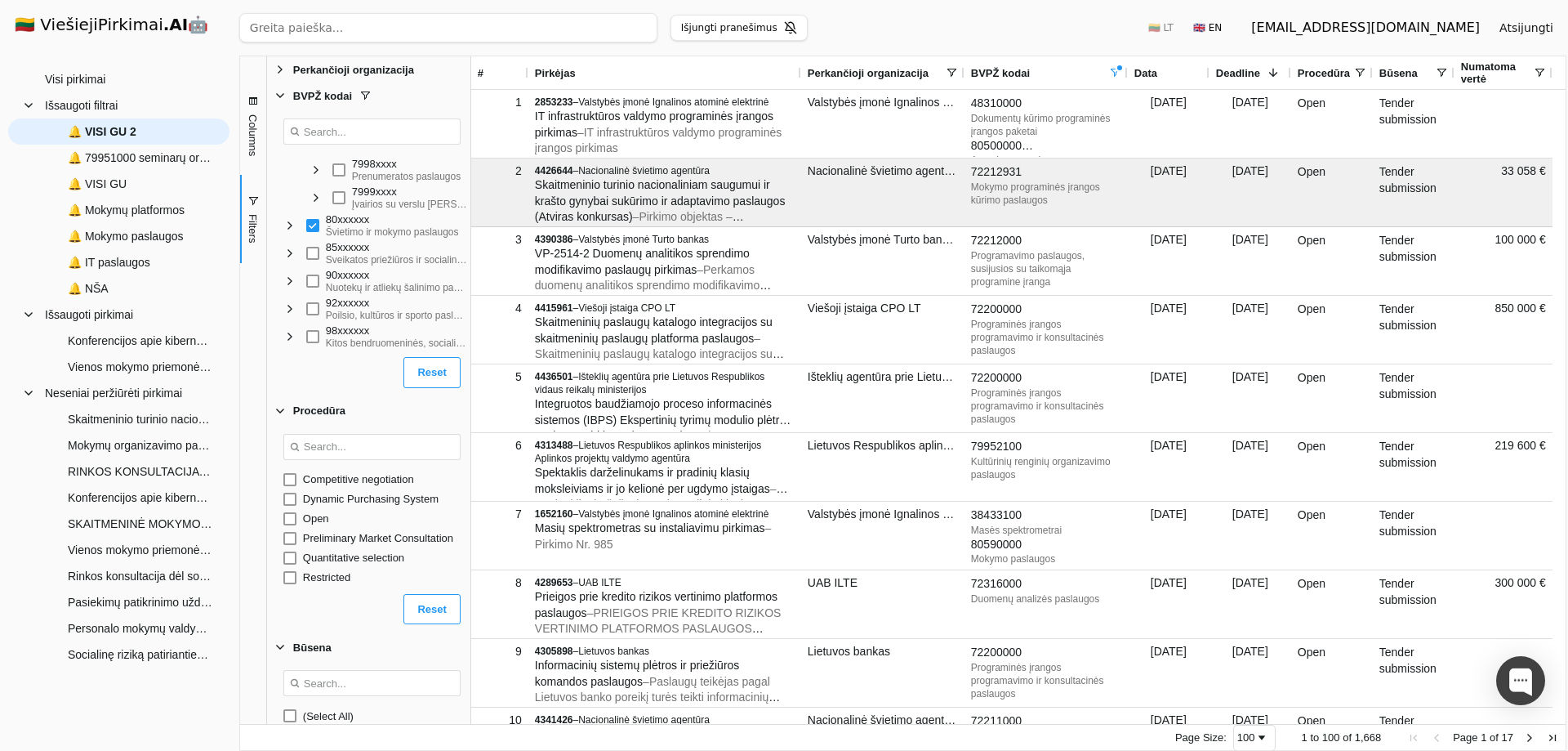
click at [283, 72] on span "Filter List 5 Filters" at bounding box center [281, 70] width 14 height 14
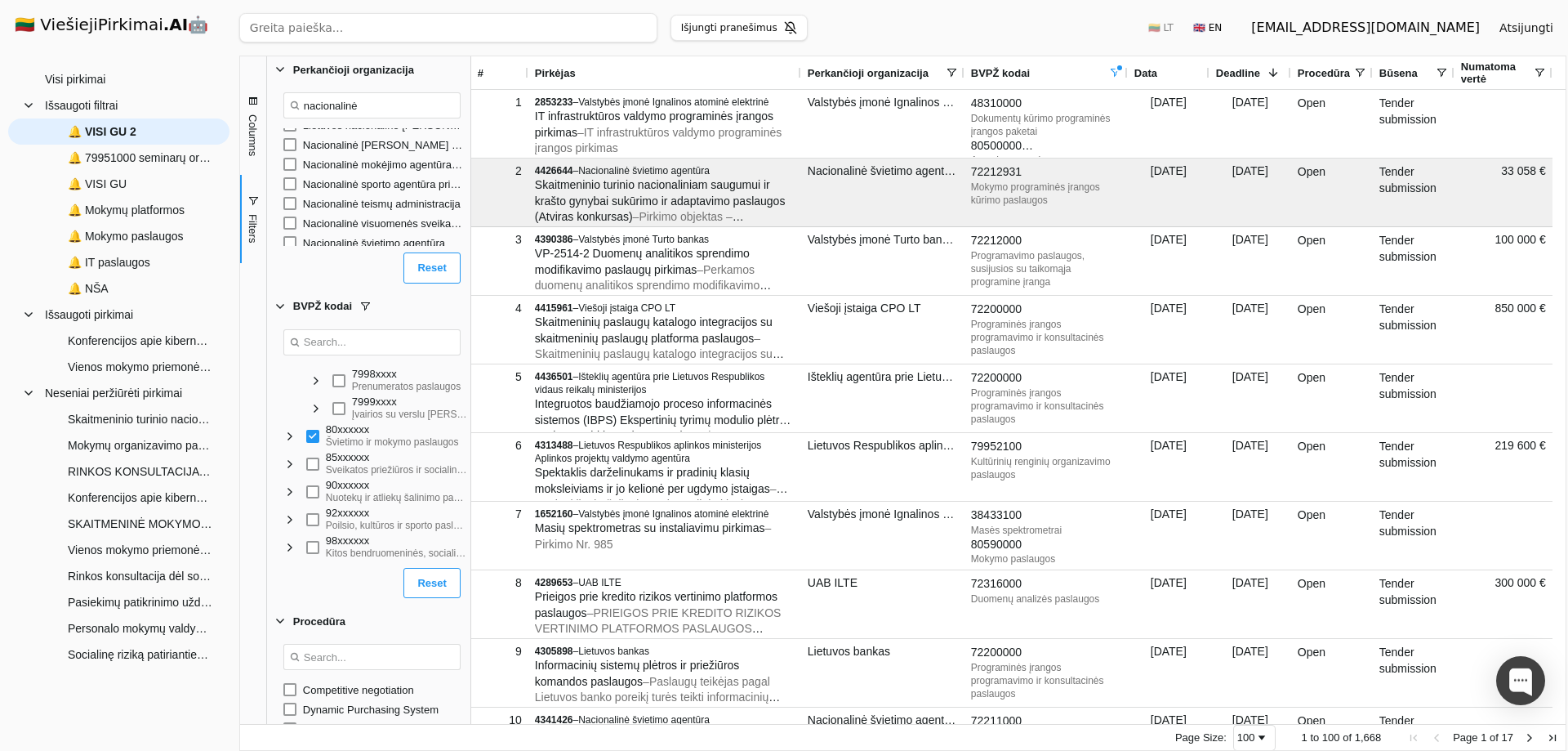
scroll to position [59, 0]
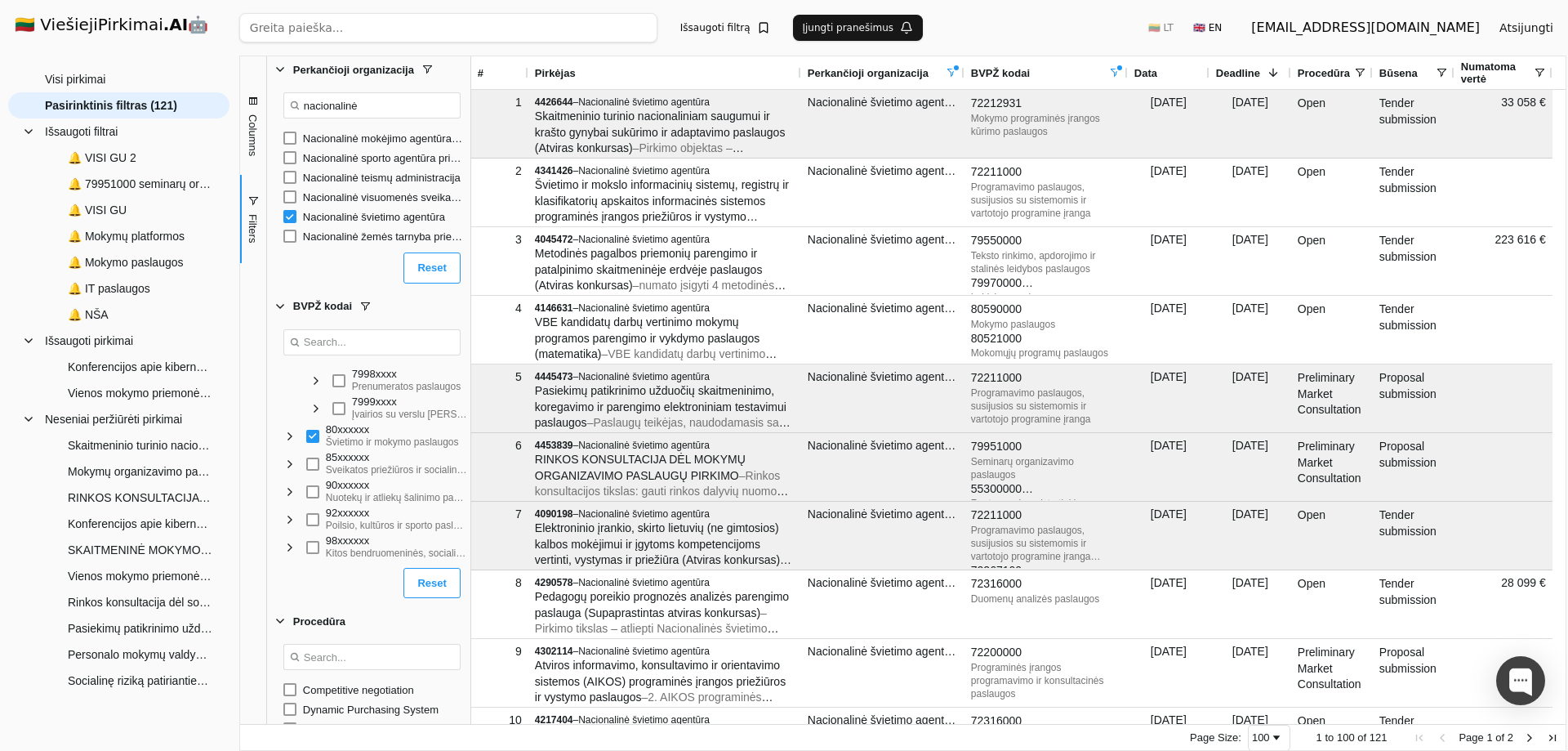
click at [340, 105] on input "nacionalinė" at bounding box center [372, 105] width 177 height 26
type input "švietimo"
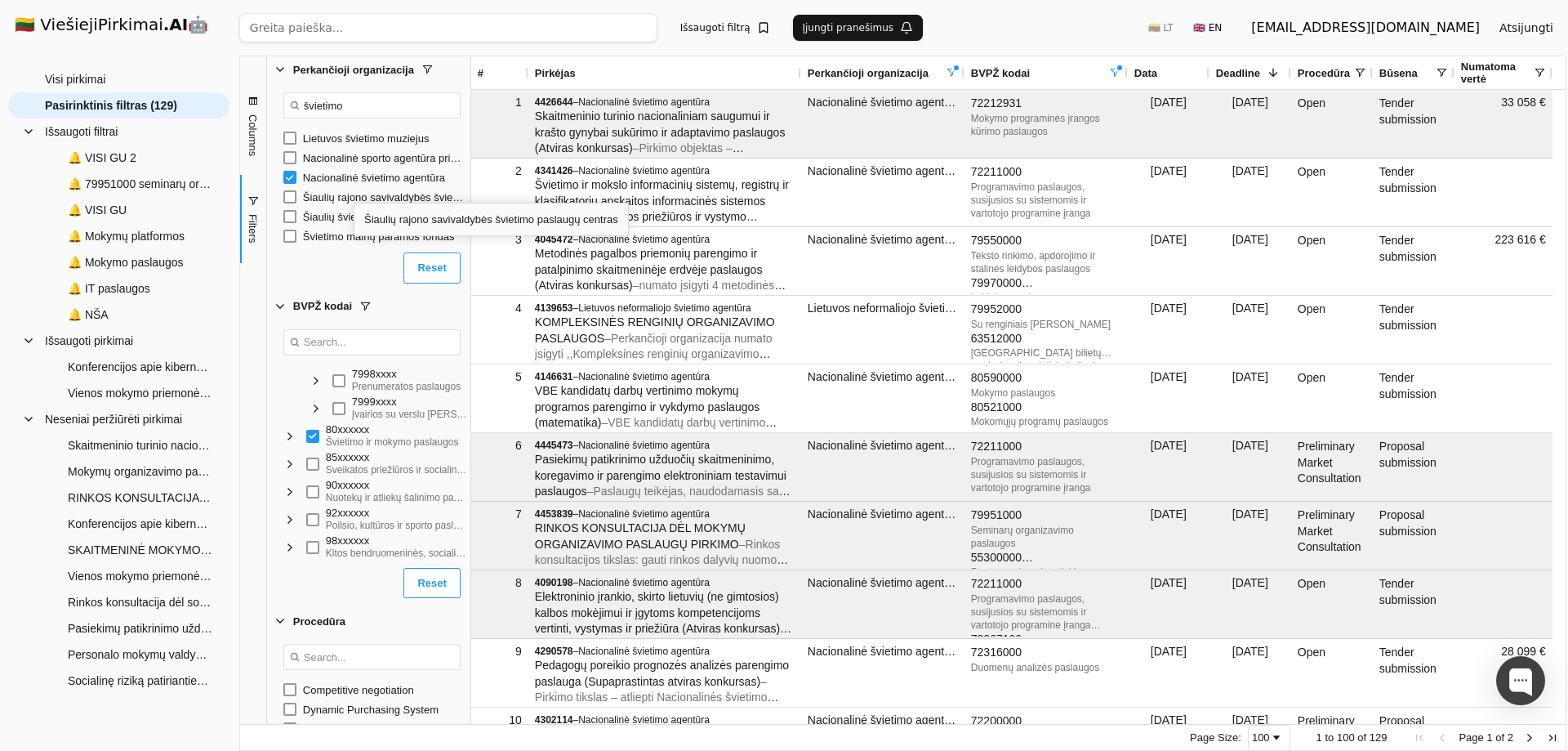
scroll to position [81, 0]
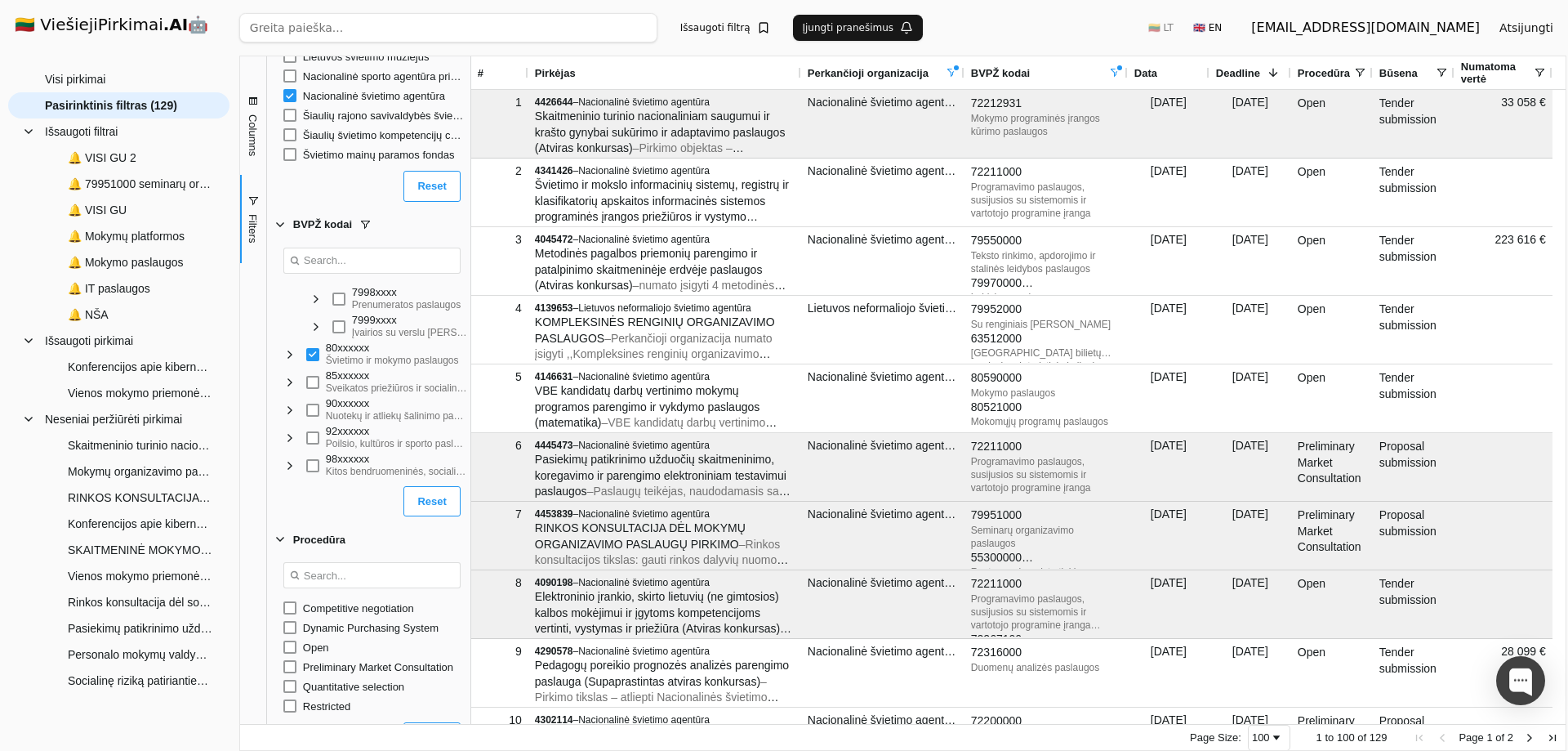
click at [719, 23] on button "Išsaugoti filtrą" at bounding box center [725, 27] width 109 height 26
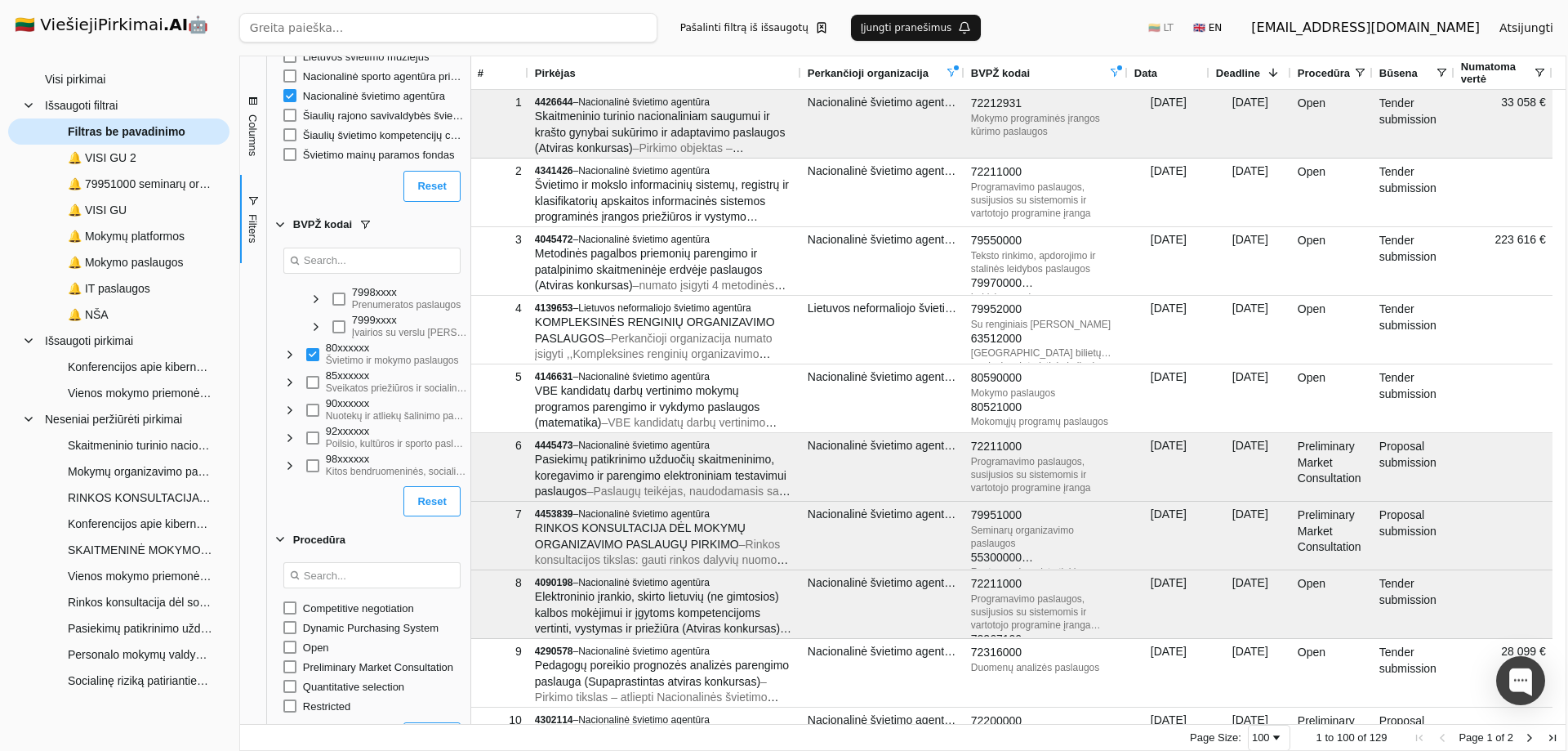
click at [109, 134] on span "Filtras be pavadinimo" at bounding box center [127, 131] width 118 height 24
click at [110, 133] on span "Filtras be pavadinimo" at bounding box center [127, 131] width 118 height 24
click at [110, 133] on body "🇱🇹 ViešiejiPirkimai .AI 🤖 [EMAIL_ADDRESS][DOMAIN_NAME] Atsijungti Group Visi pi…" at bounding box center [784, 376] width 1568 height 751
type input "NŠA+ visi"
click at [877, 31] on button "Įjungti pranešimus" at bounding box center [916, 27] width 131 height 26
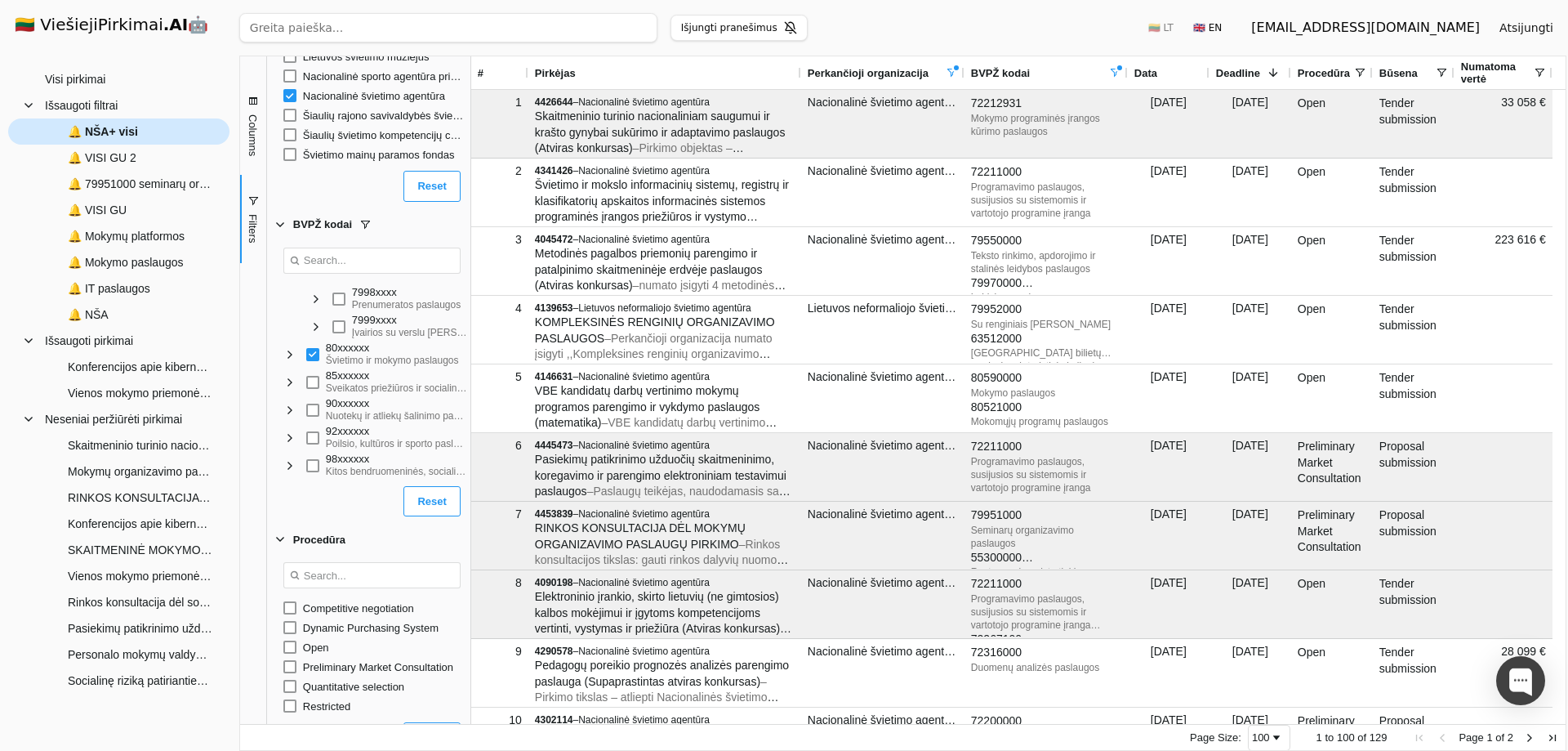
click at [33, 132] on div "🔔 NŠA+ visi" at bounding box center [118, 131] width 222 height 26
click at [98, 133] on span "🔔 NŠA+ visi" at bounding box center [103, 131] width 71 height 24
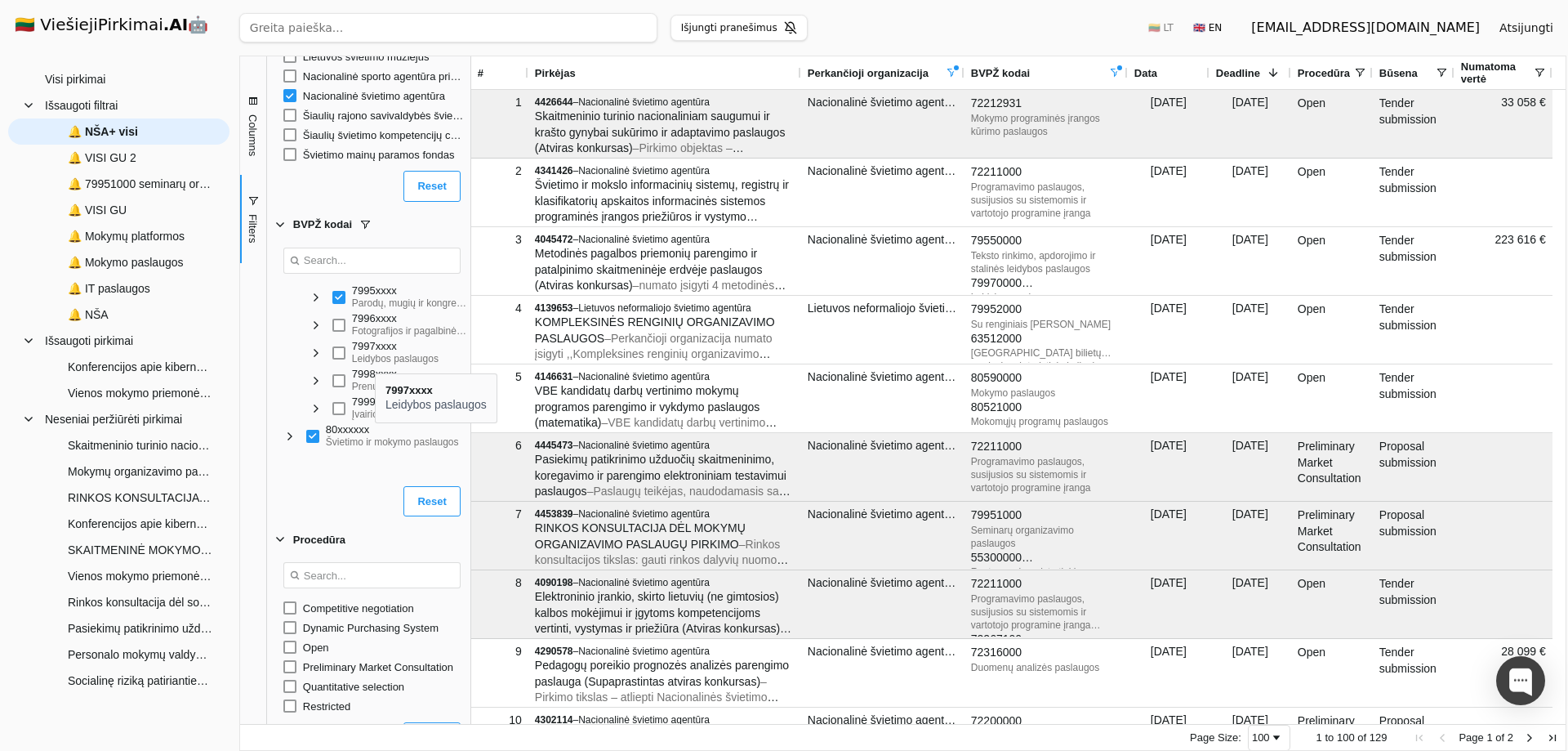
scroll to position [1446, 0]
click at [315, 379] on span "Filter List" at bounding box center [317, 379] width 14 height 14
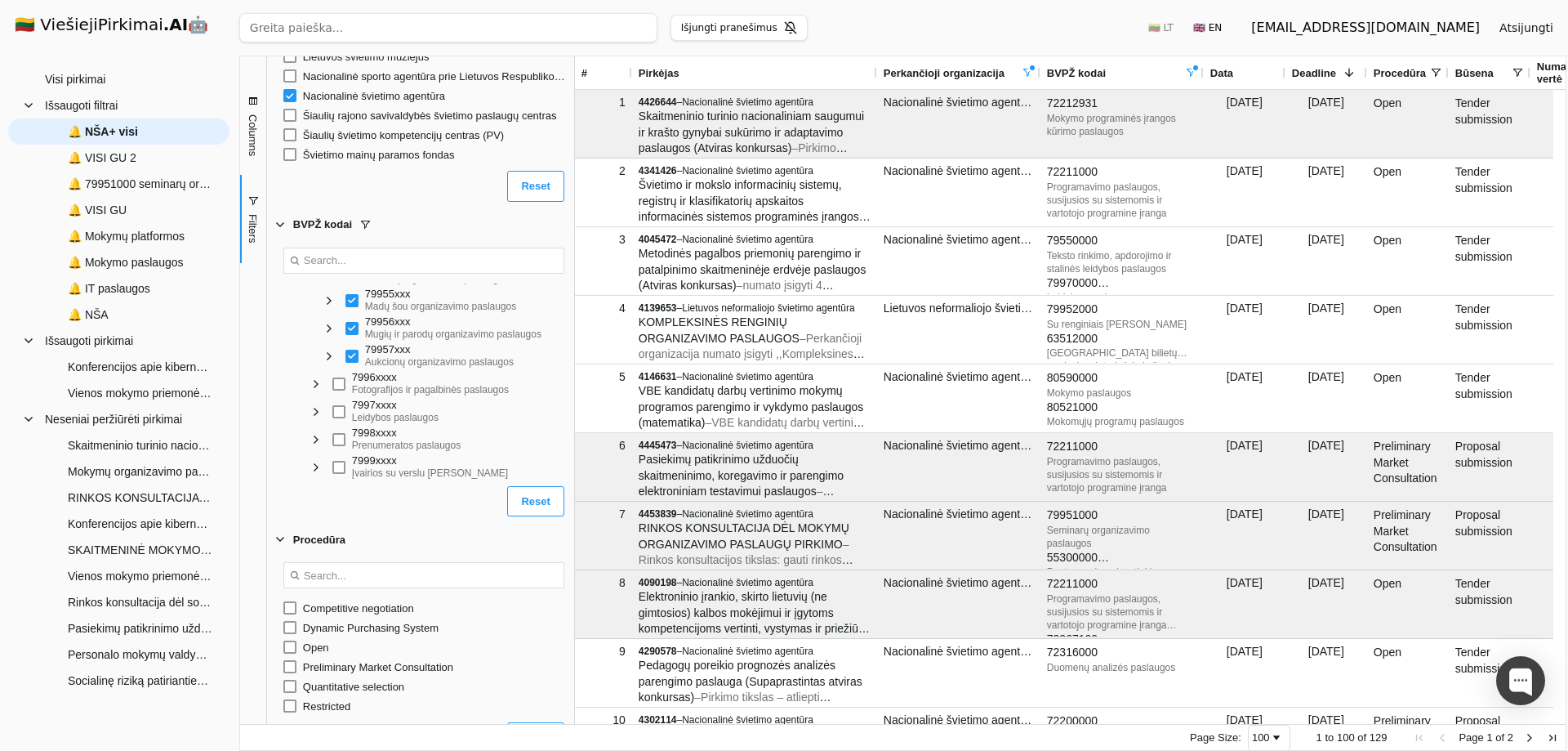
scroll to position [387, 0]
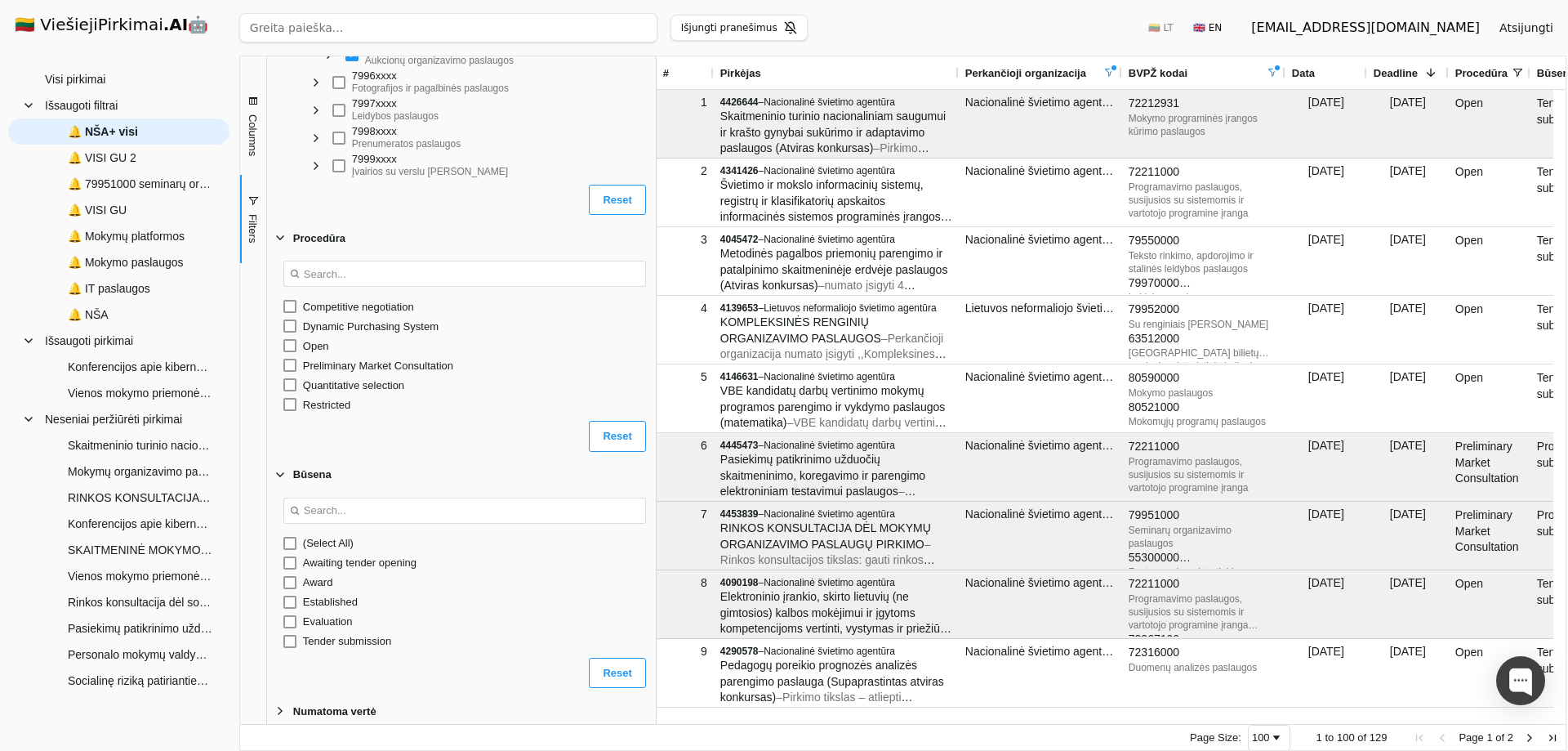
drag, startPoint x: 468, startPoint y: 549, endPoint x: 654, endPoint y: 542, distance: 186.1
click at [654, 542] on div at bounding box center [656, 389] width 4 height 667
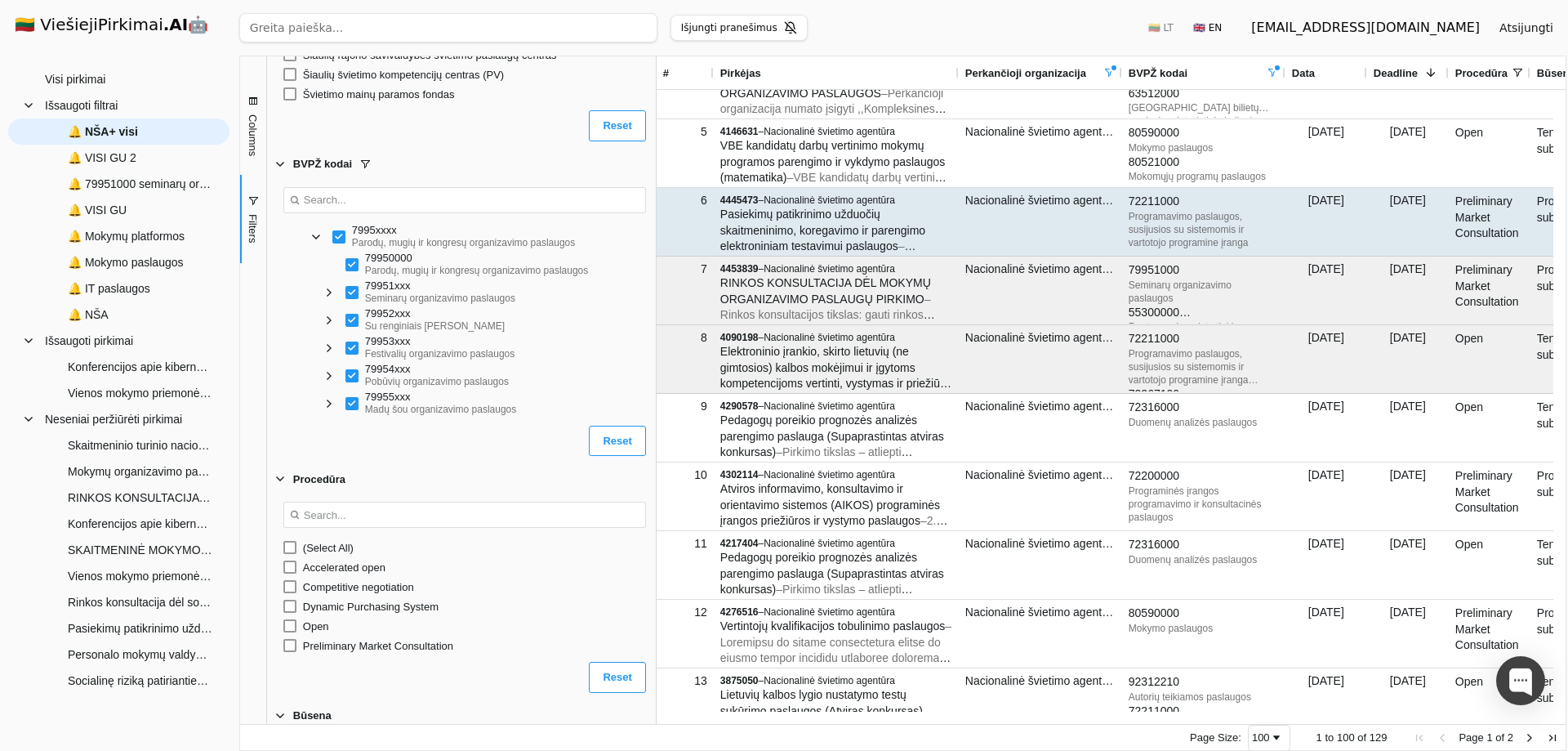
scroll to position [0, 0]
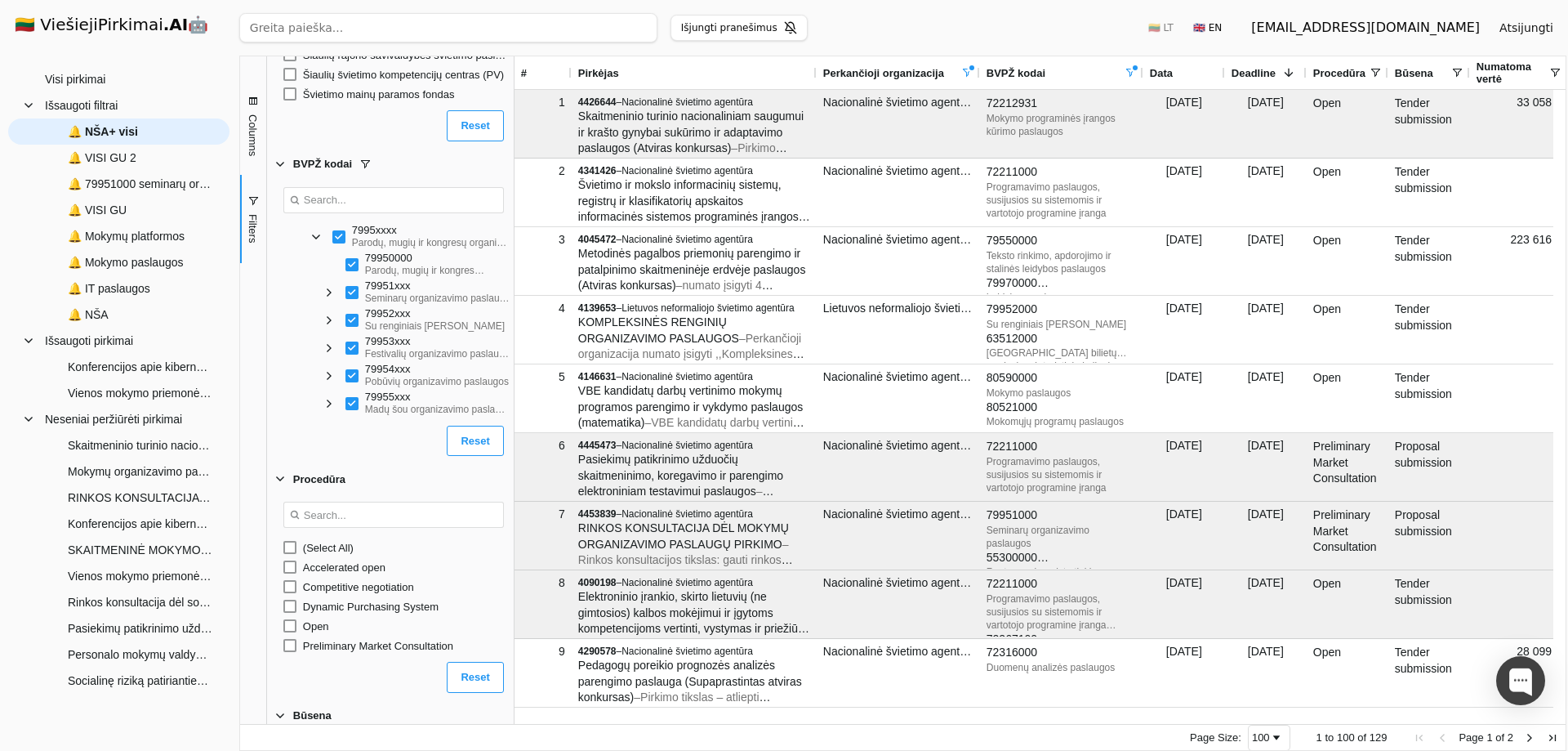
drag, startPoint x: 655, startPoint y: 390, endPoint x: 237, endPoint y: 189, distance: 463.8
click at [512, 402] on div at bounding box center [514, 389] width 4 height 667
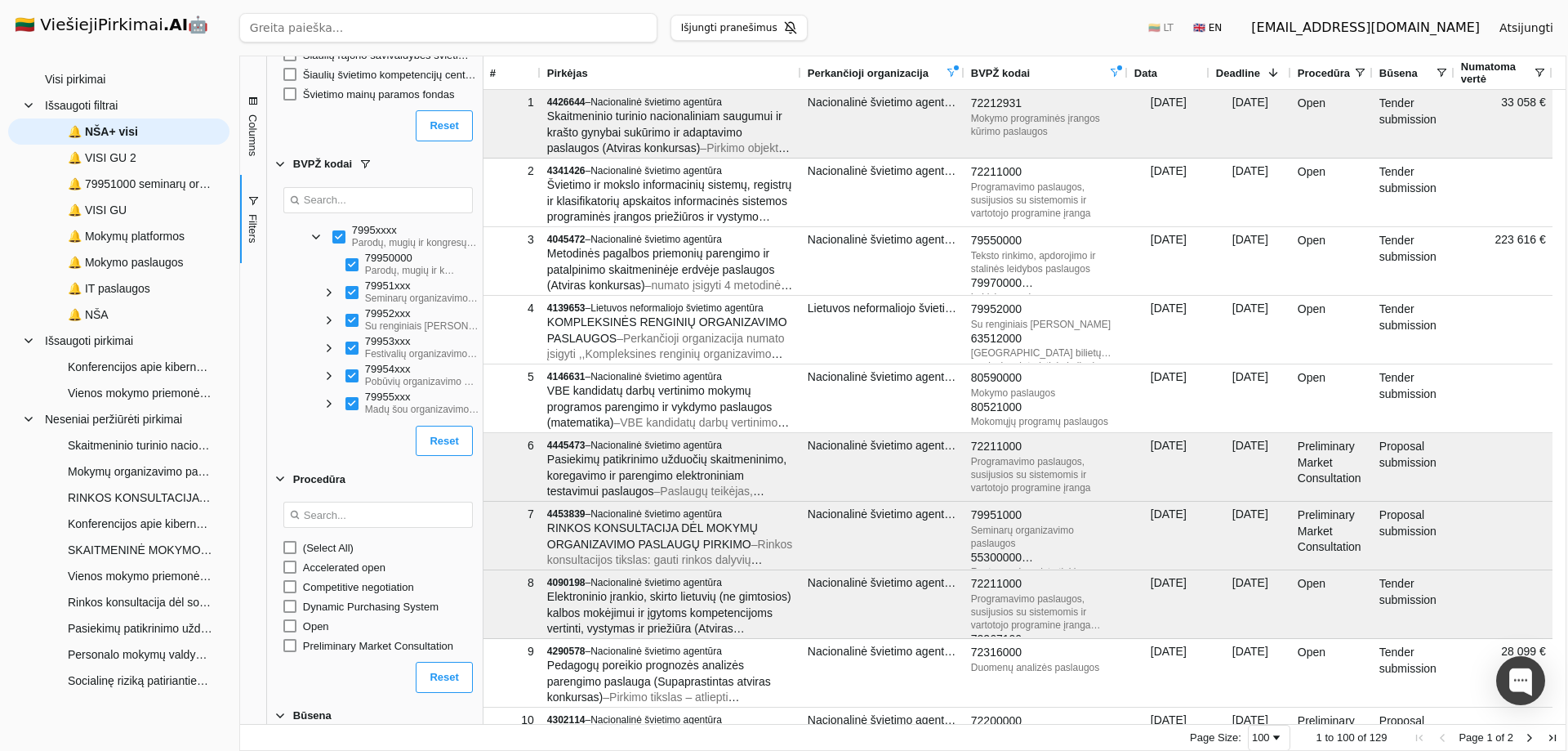
click at [254, 227] on span "Filters" at bounding box center [253, 228] width 13 height 29
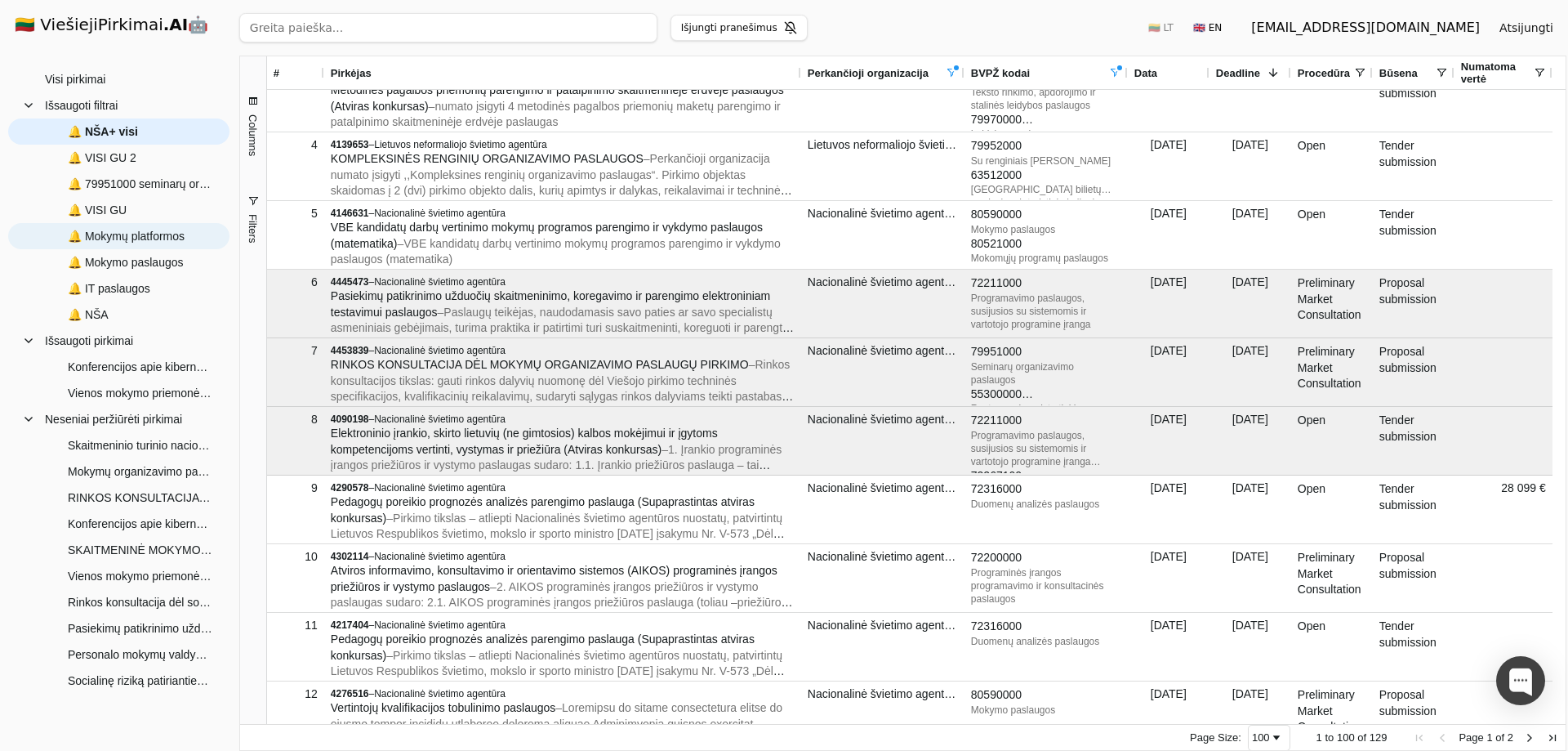
scroll to position [490, 0]
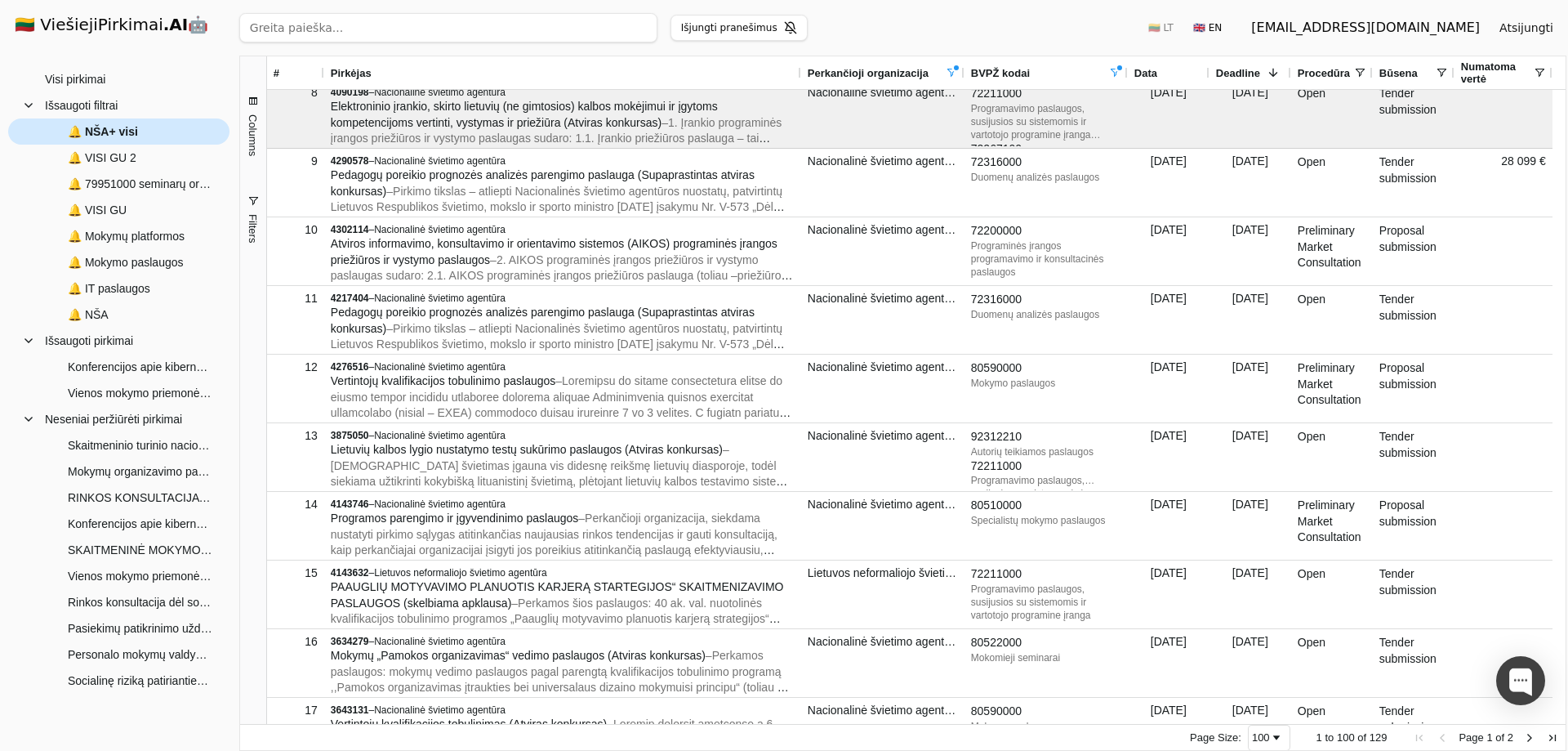
click at [98, 129] on span "🔔 NŠA+ visi" at bounding box center [103, 131] width 71 height 24
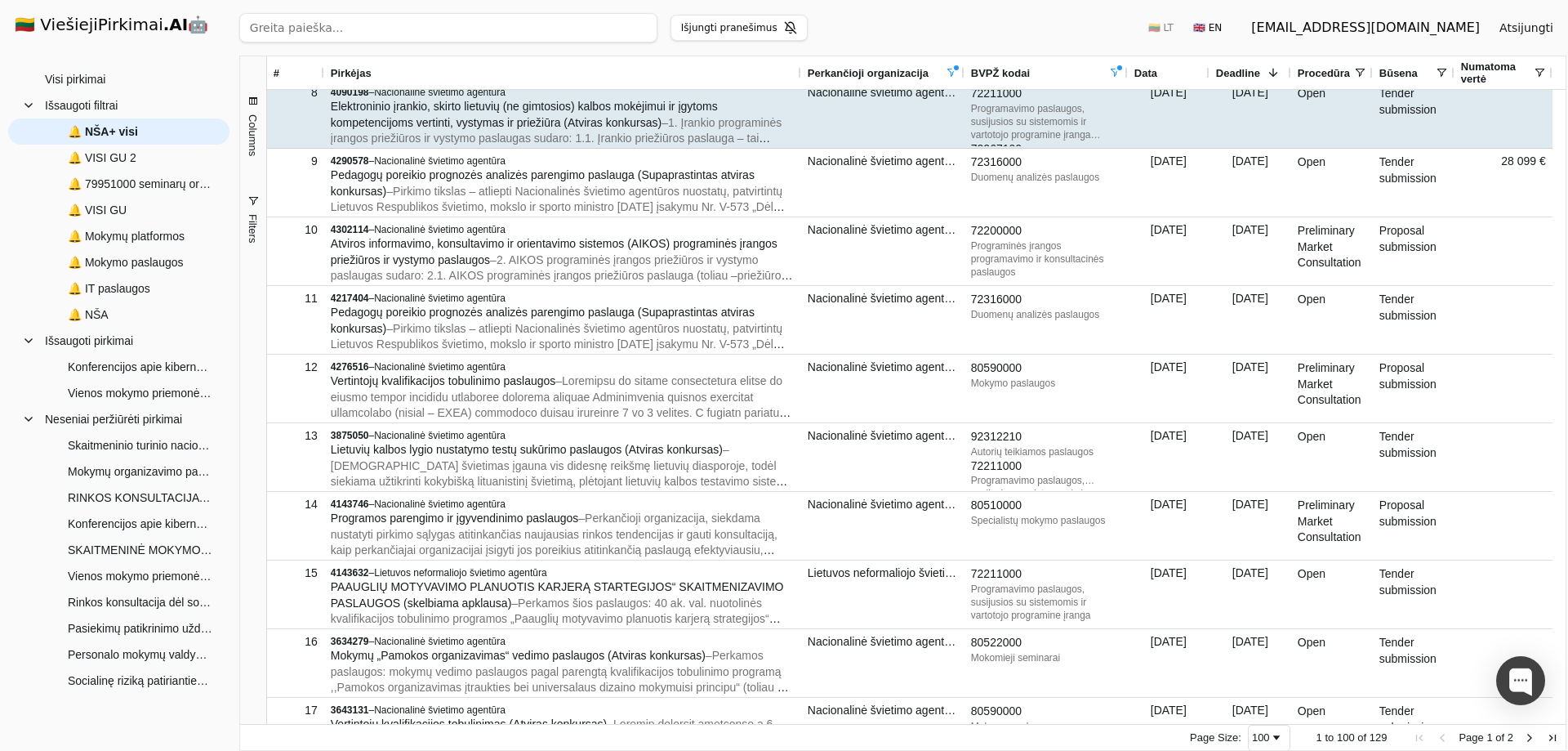
click at [405, 109] on span "Elektroninio įrankio, skirto lietuvių (ne gimtosios) kalbos mokėjimui ir įgytom…" at bounding box center [525, 114] width 387 height 29
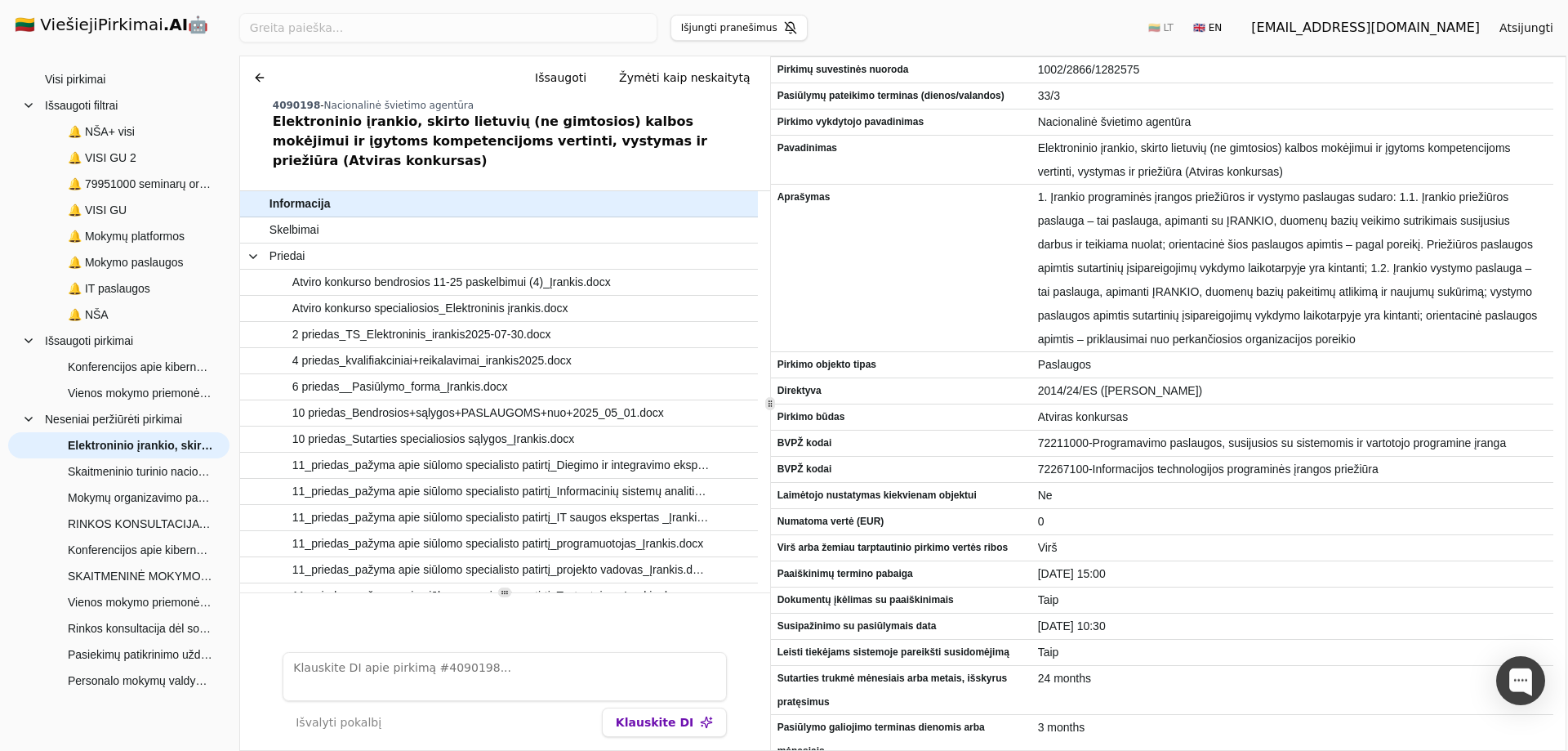
click at [167, 714] on div "Visi pirkimai Išsaugoti filtrai 🔔 79951000 seminarų org pasl 🔔 VISI GU 🔔 Mokymų…" at bounding box center [118, 402] width 222 height 672
click at [263, 80] on button at bounding box center [259, 77] width 26 height 29
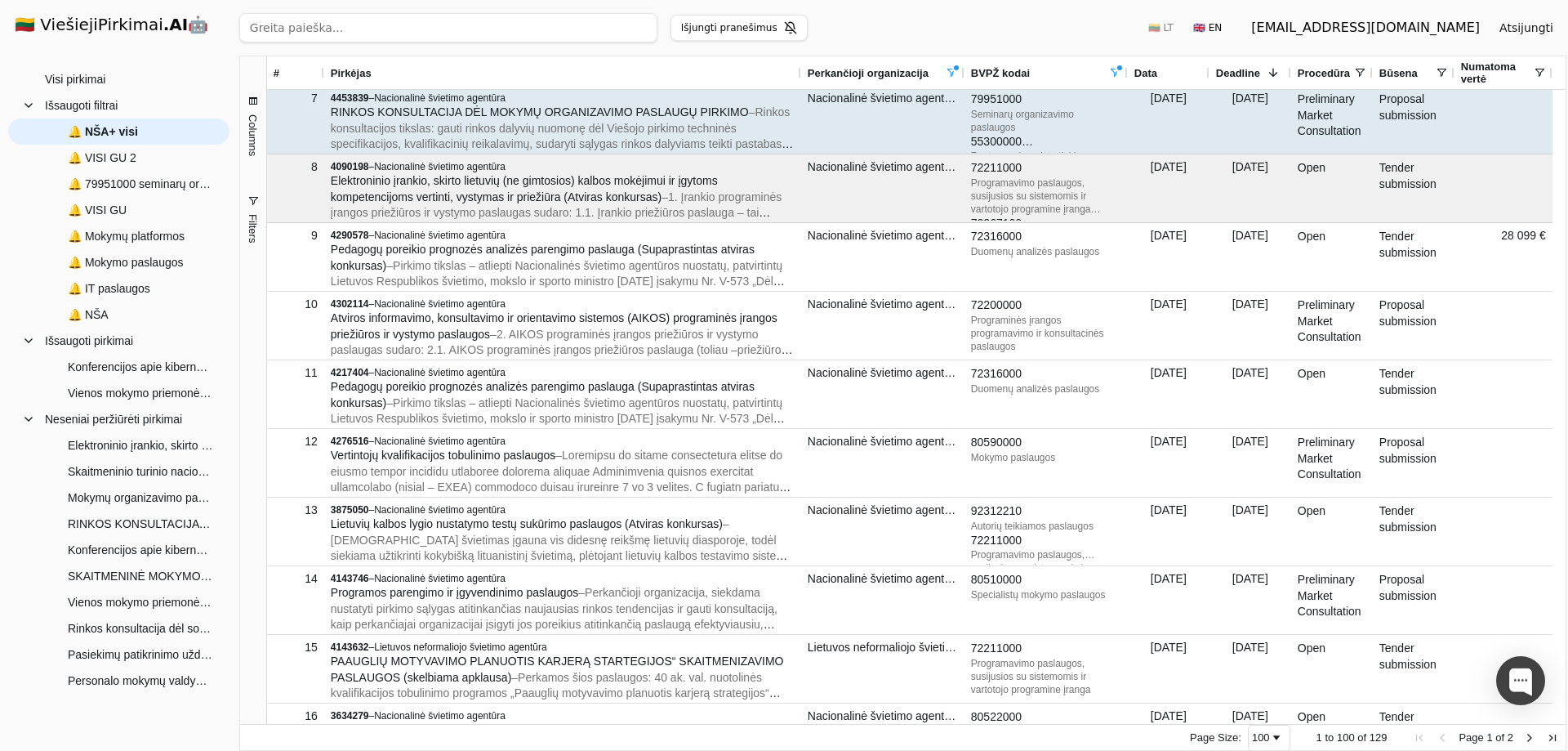
scroll to position [408, 0]
